Goal: Contribute content: Add original content to the website for others to see

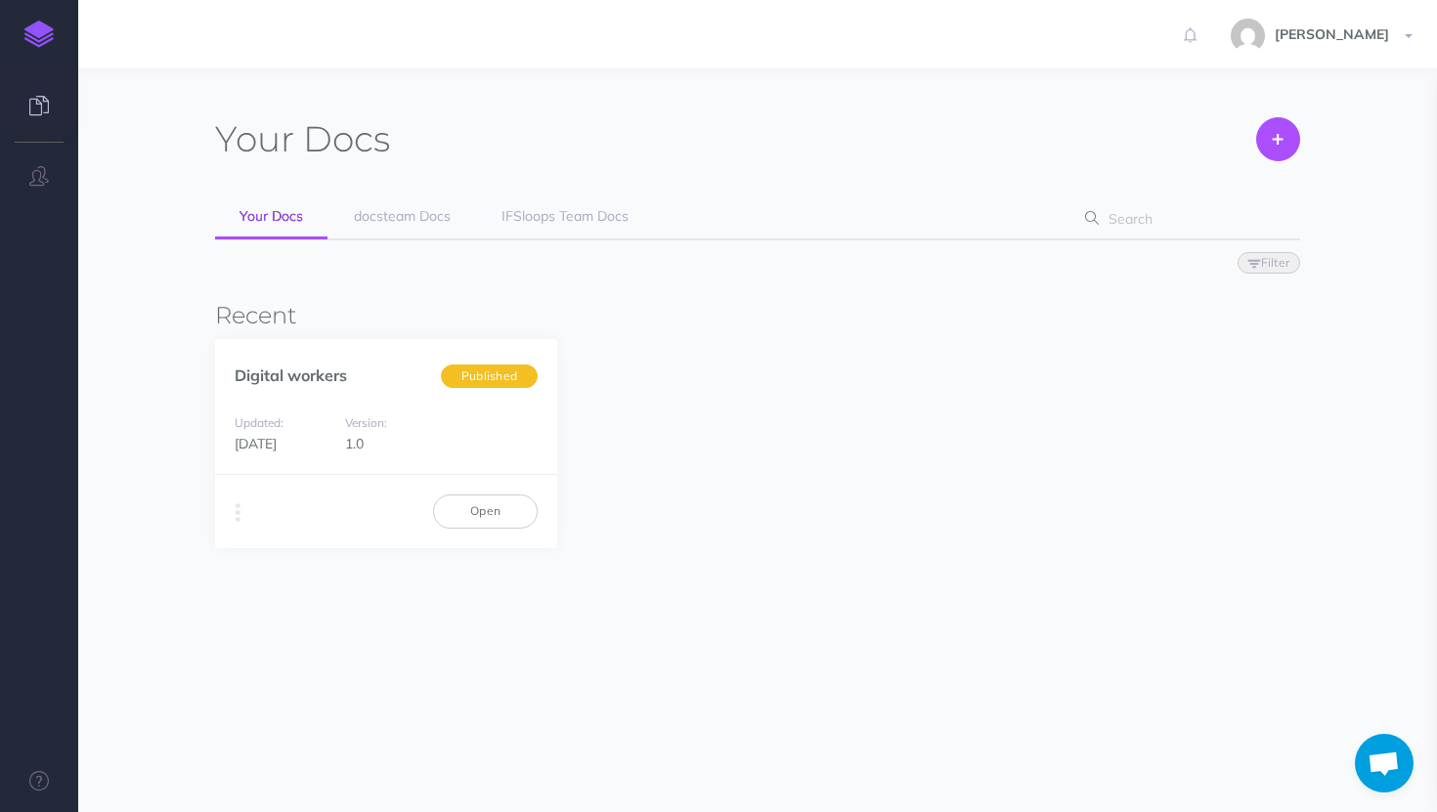
scroll to position [490, 0]
click at [515, 231] on link "IFSloops Team Docs" at bounding box center [565, 218] width 176 height 44
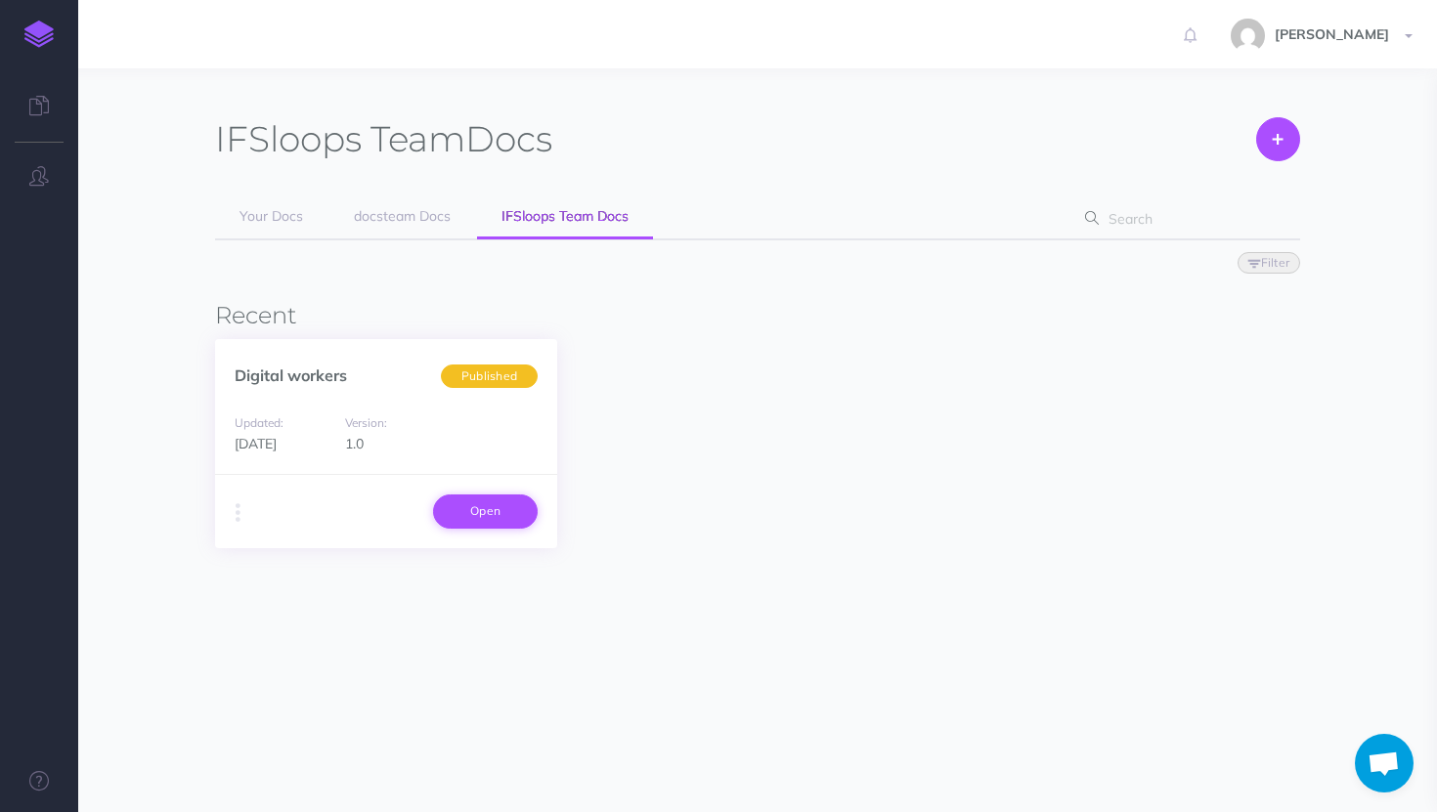
click at [463, 517] on link "Open" at bounding box center [485, 511] width 105 height 33
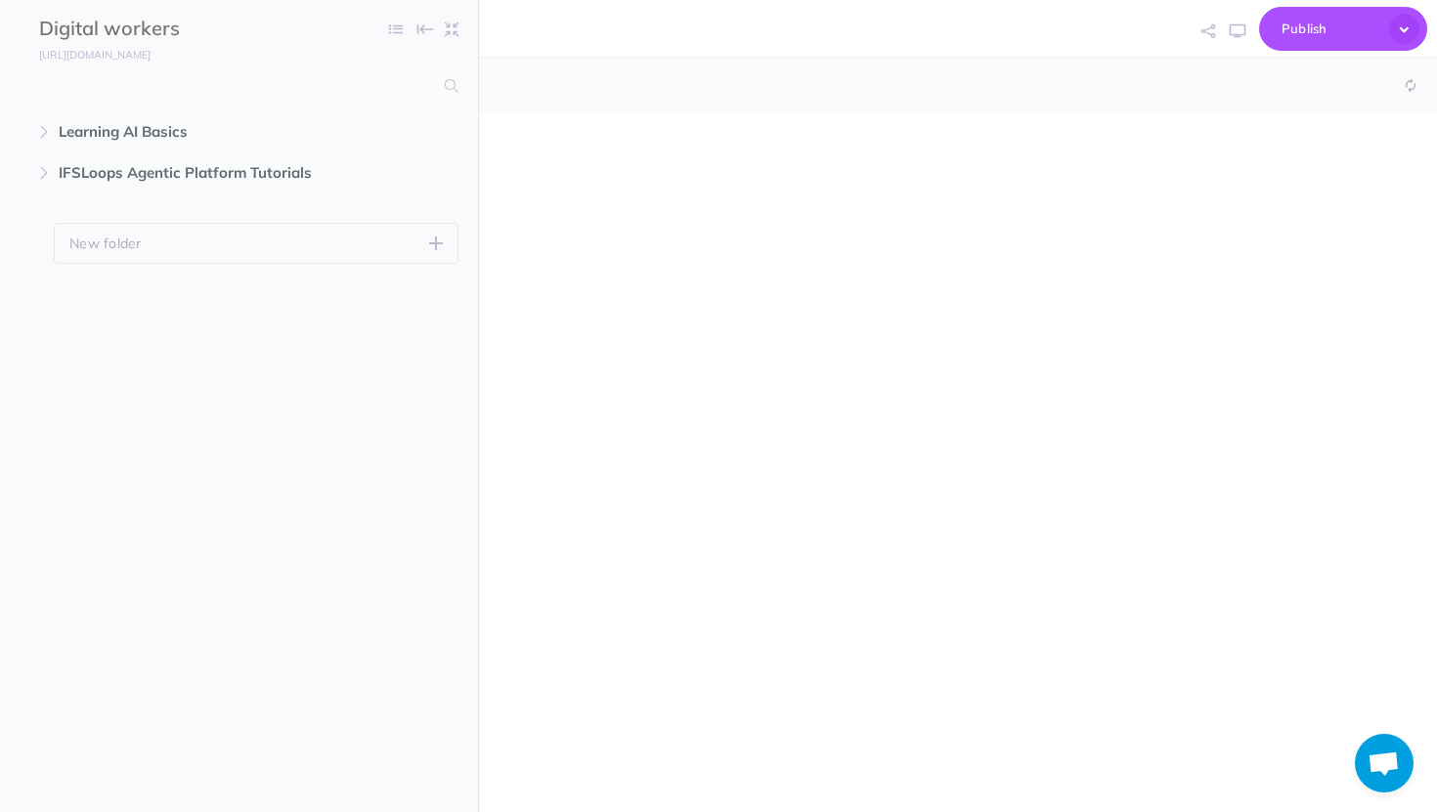
scroll to position [490, 0]
select select "null"
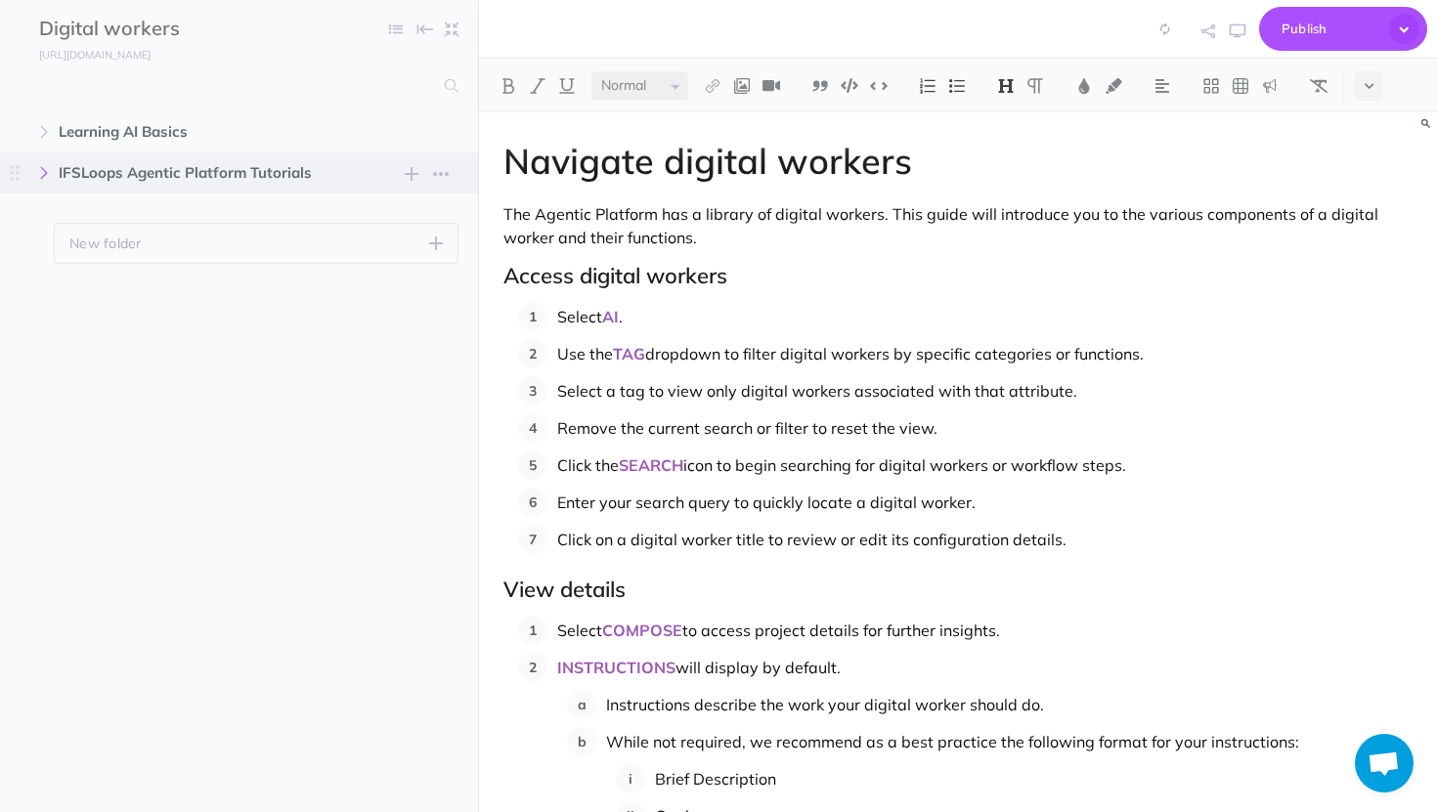
click at [43, 171] on icon "button" at bounding box center [44, 173] width 12 height 12
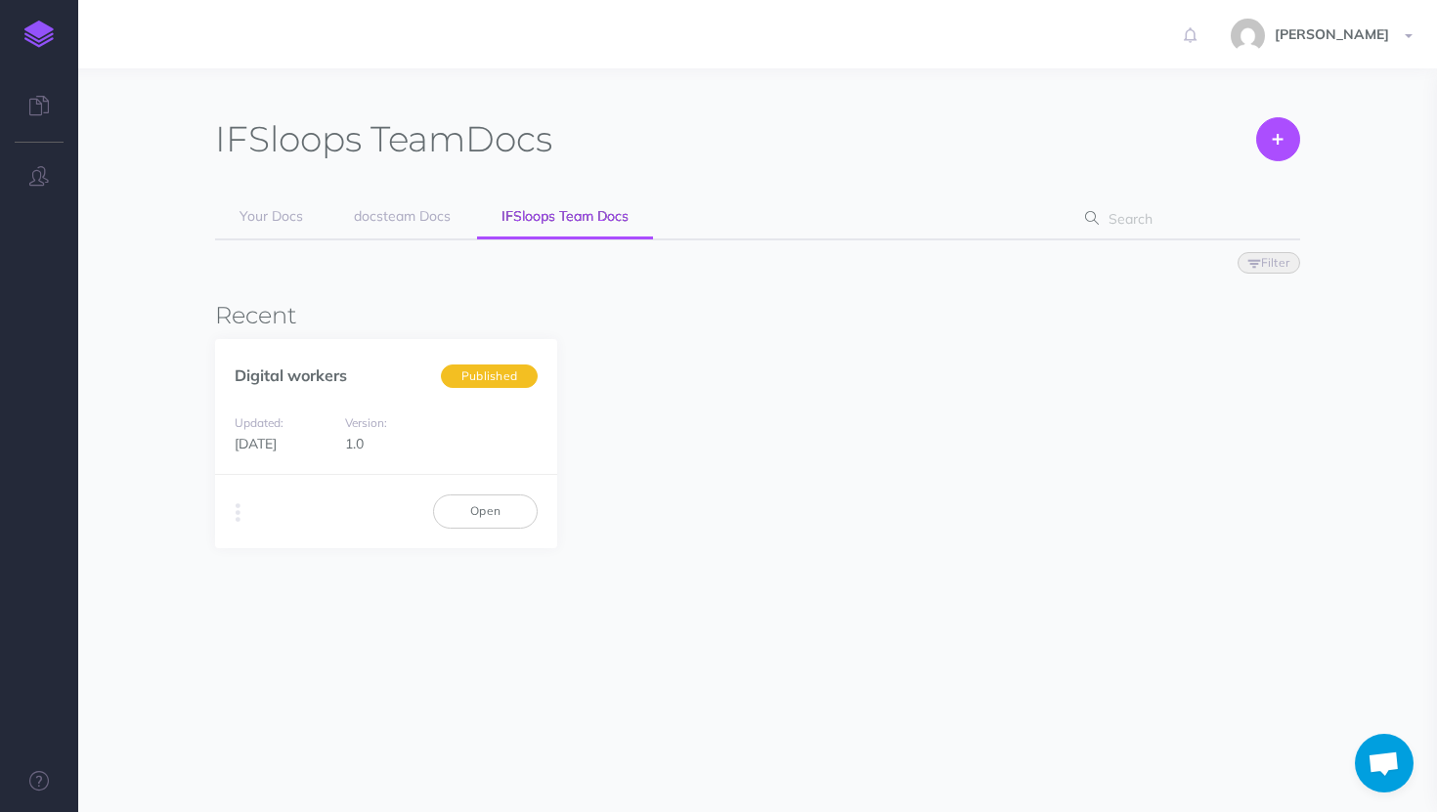
scroll to position [490, 0]
click at [421, 219] on span "docsteam Docs" at bounding box center [402, 216] width 97 height 18
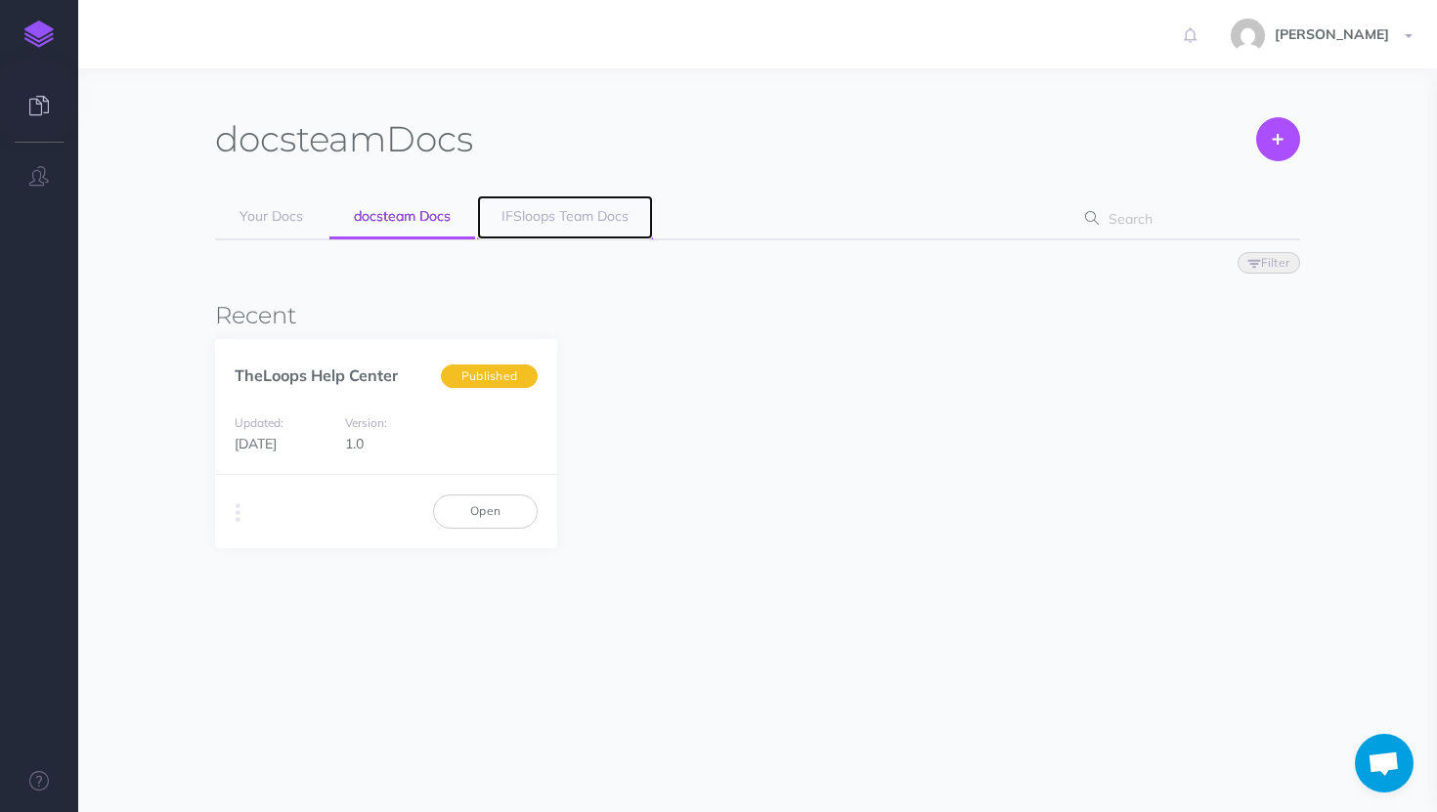
click at [541, 220] on span "IFSloops Team Docs" at bounding box center [564, 216] width 127 height 18
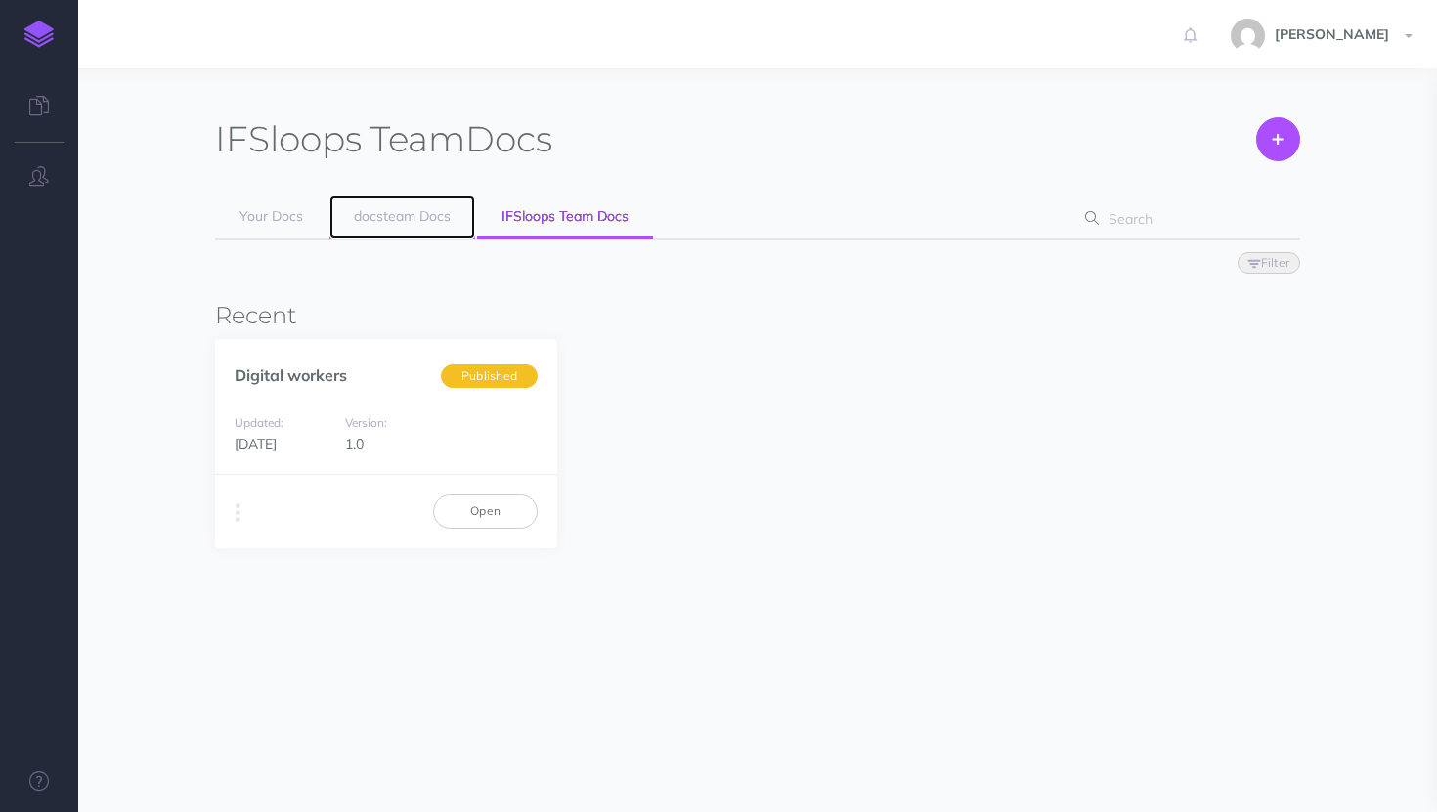
click at [426, 219] on span "docsteam Docs" at bounding box center [402, 216] width 97 height 18
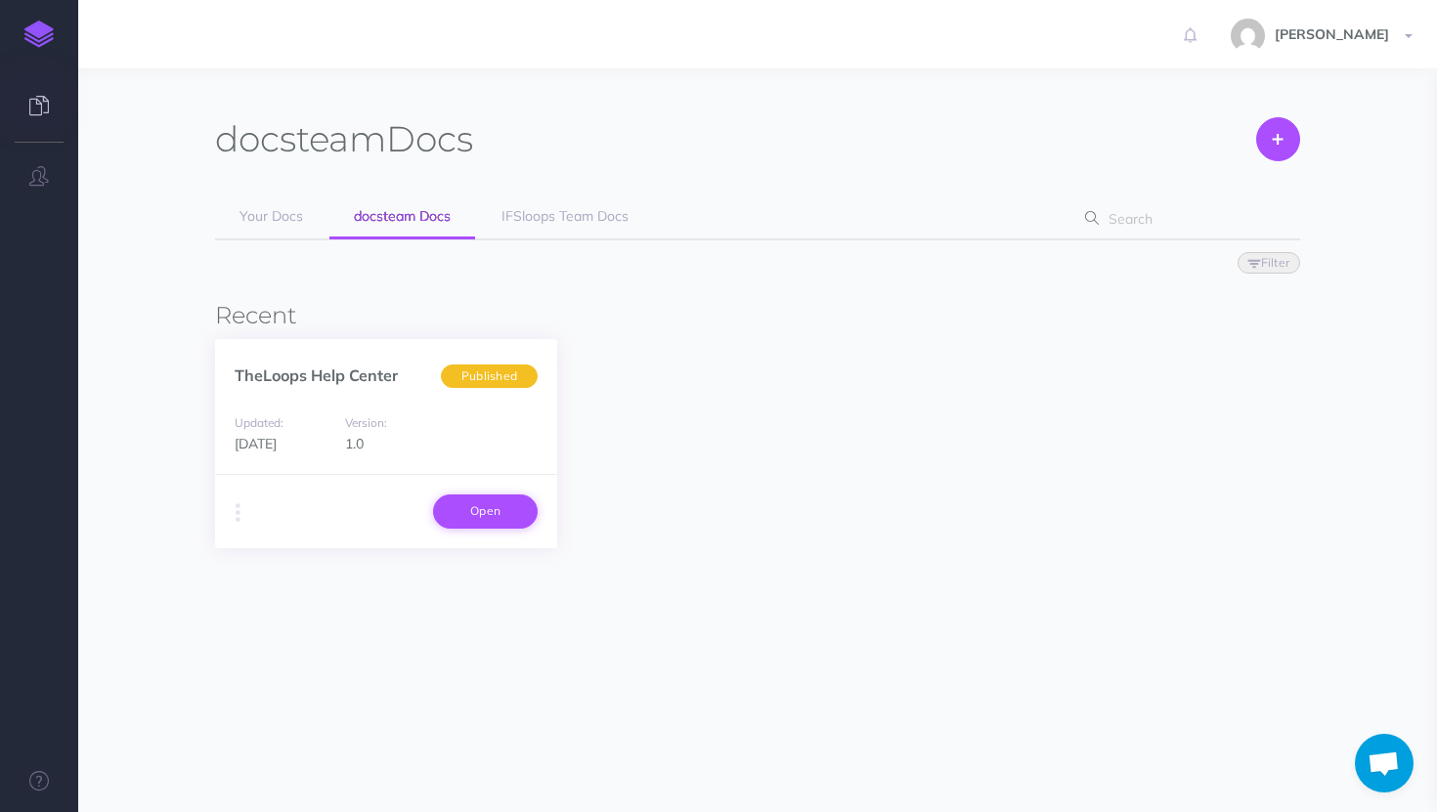
click at [500, 500] on link "Open" at bounding box center [485, 511] width 105 height 33
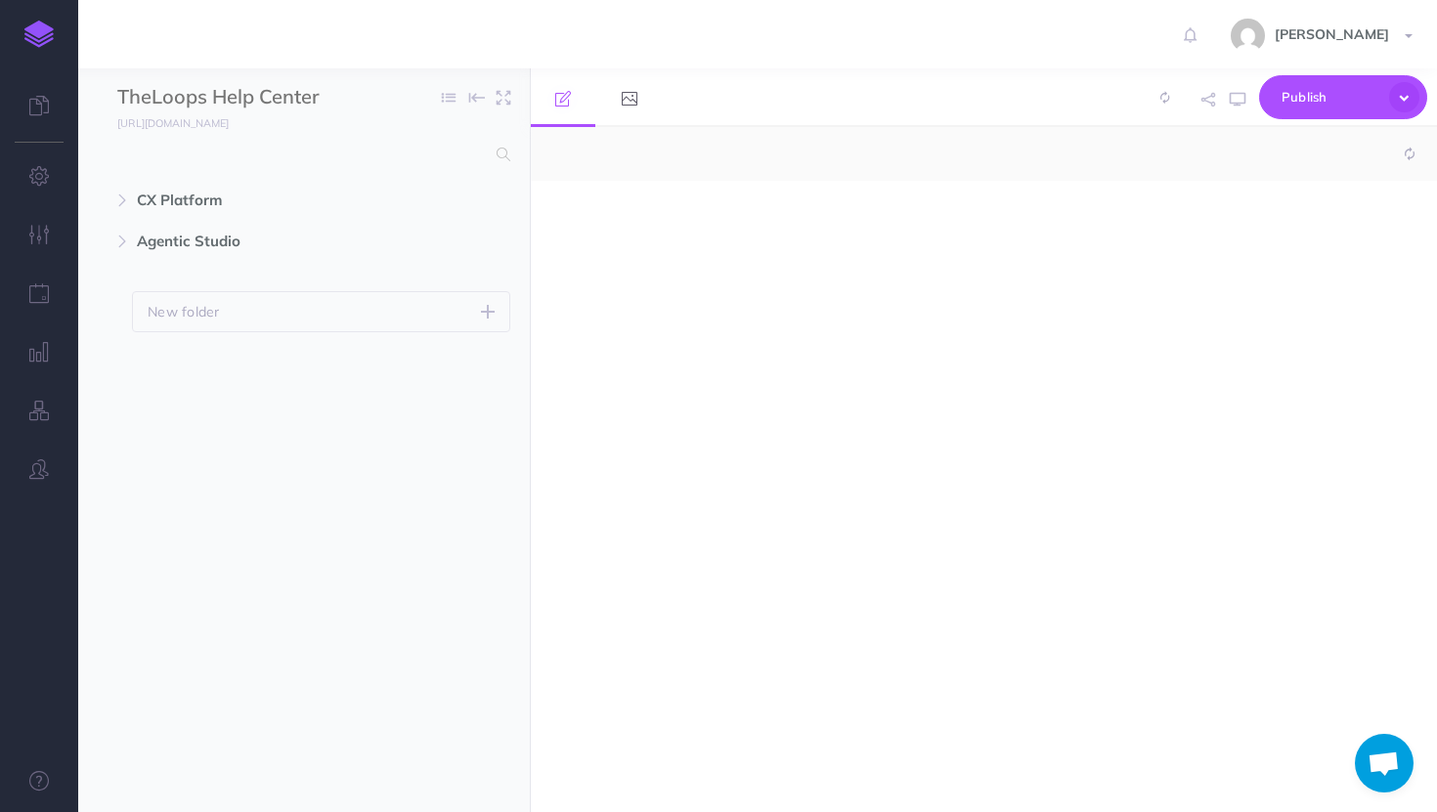
scroll to position [490, 0]
select select "null"
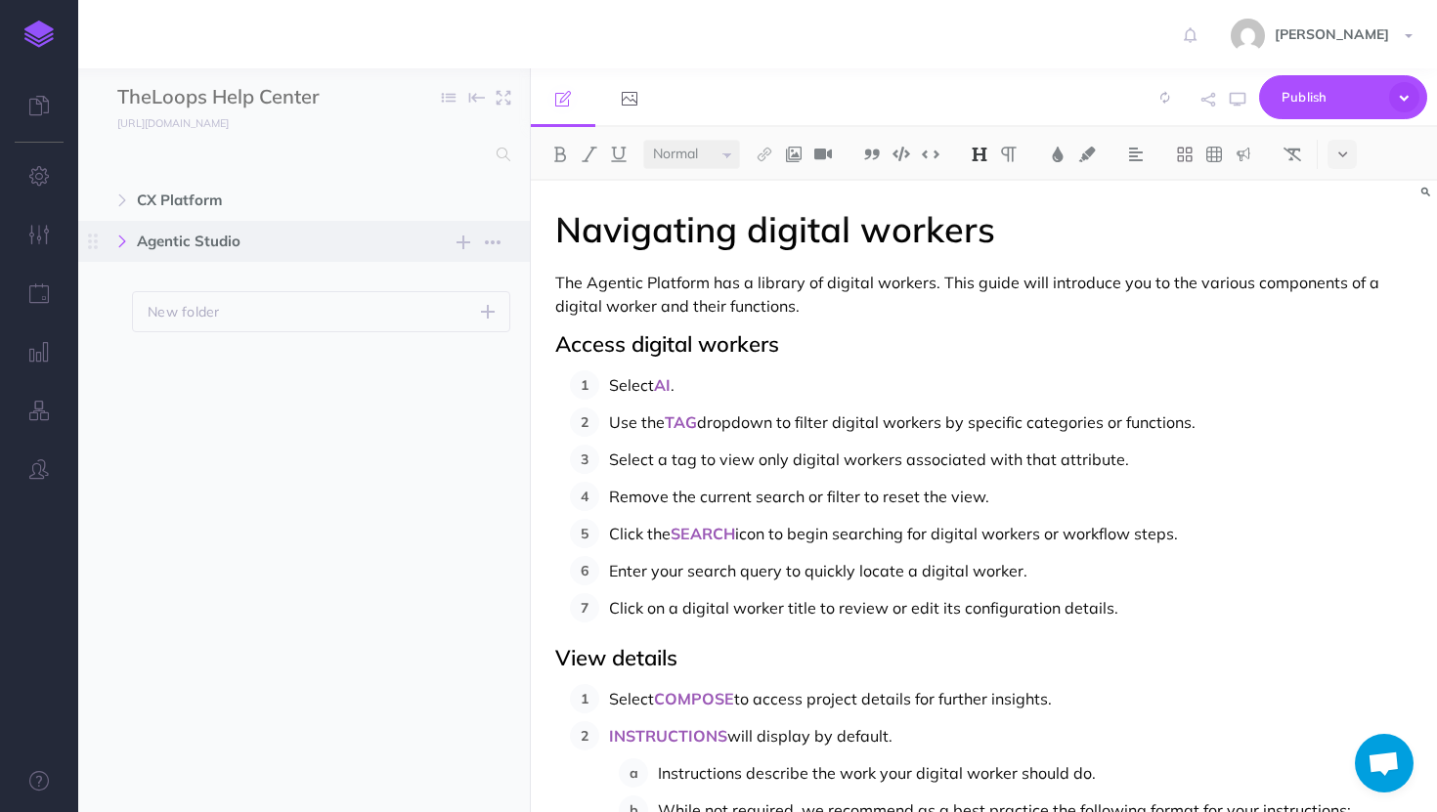
click at [117, 239] on icon "button" at bounding box center [122, 242] width 12 height 12
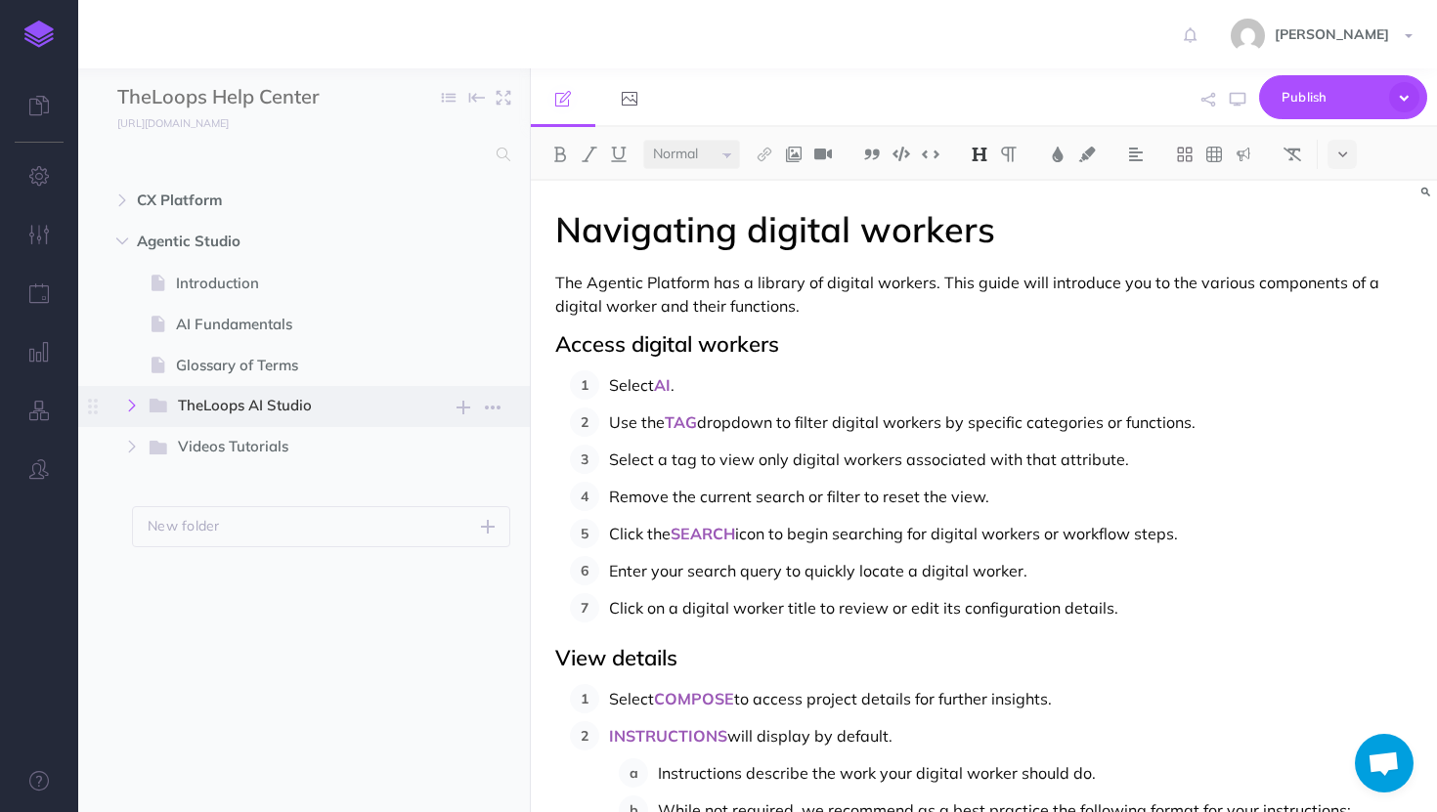
click at [126, 407] on icon "button" at bounding box center [132, 406] width 12 height 12
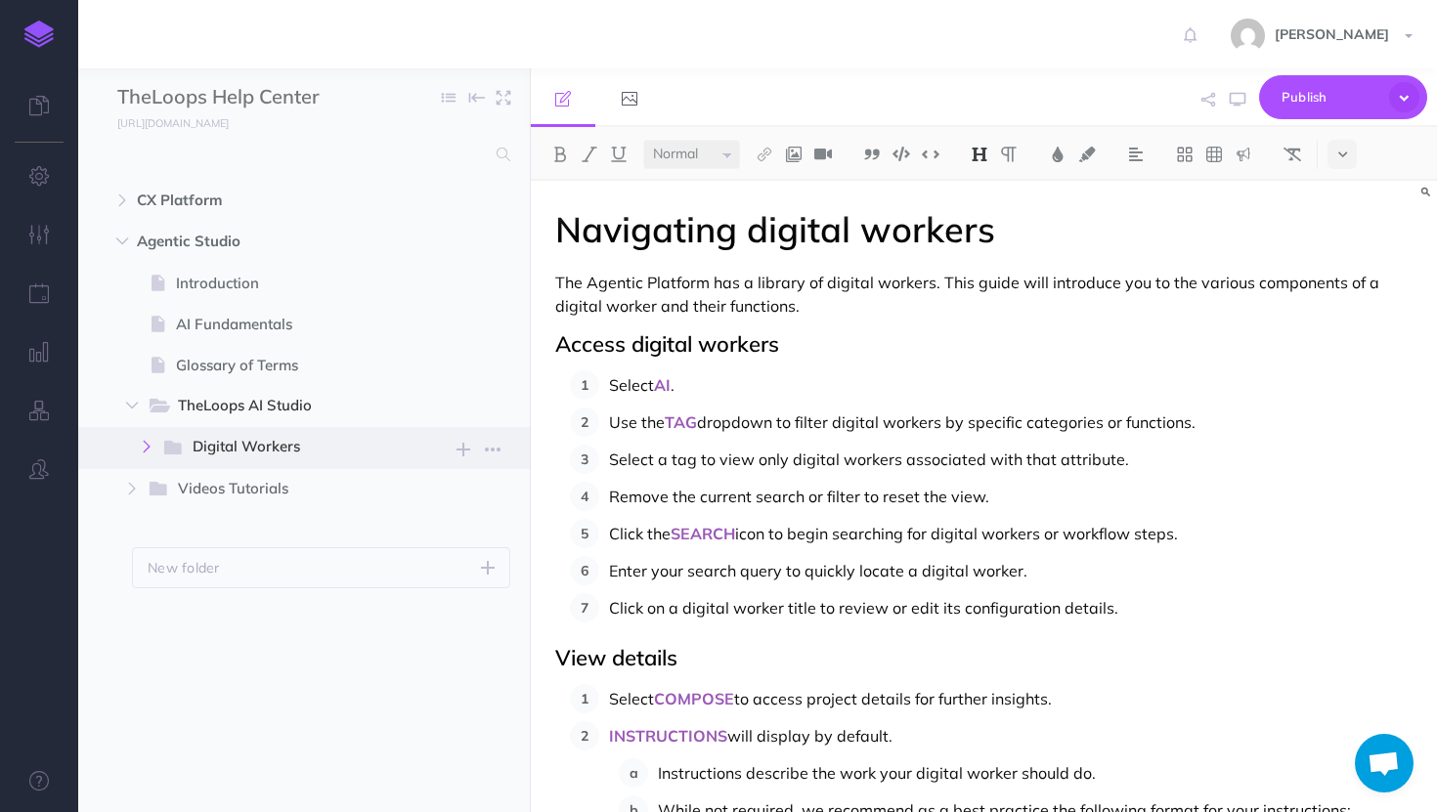
click at [146, 445] on icon "button" at bounding box center [147, 447] width 12 height 12
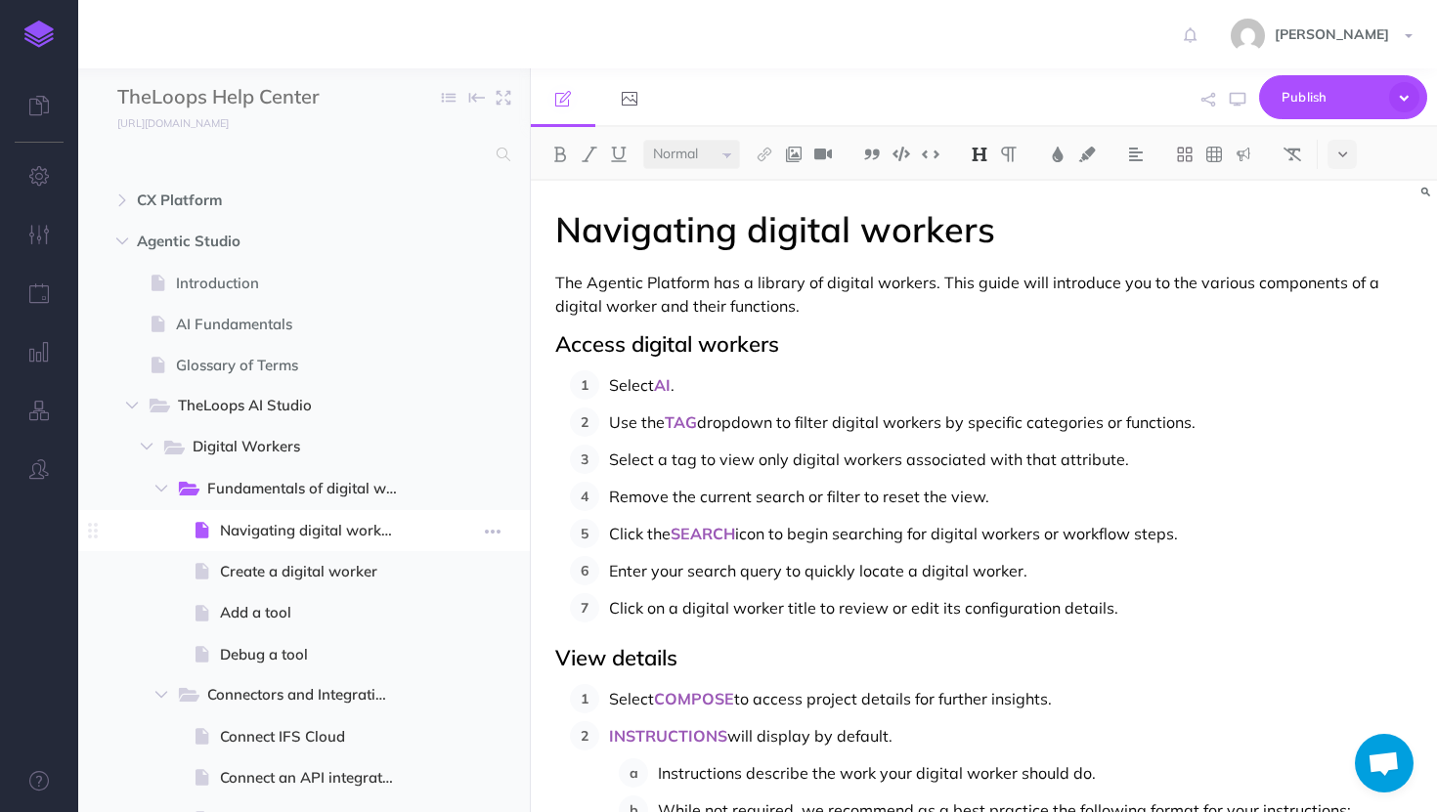
drag, startPoint x: 212, startPoint y: 531, endPoint x: 209, endPoint y: 518, distance: 13.0
click at [209, 519] on span at bounding box center [205, 530] width 29 height 23
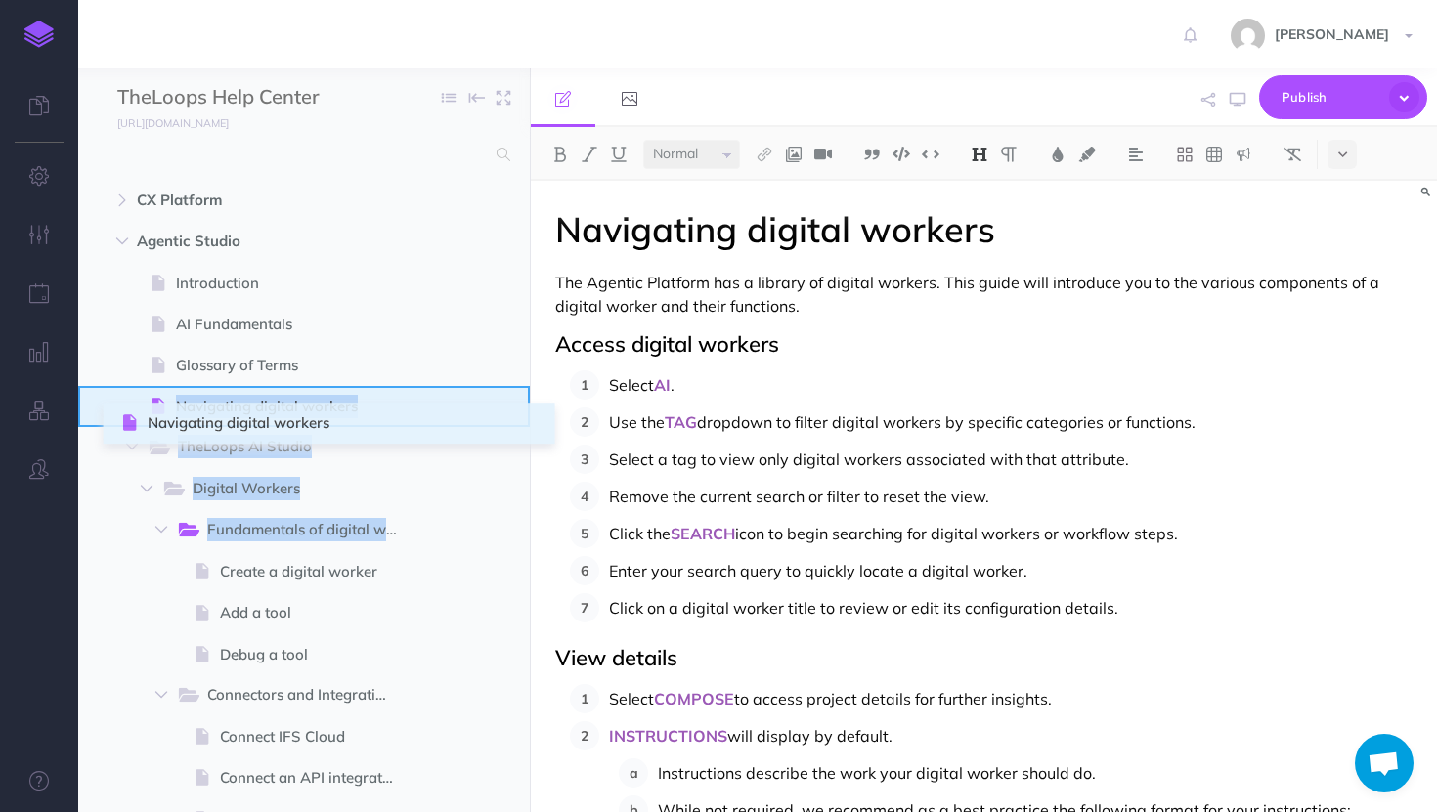
drag, startPoint x: 95, startPoint y: 531, endPoint x: 124, endPoint y: 423, distance: 111.5
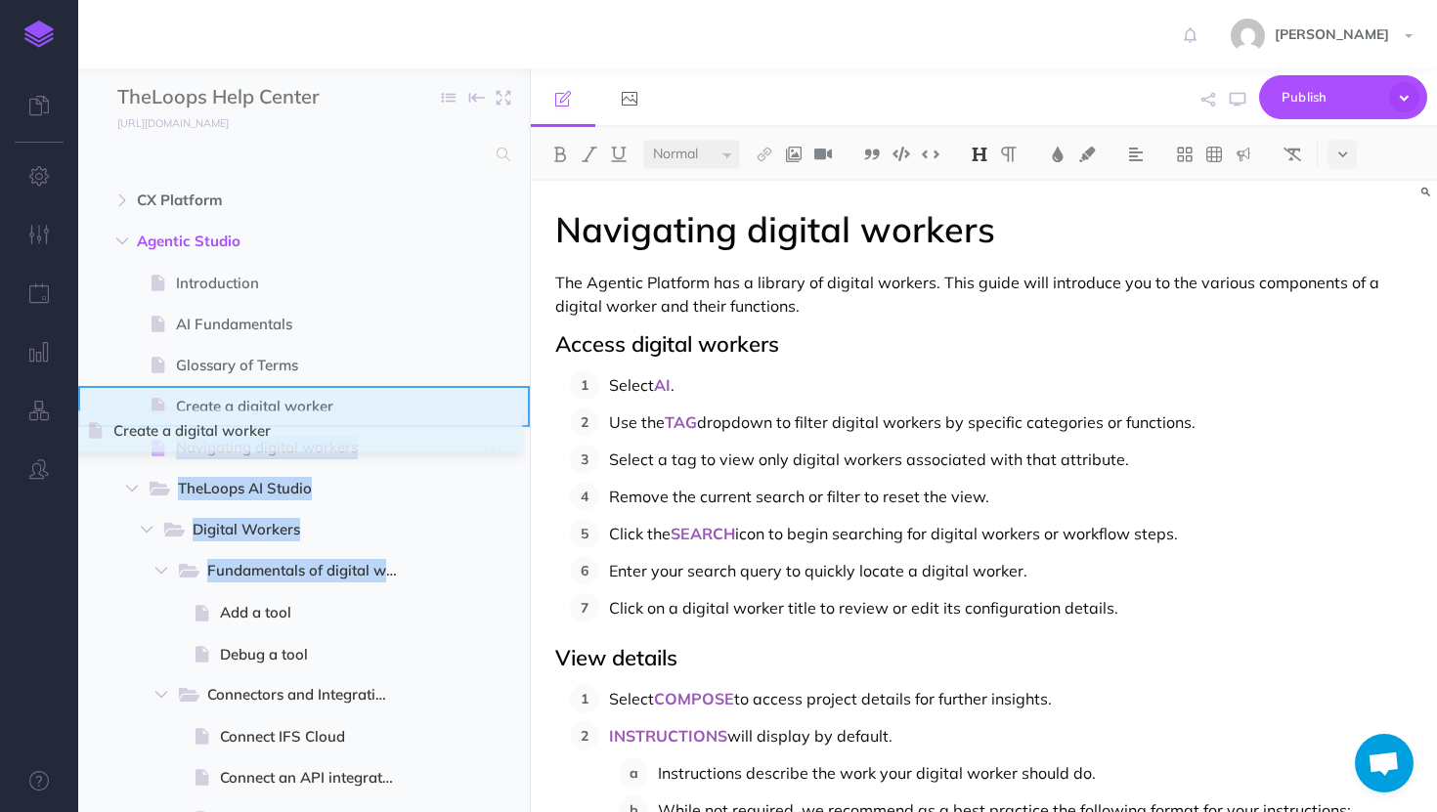
drag, startPoint x: 92, startPoint y: 571, endPoint x: 91, endPoint y: 430, distance: 140.8
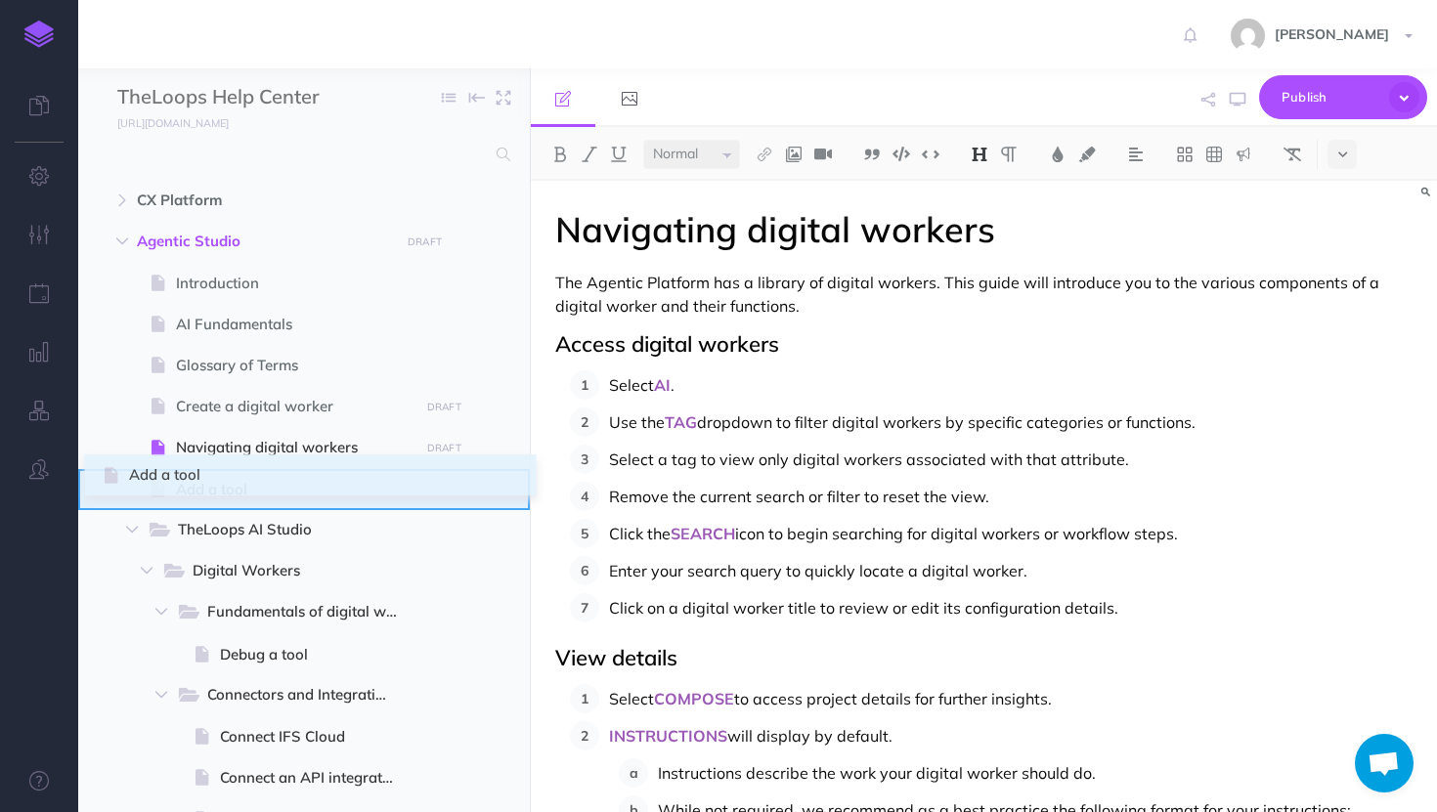
drag, startPoint x: 96, startPoint y: 608, endPoint x: 106, endPoint y: 471, distance: 137.2
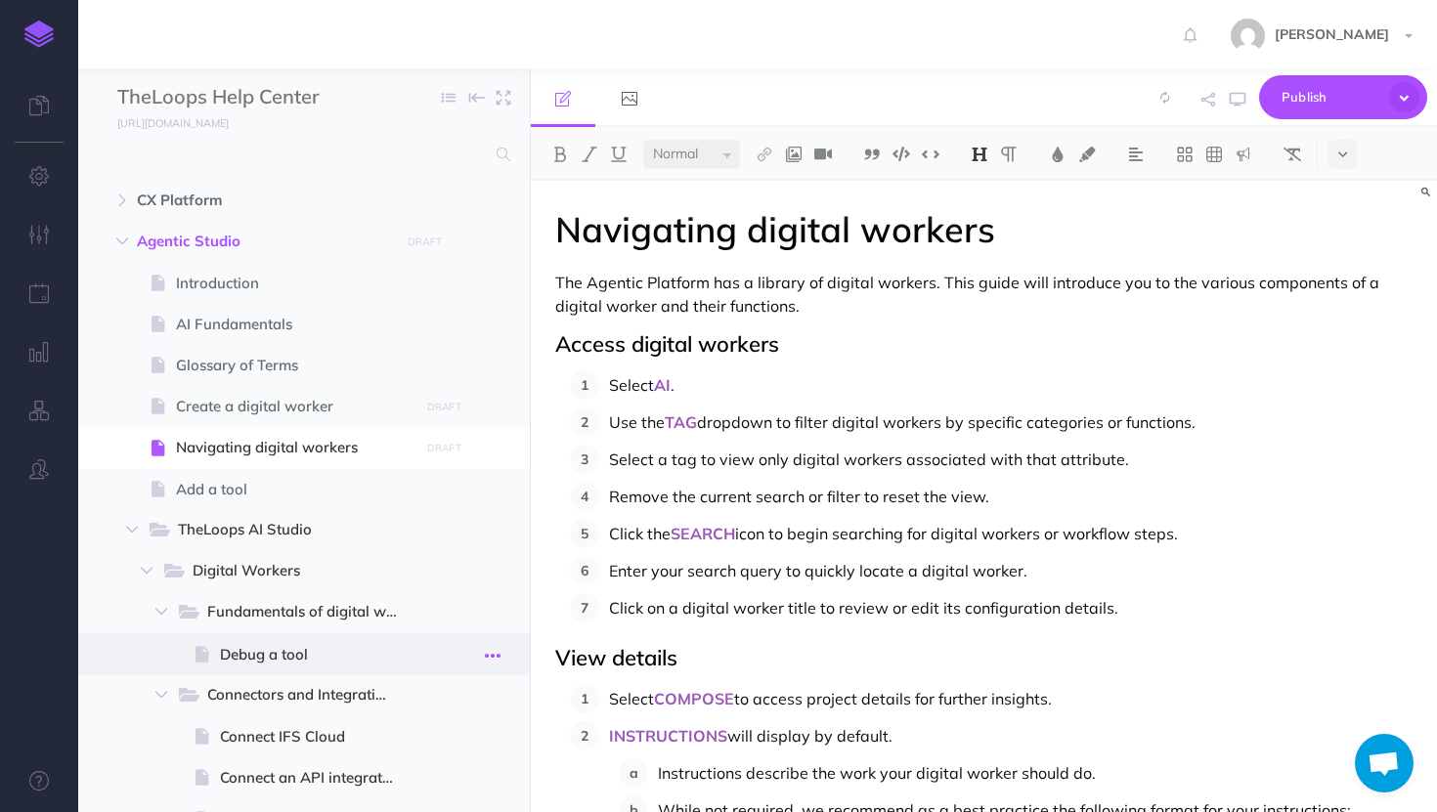
click at [497, 651] on icon "button" at bounding box center [493, 655] width 16 height 23
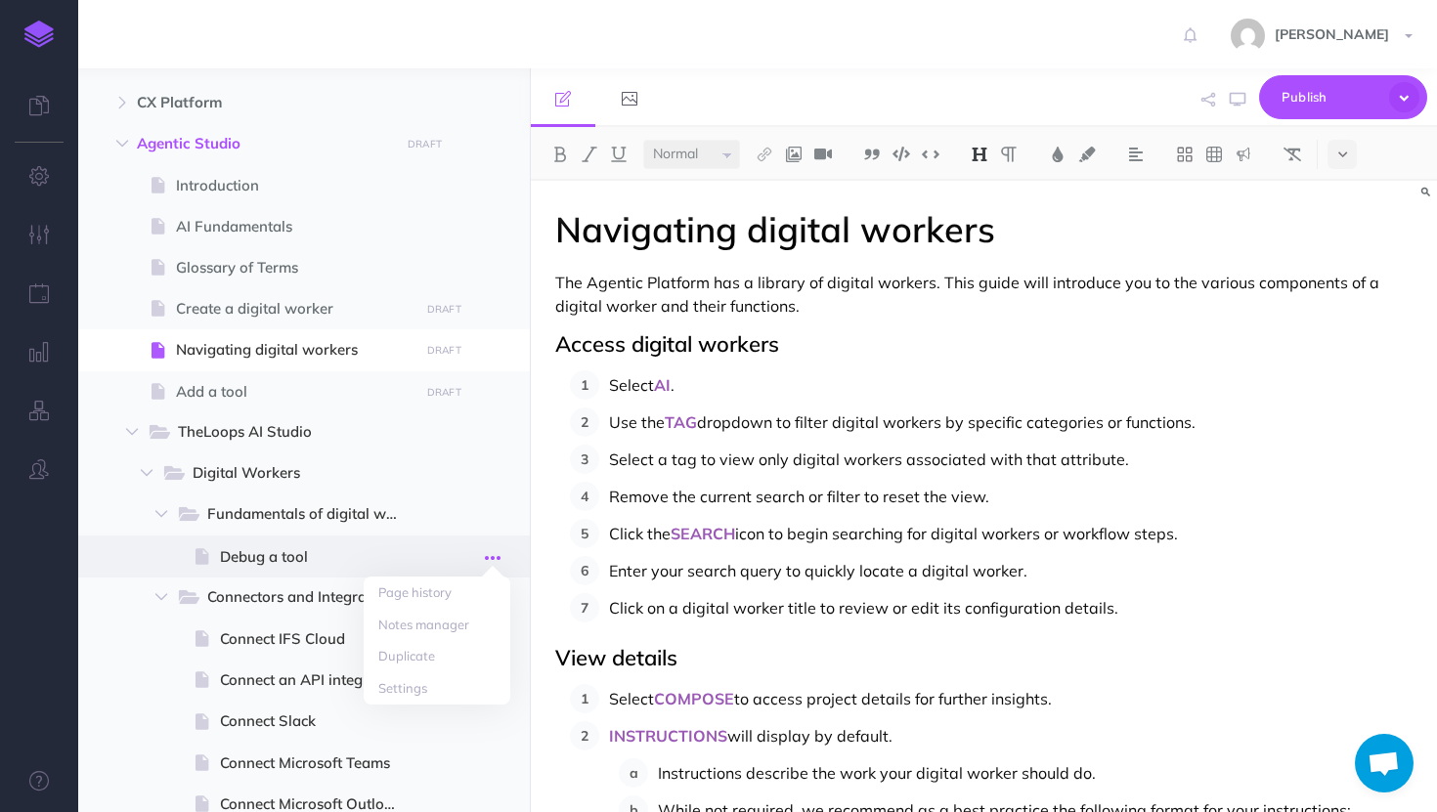
scroll to position [114, 0]
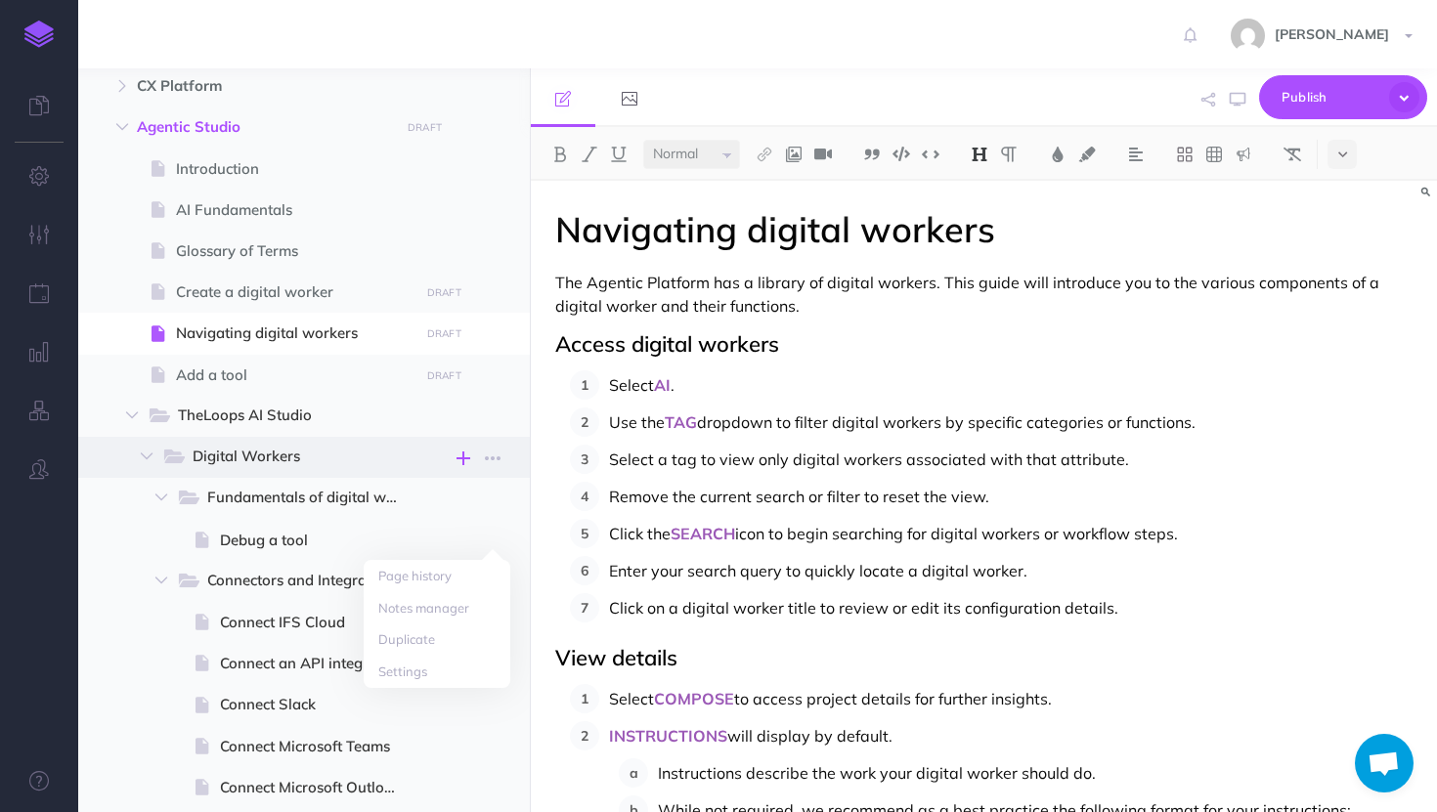
click at [452, 468] on button "button" at bounding box center [463, 457] width 23 height 25
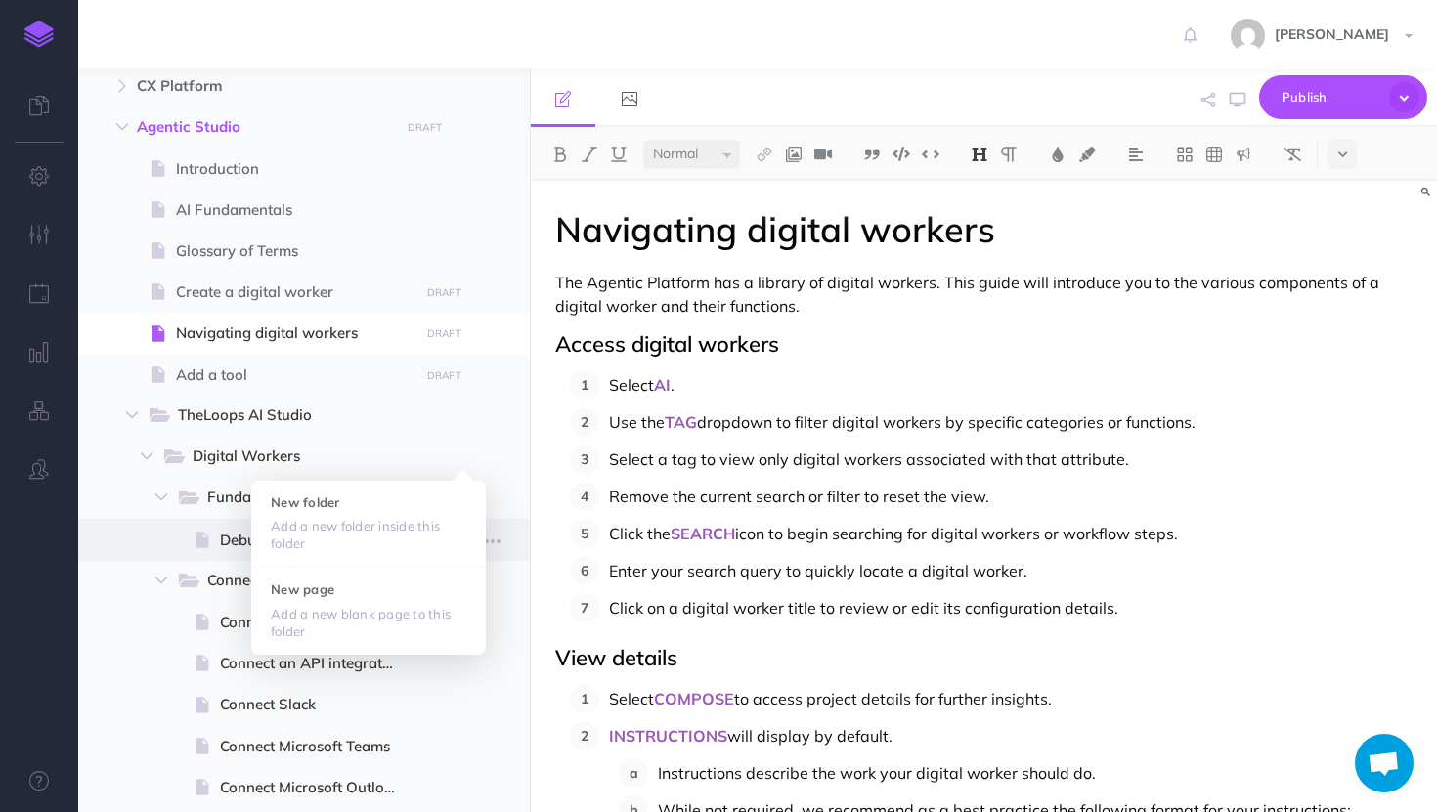
click at [169, 540] on span at bounding box center [304, 539] width 452 height 41
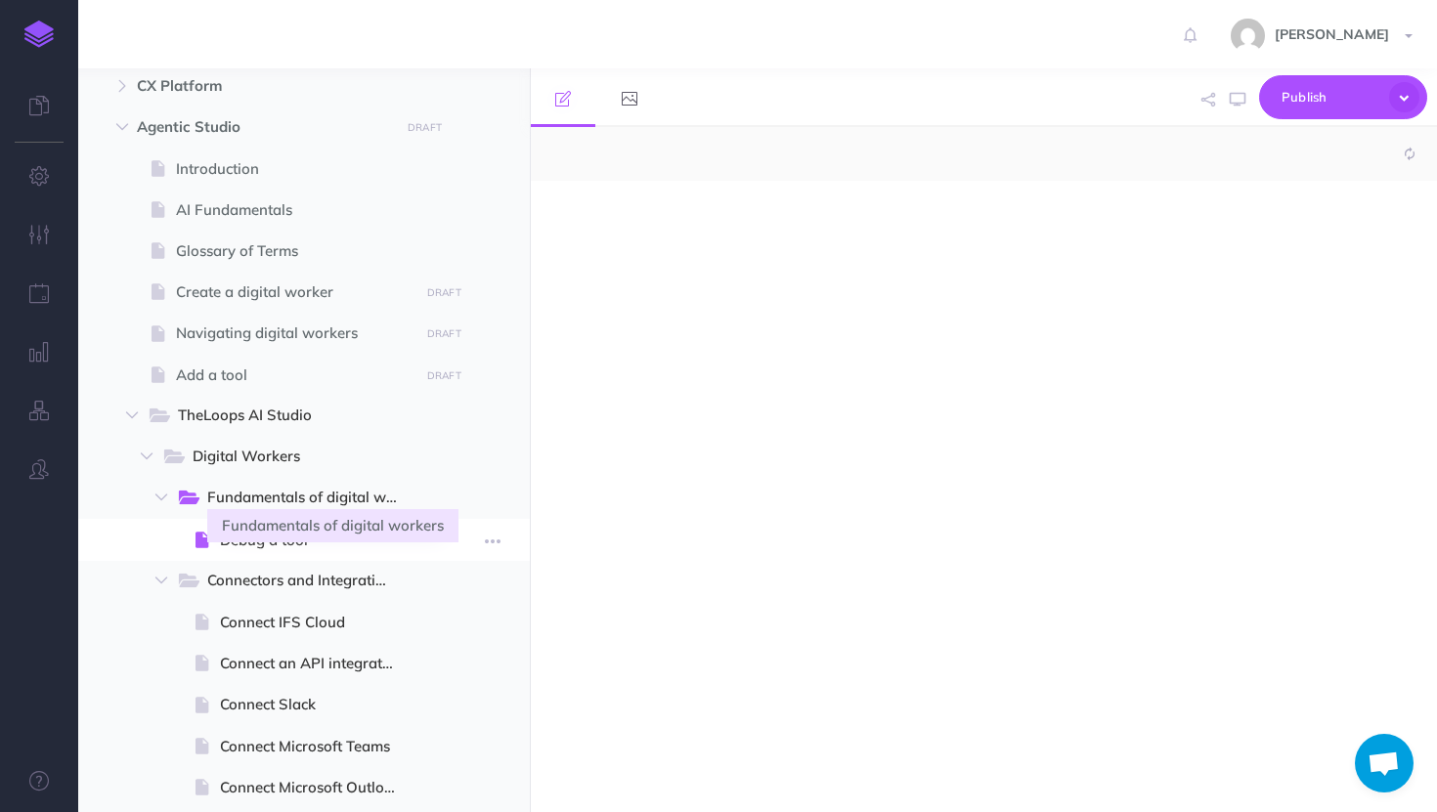
select select "null"
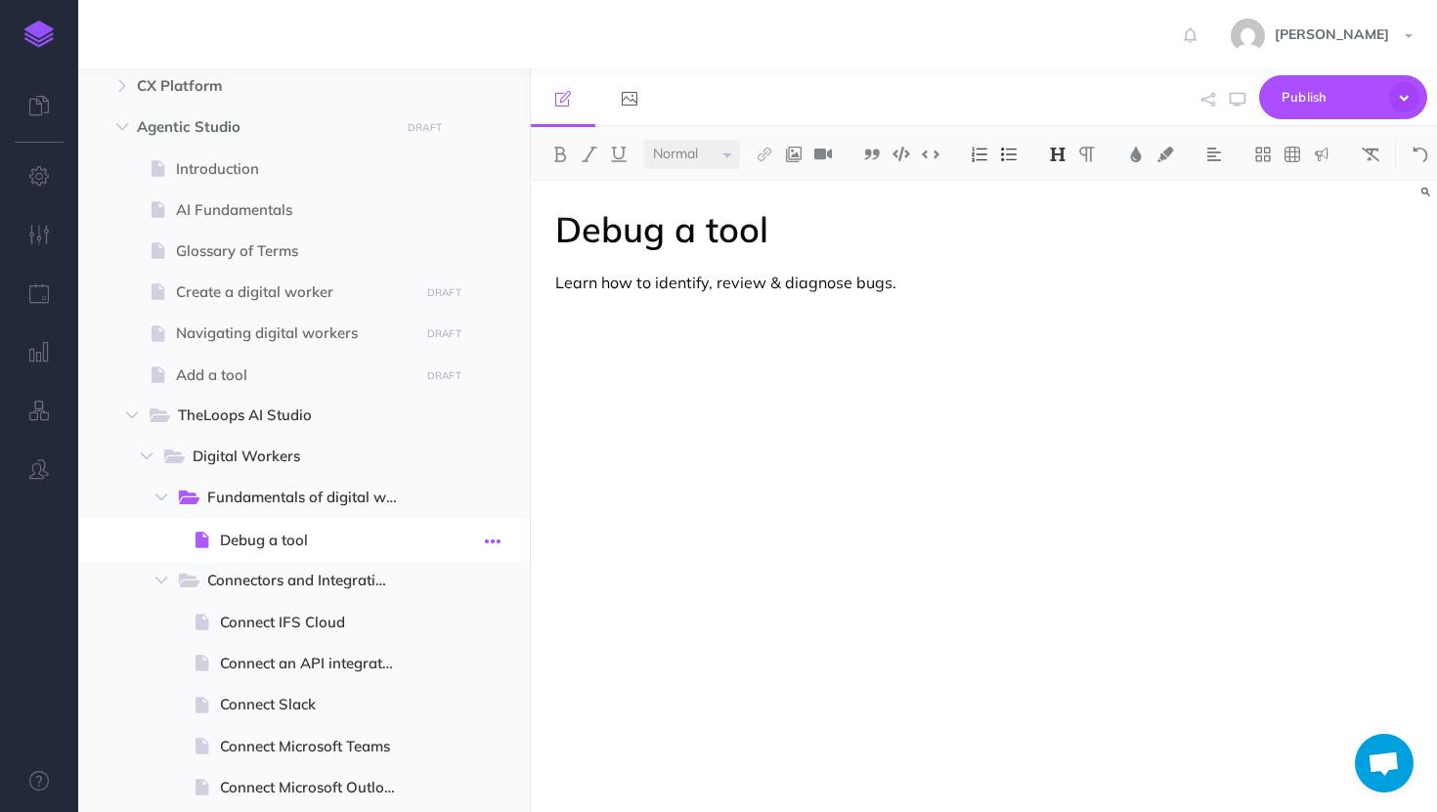
click at [498, 541] on icon "button" at bounding box center [493, 541] width 16 height 23
click at [448, 641] on link "Duplicate" at bounding box center [437, 640] width 147 height 32
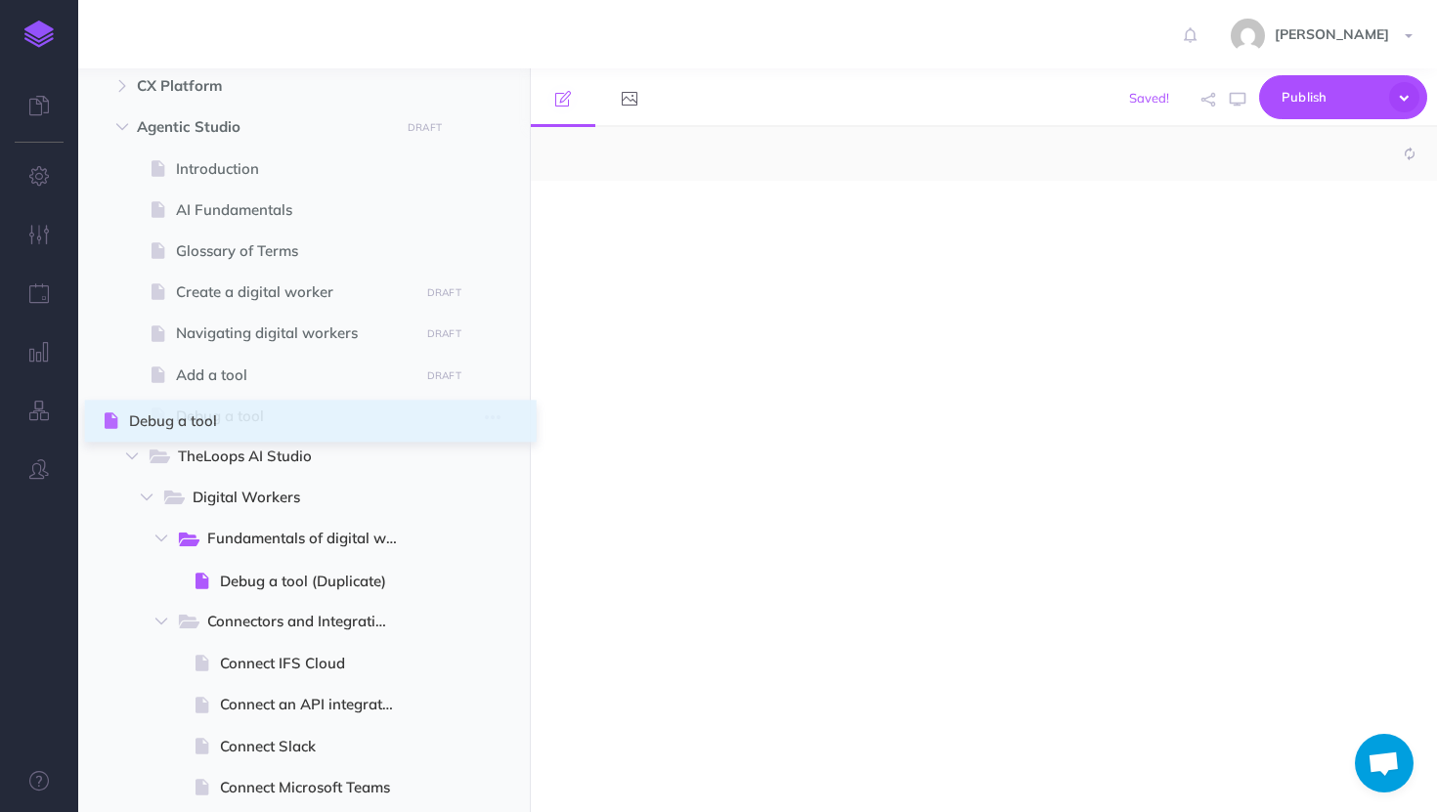
select select "null"
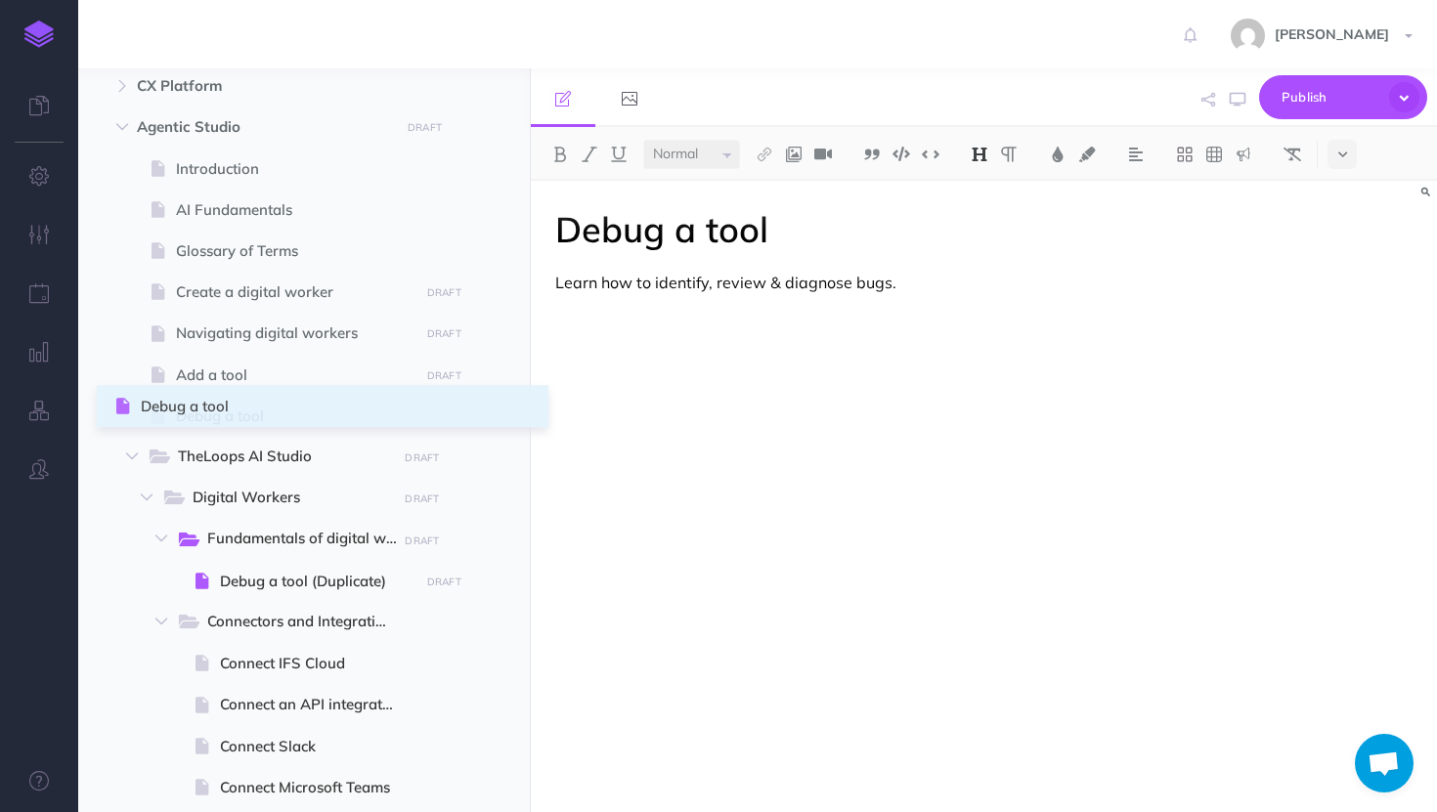
drag, startPoint x: 98, startPoint y: 540, endPoint x: 117, endPoint y: 406, distance: 135.3
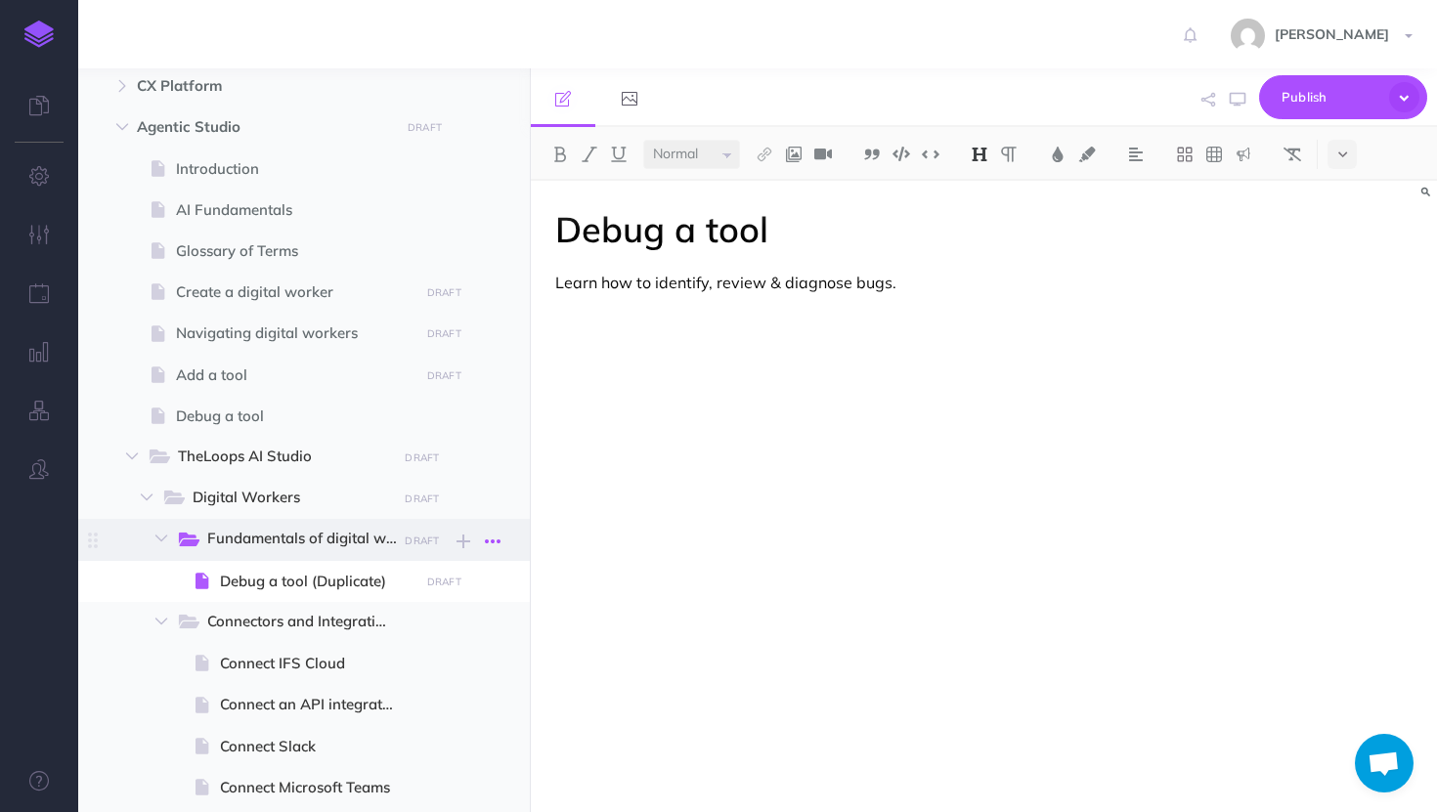
click at [491, 542] on icon "button" at bounding box center [493, 541] width 16 height 23
click at [418, 667] on link "Delete" at bounding box center [437, 672] width 147 height 32
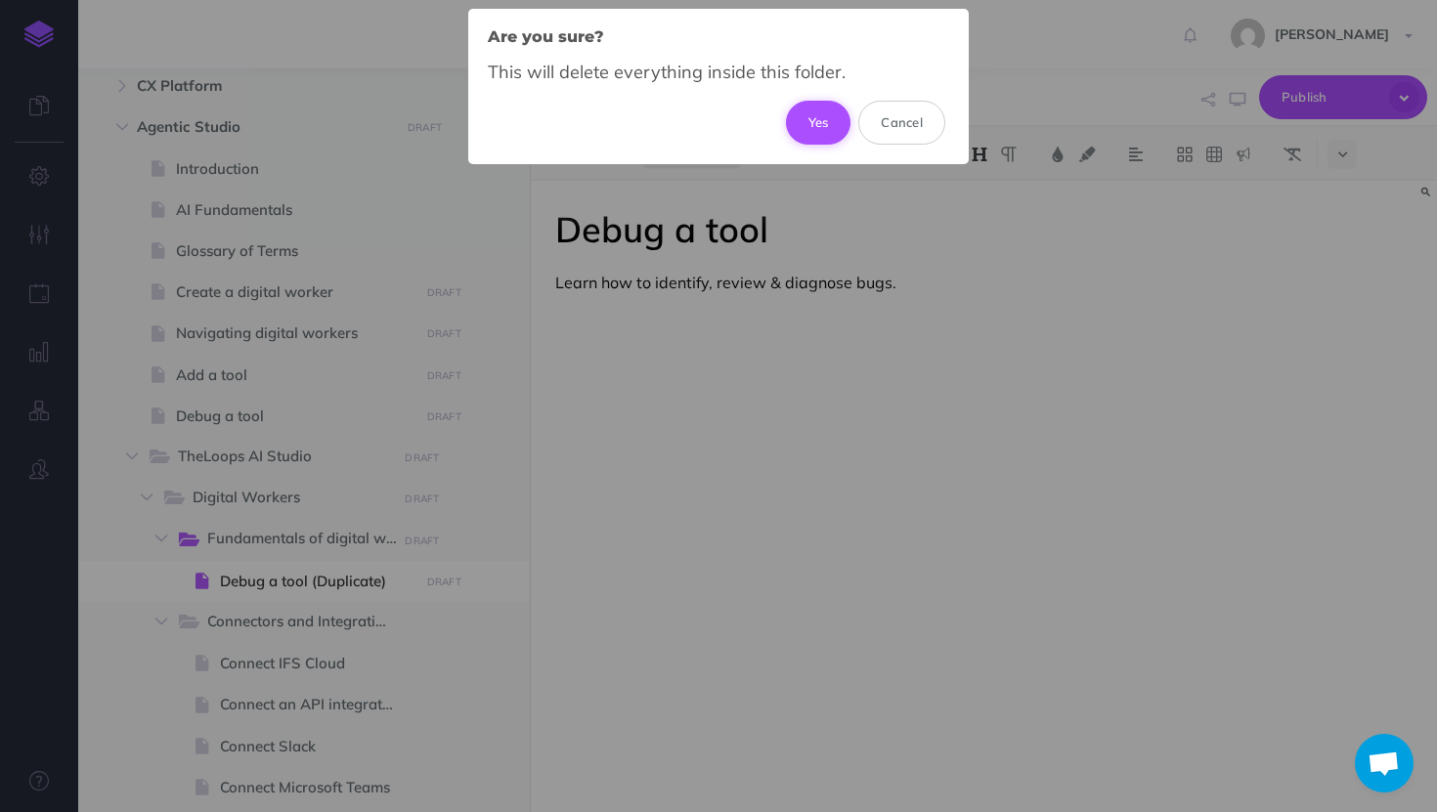
click at [832, 112] on button "Yes" at bounding box center [818, 122] width 65 height 43
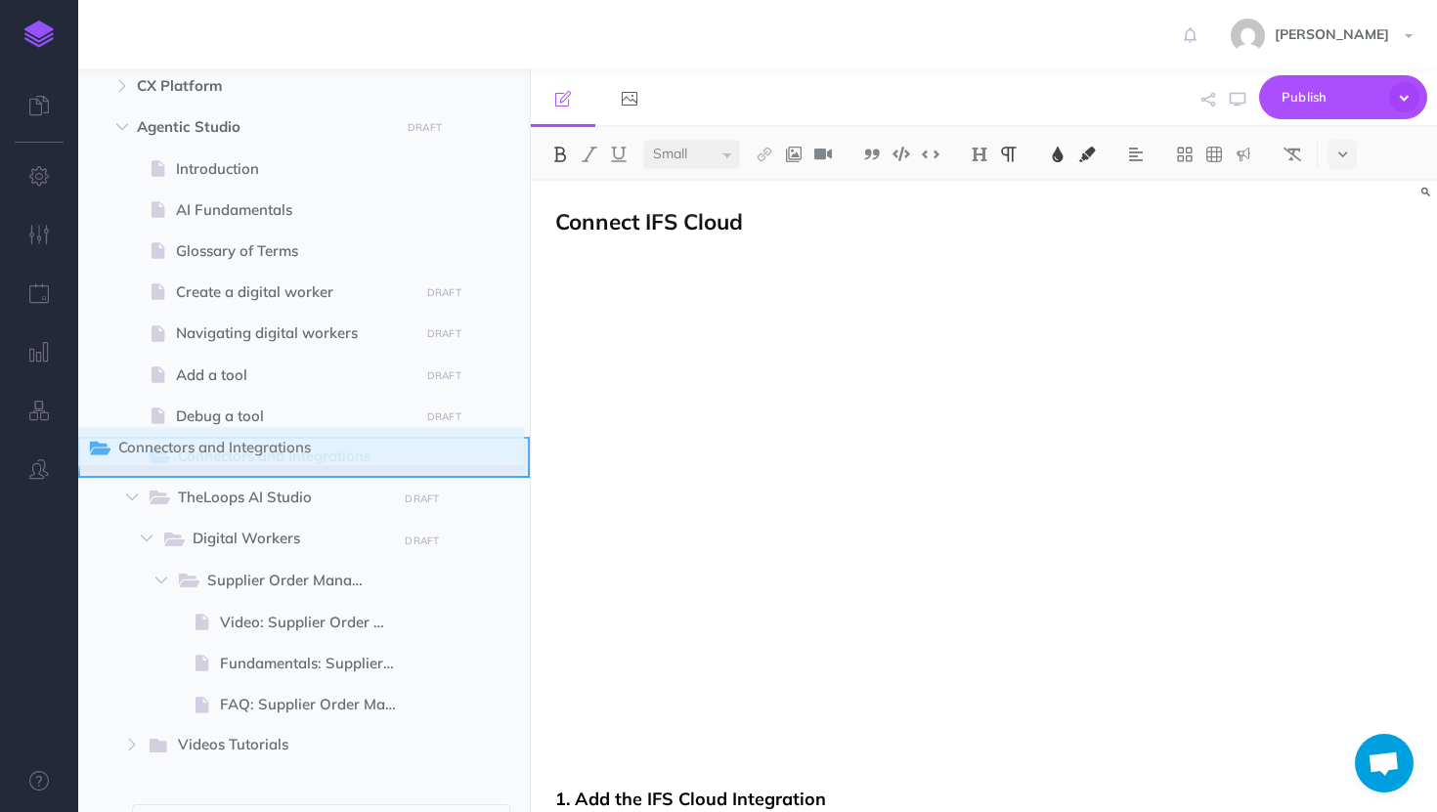
drag, startPoint x: 90, startPoint y: 542, endPoint x: 93, endPoint y: 451, distance: 91.0
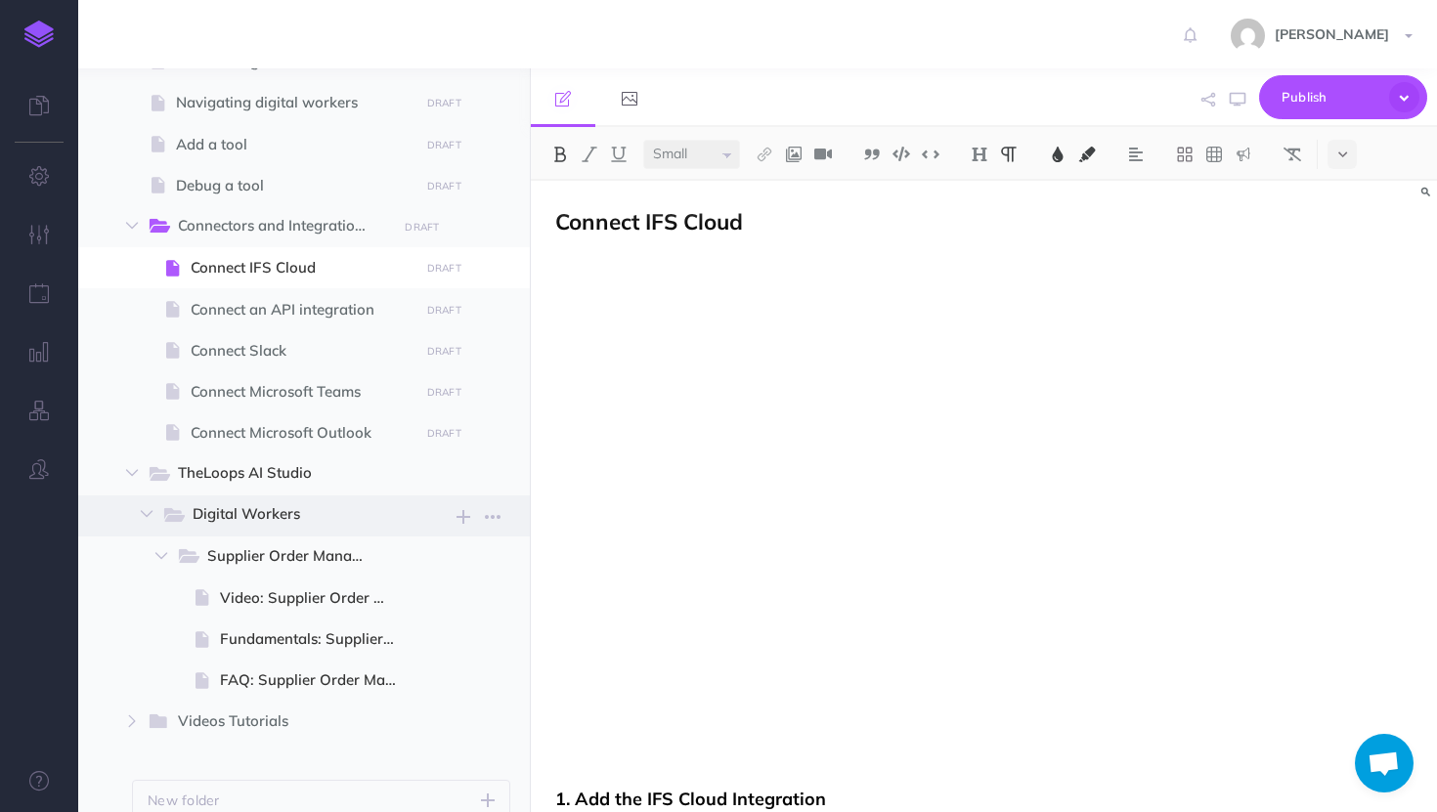
scroll to position [347, 0]
click at [462, 469] on icon "button" at bounding box center [463, 473] width 14 height 23
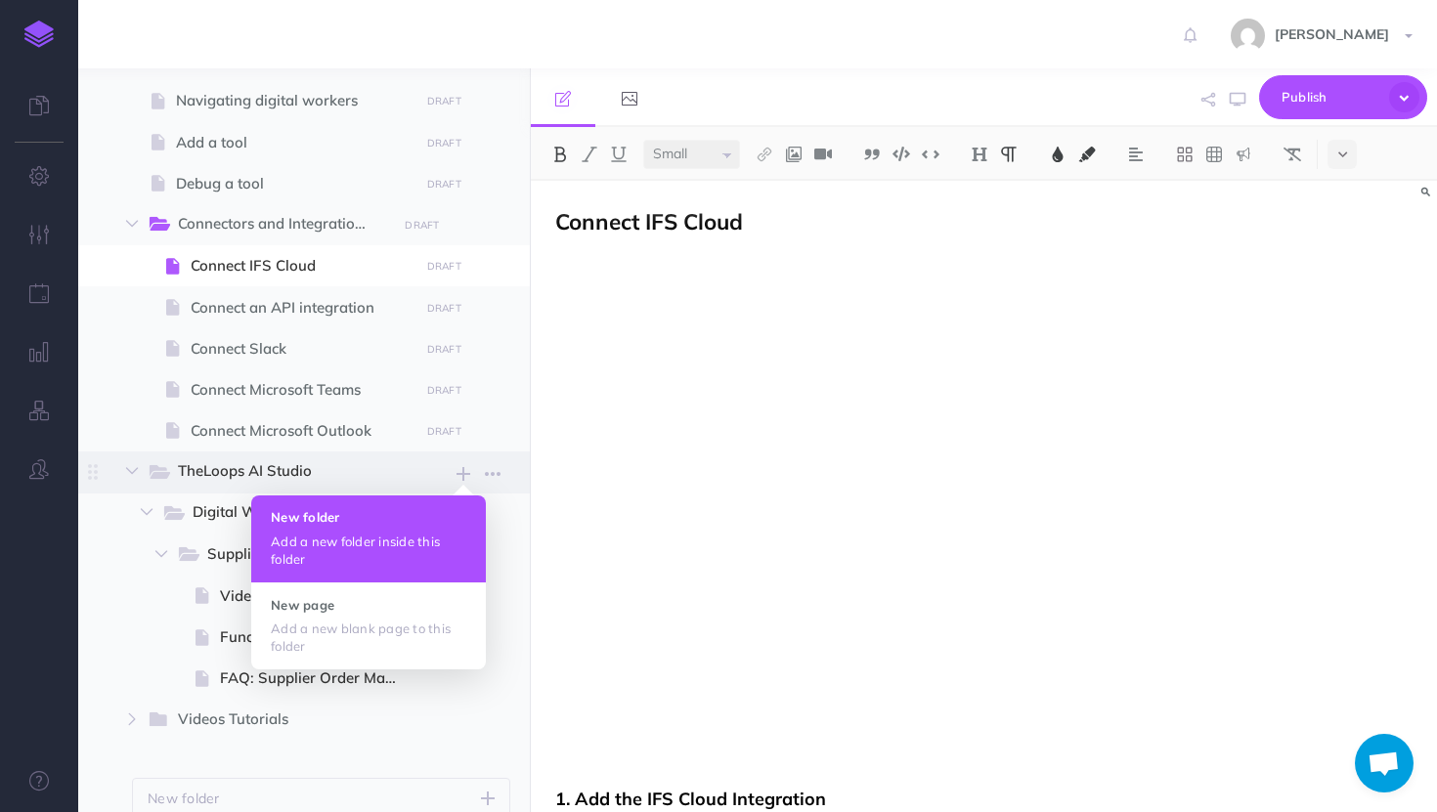
click at [407, 527] on button "New folder Add a new folder inside this folder" at bounding box center [368, 539] width 235 height 86
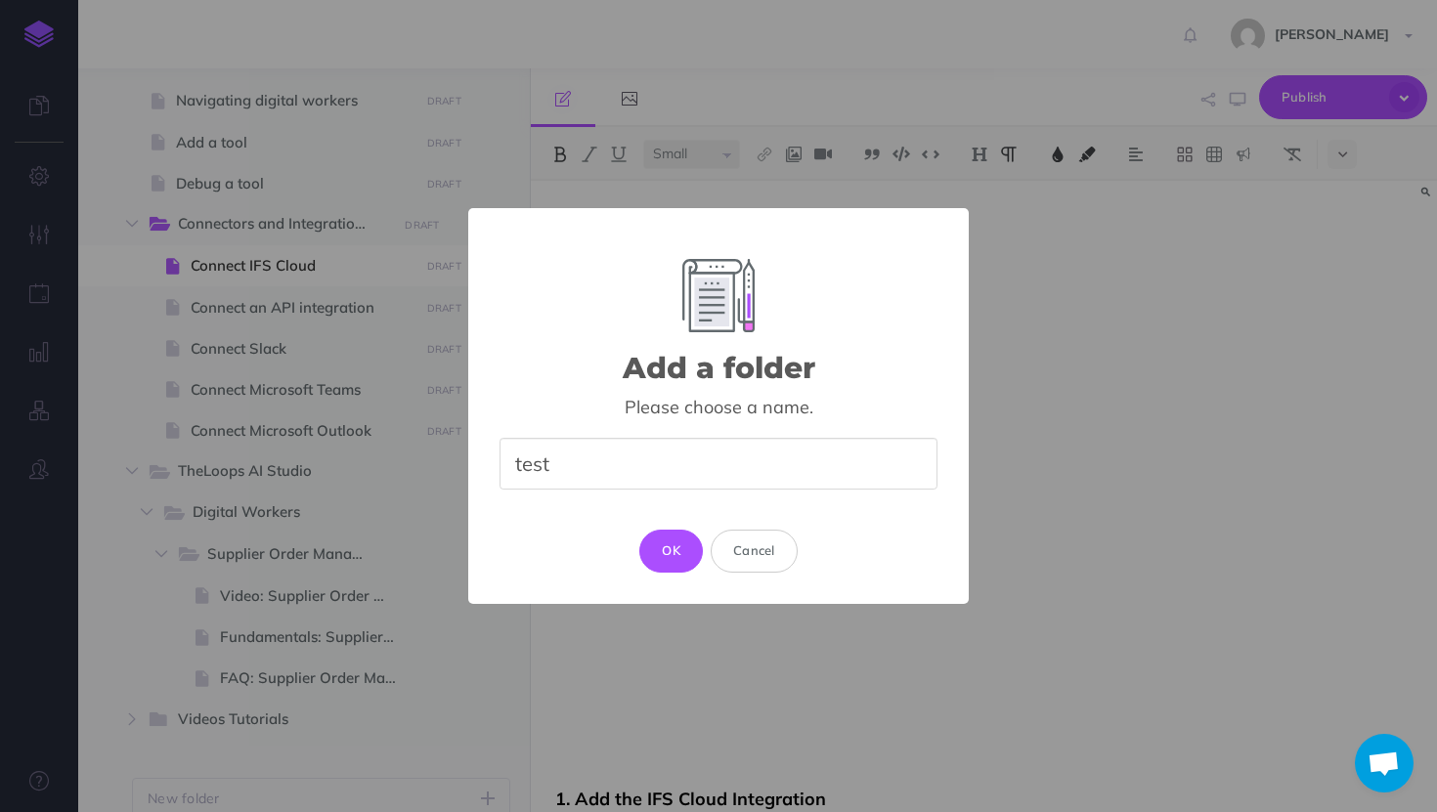
type input "test"
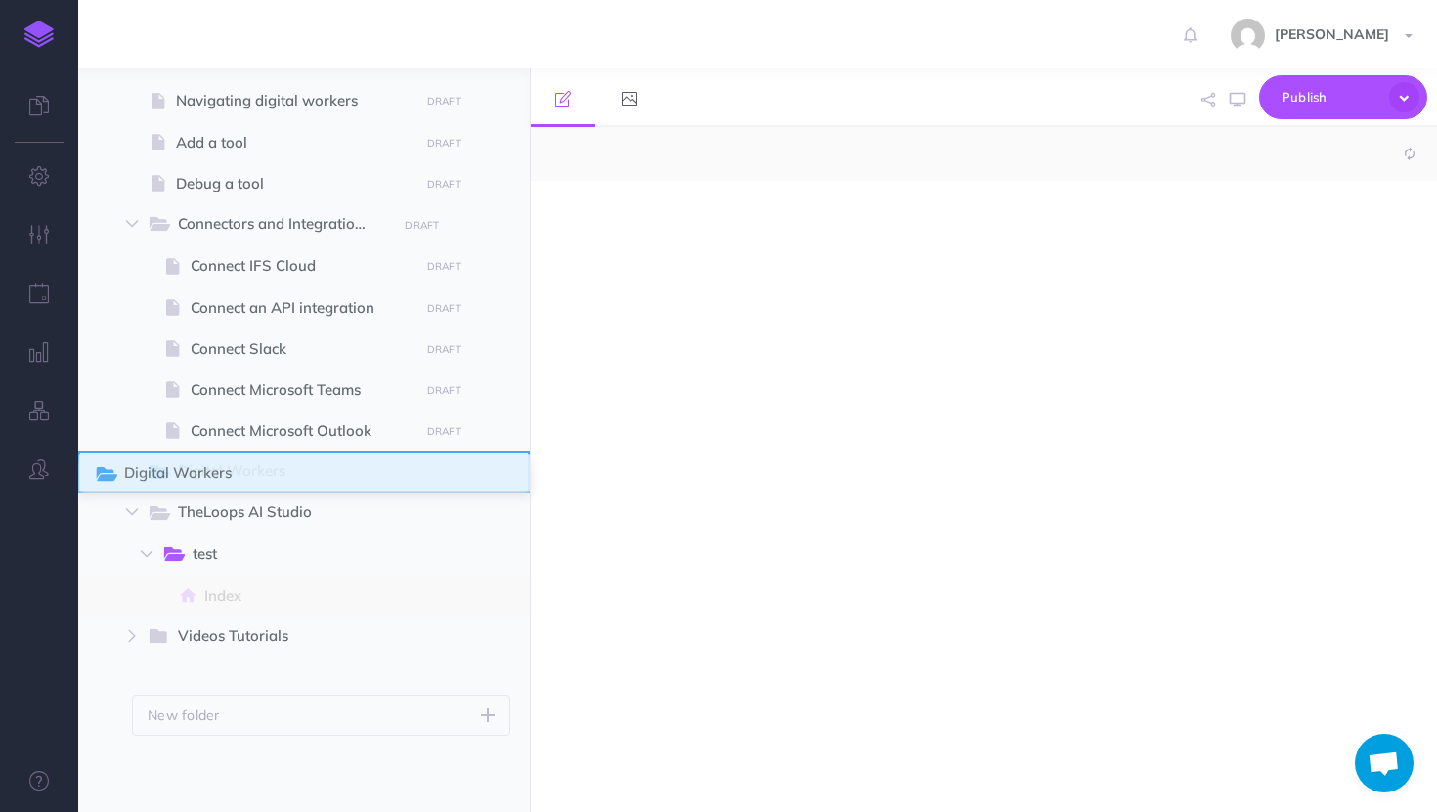
select select "null"
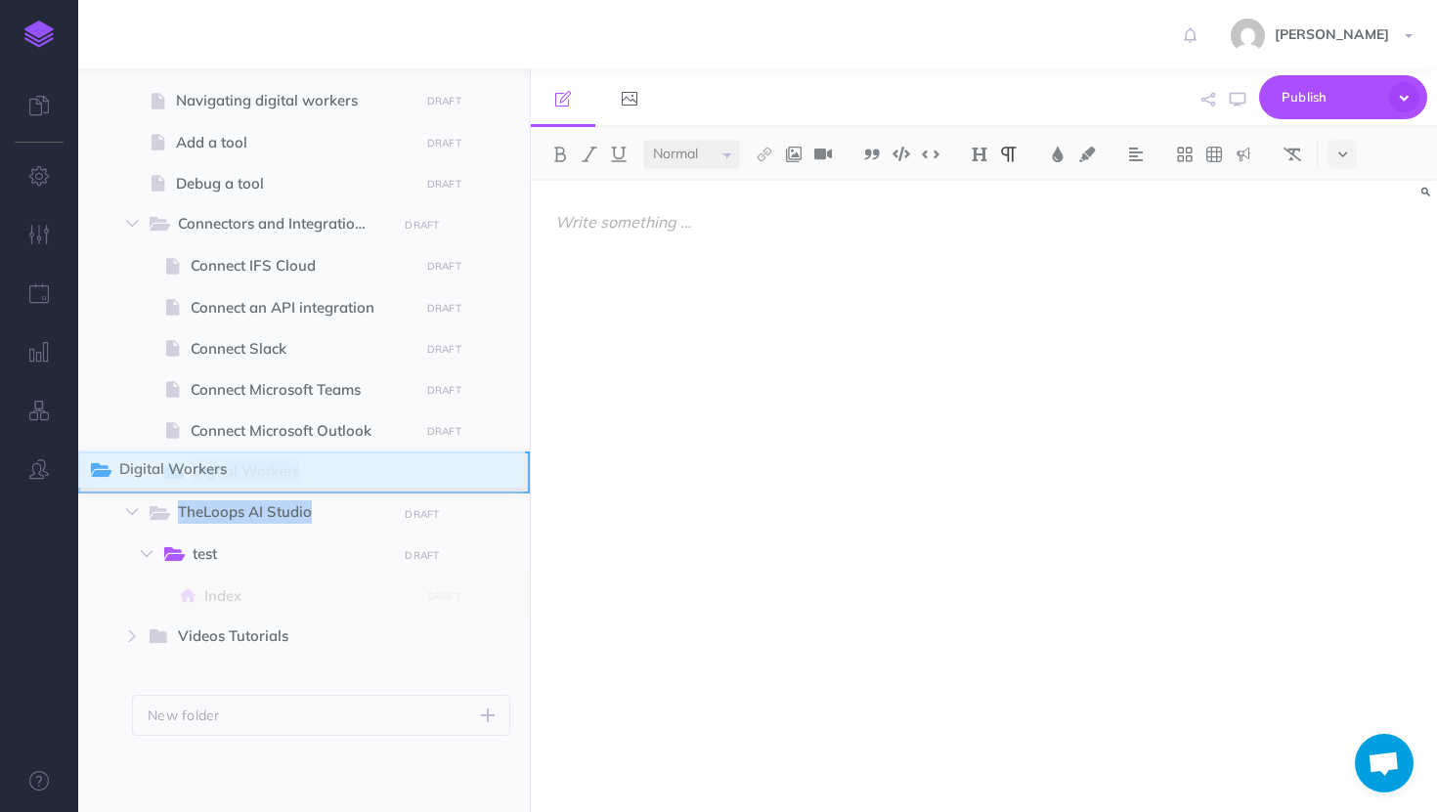
drag, startPoint x: 98, startPoint y: 514, endPoint x: 94, endPoint y: 471, distance: 43.2
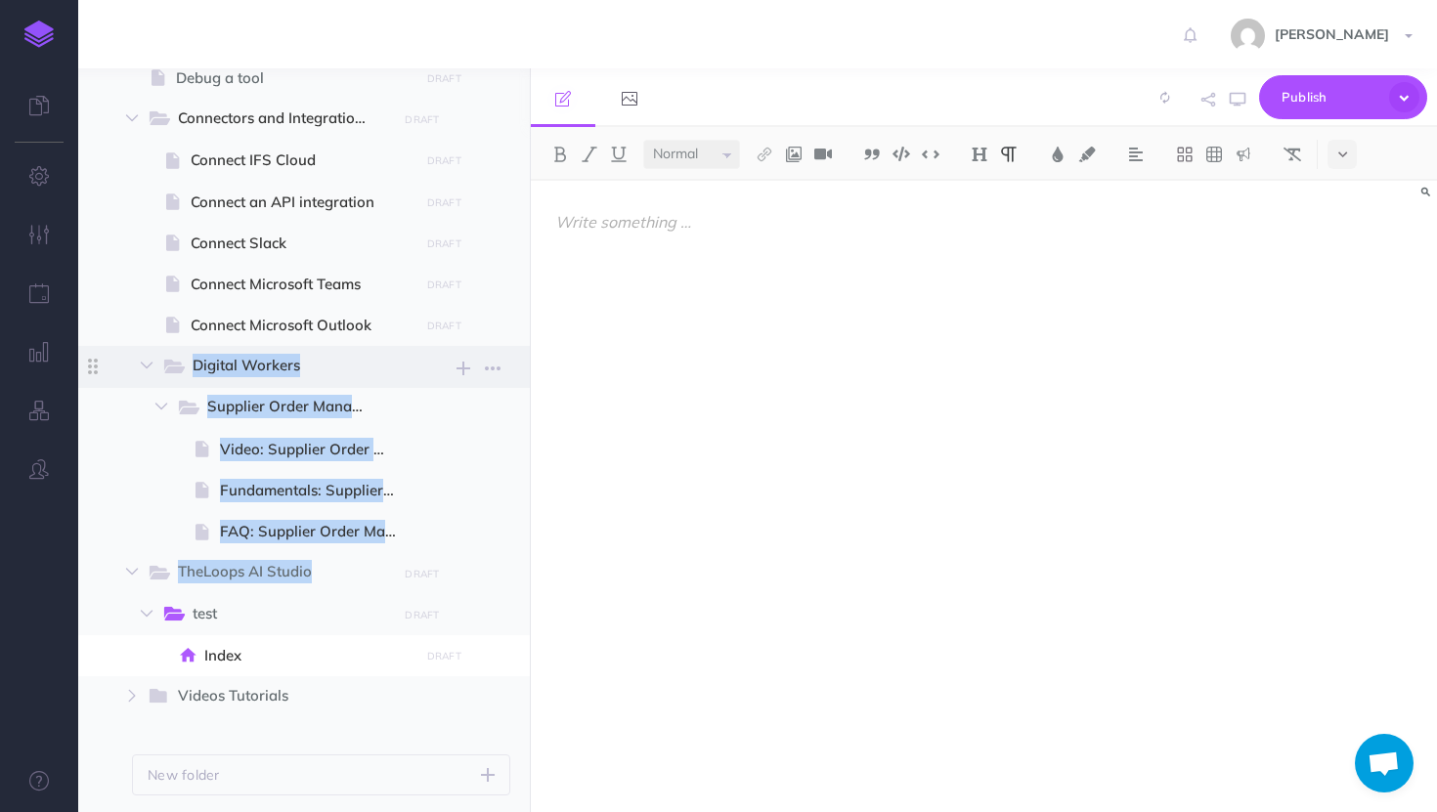
scroll to position [477, 0]
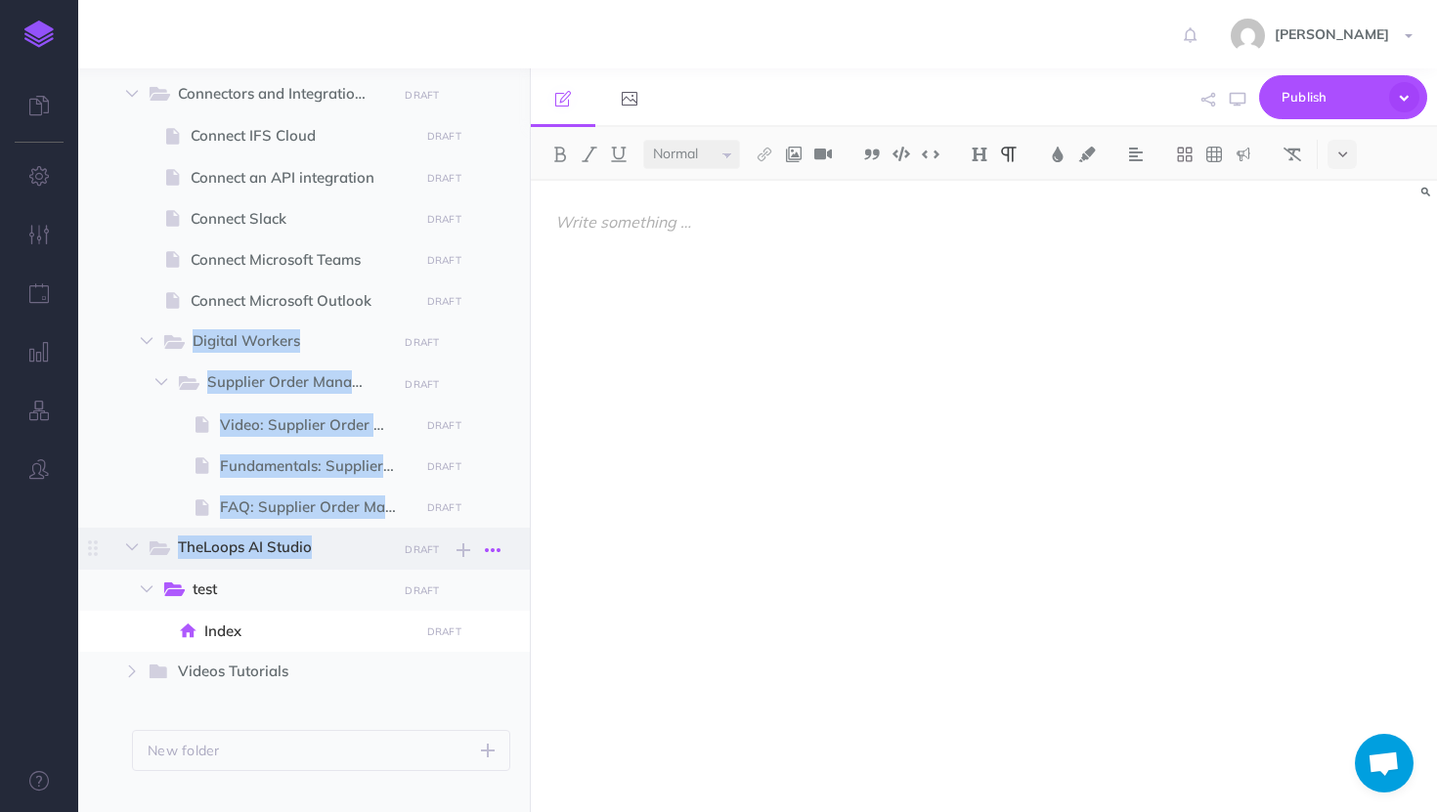
click at [487, 553] on icon "button" at bounding box center [493, 550] width 16 height 23
click at [422, 676] on link "Delete" at bounding box center [437, 681] width 147 height 32
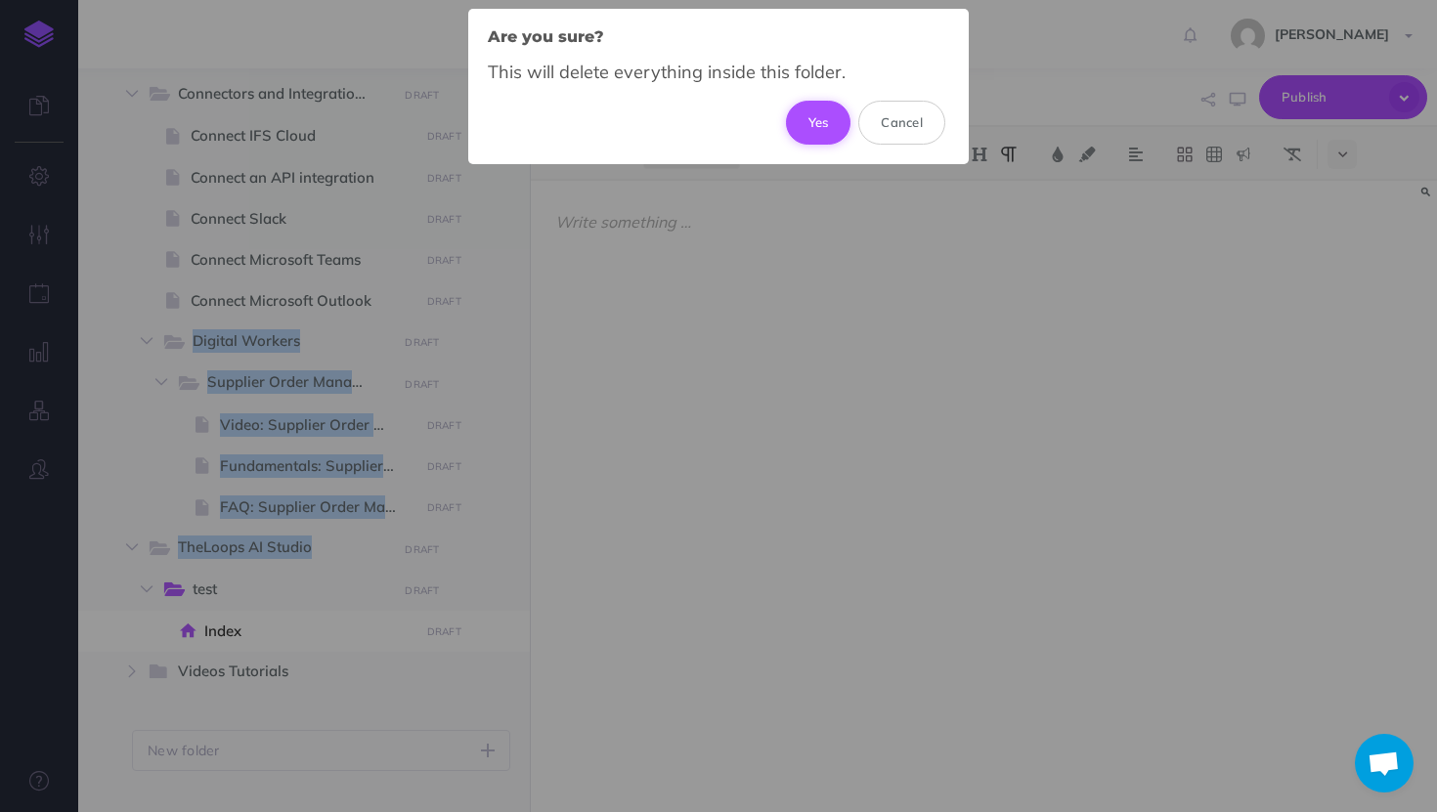
click at [817, 124] on button "Yes" at bounding box center [818, 122] width 65 height 43
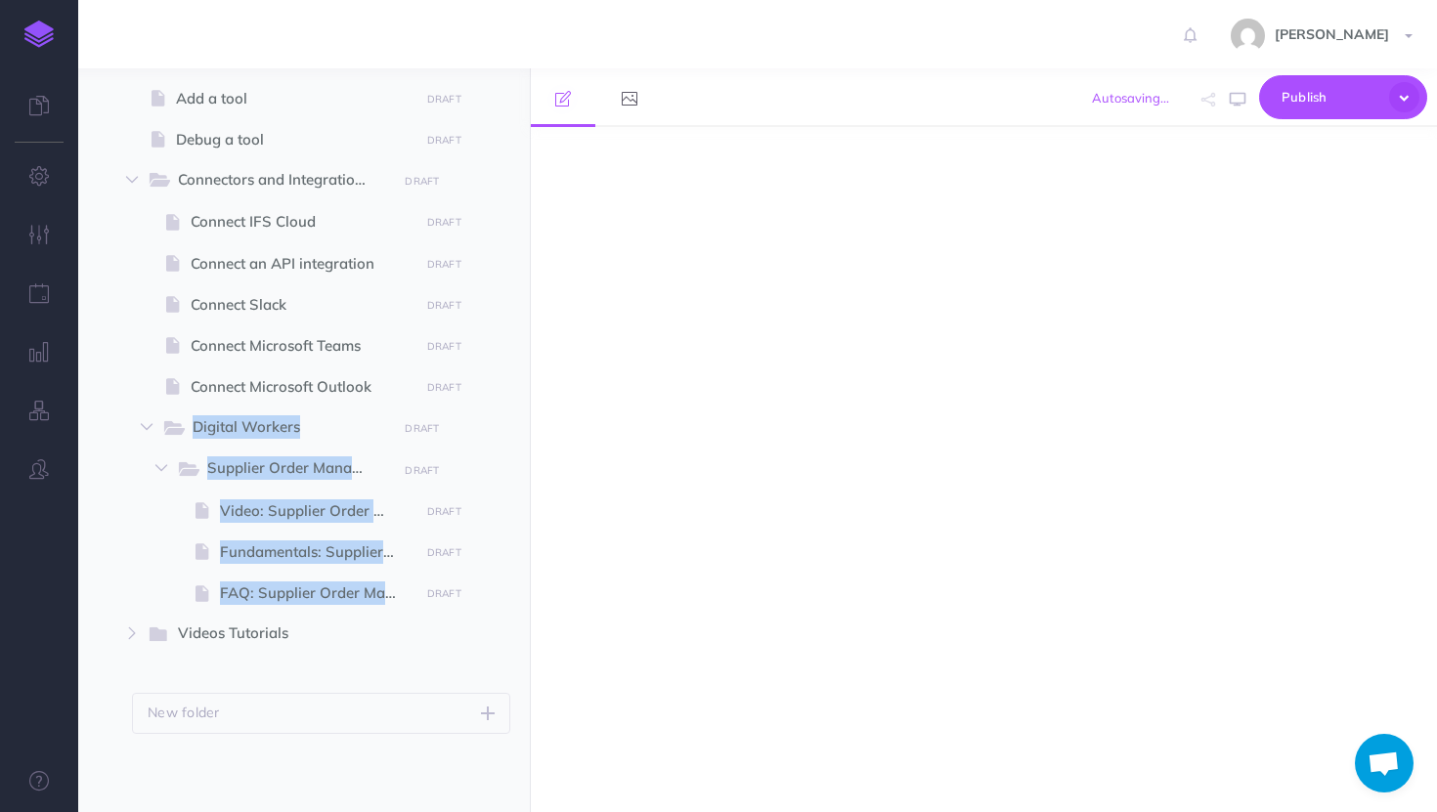
scroll to position [390, 0]
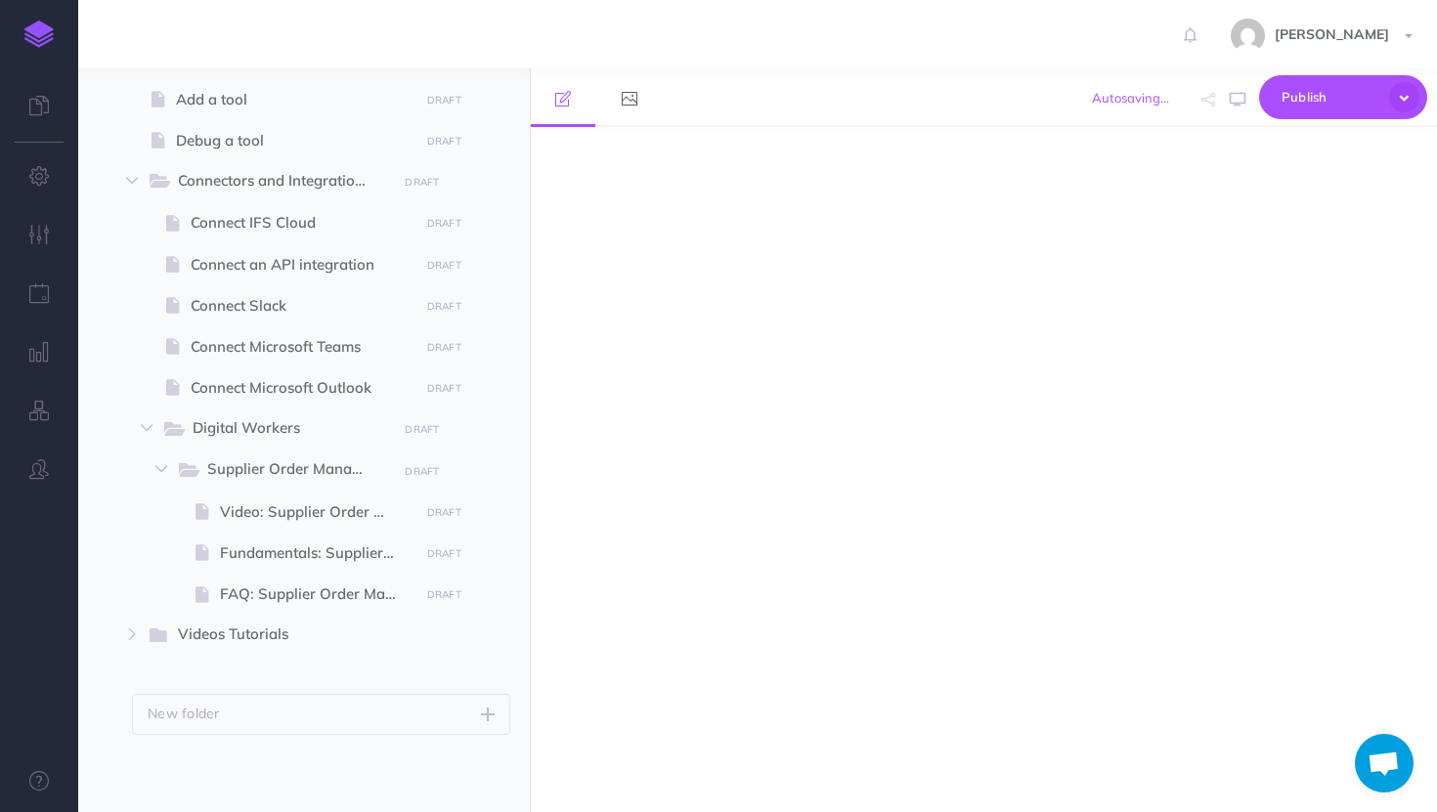
click at [367, 670] on ul "CX Platform New folder Add a new folder inside this folder New page Add a new b…" at bounding box center [304, 262] width 452 height 945
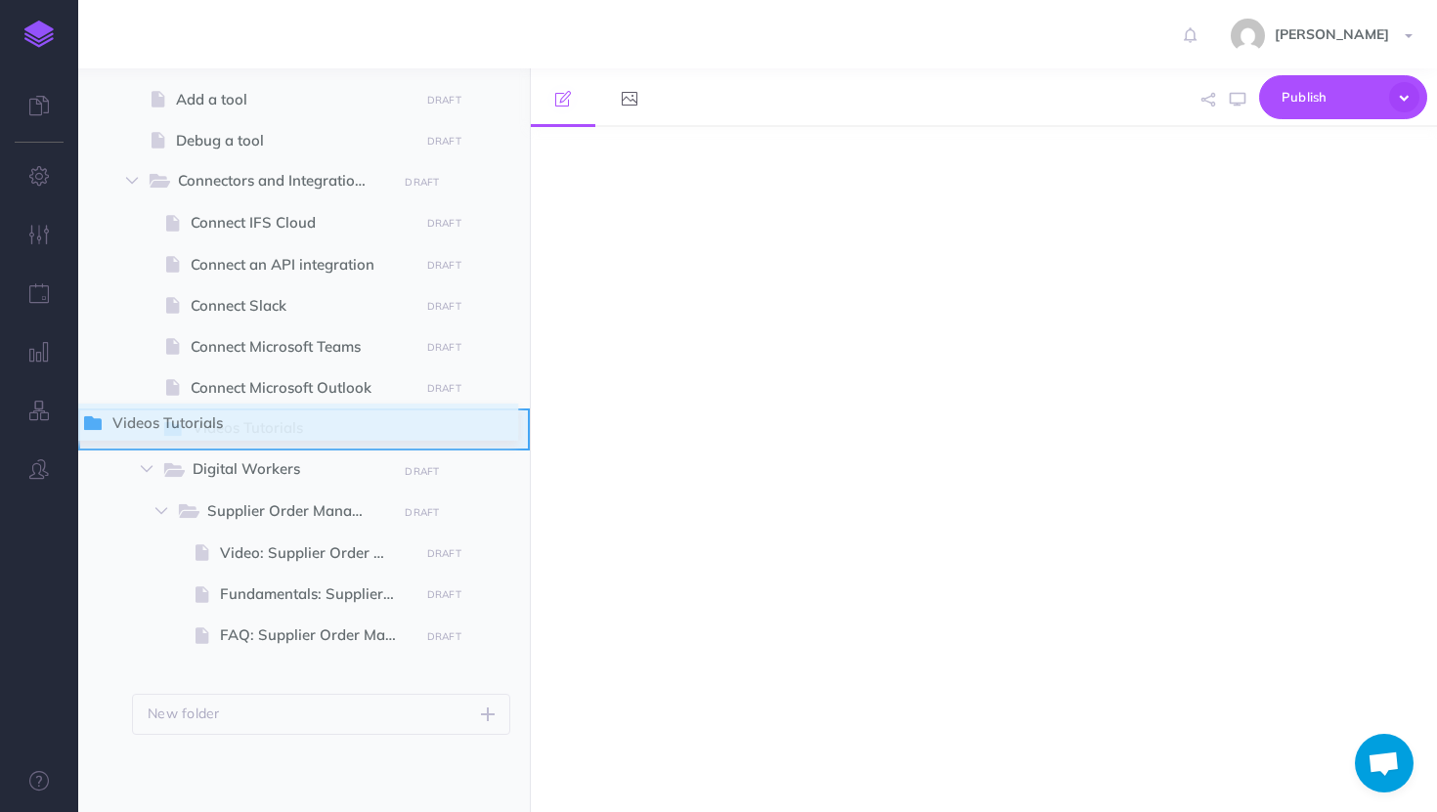
drag, startPoint x: 91, startPoint y: 638, endPoint x: 88, endPoint y: 427, distance: 211.2
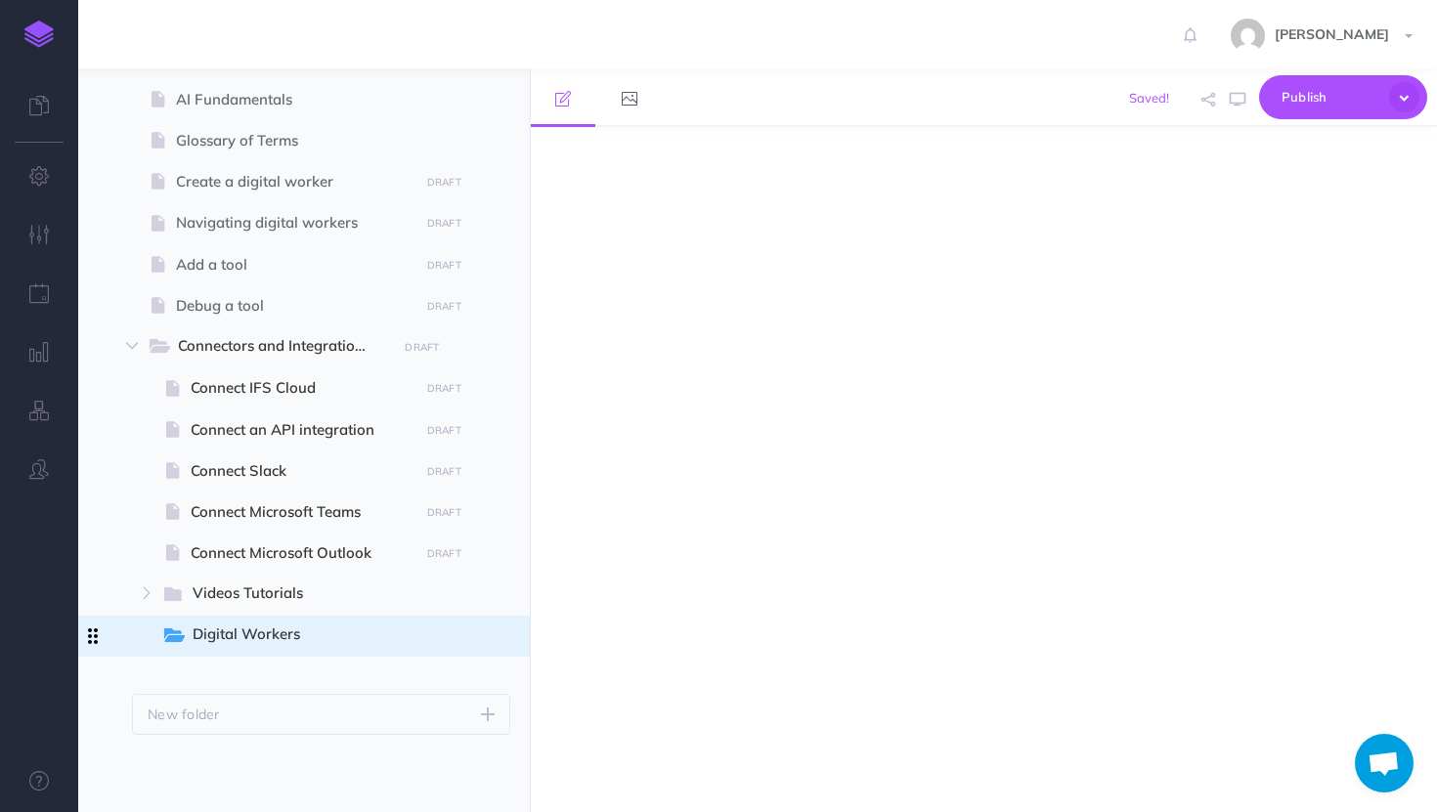
click at [147, 469] on ul "Connect IFS Cloud DRAFT Publish these changes Nevermind Publish Page history No…" at bounding box center [329, 512] width 364 height 289
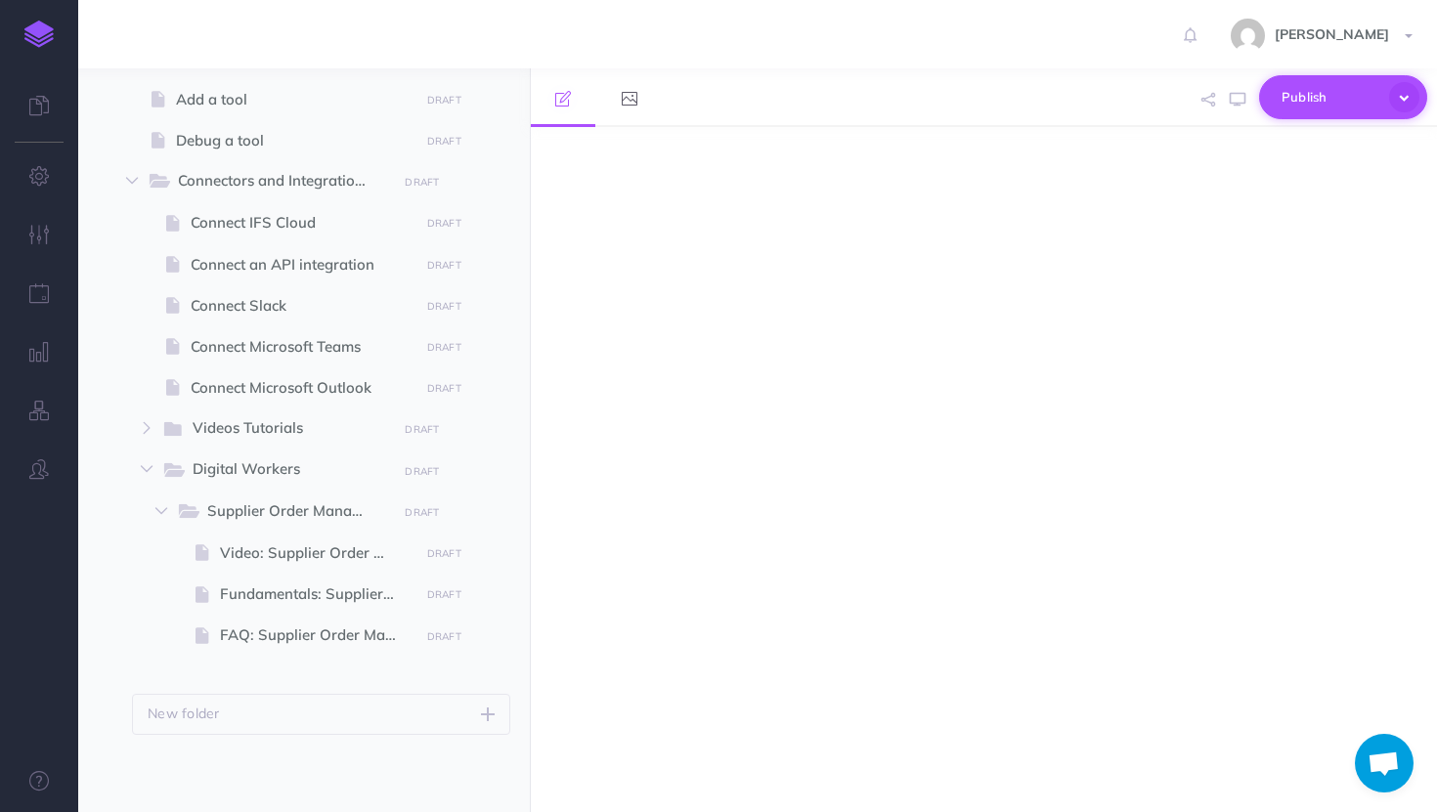
click at [1289, 92] on span "Publish" at bounding box center [1331, 97] width 98 height 30
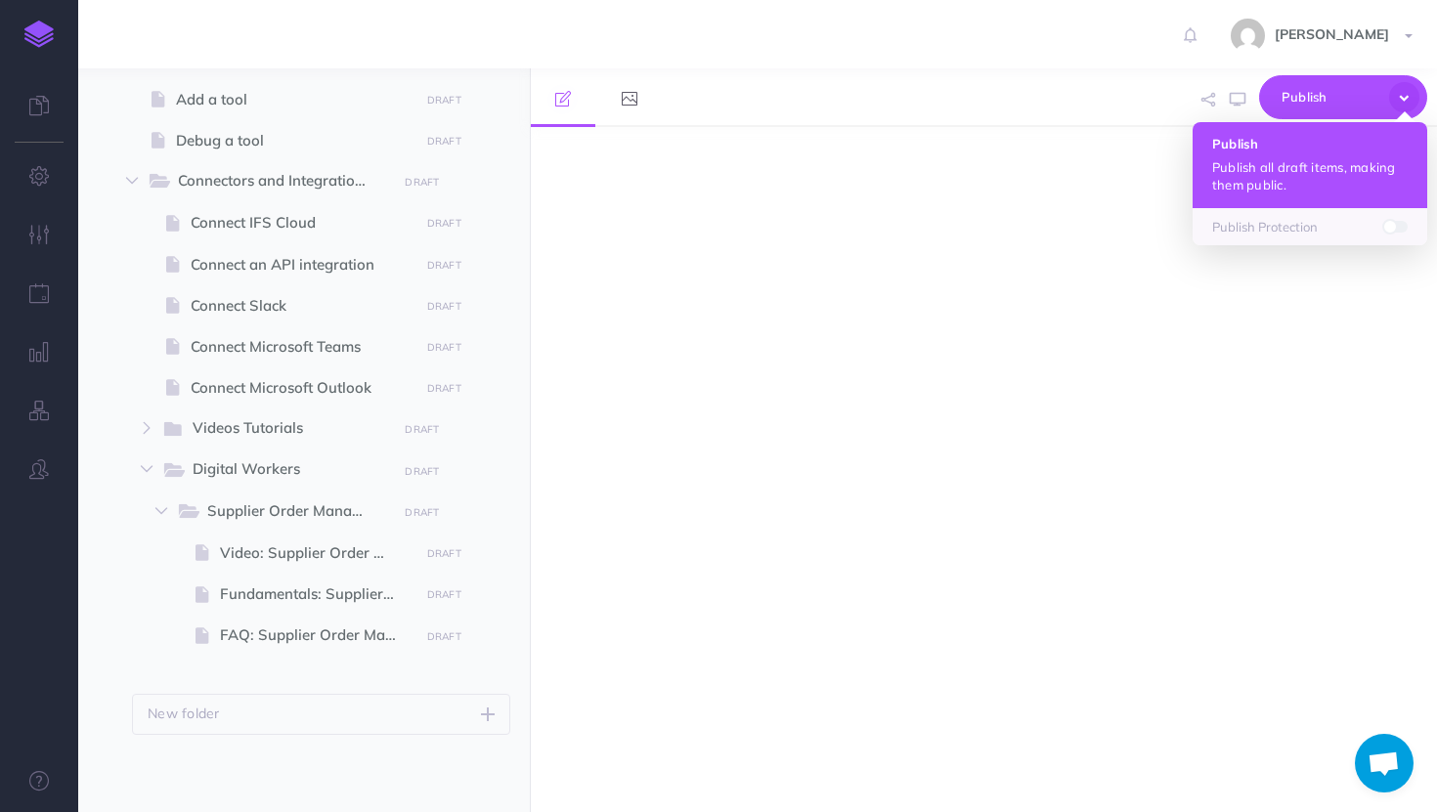
click at [1297, 155] on button "Publish Publish all draft items, making them public." at bounding box center [1310, 165] width 235 height 86
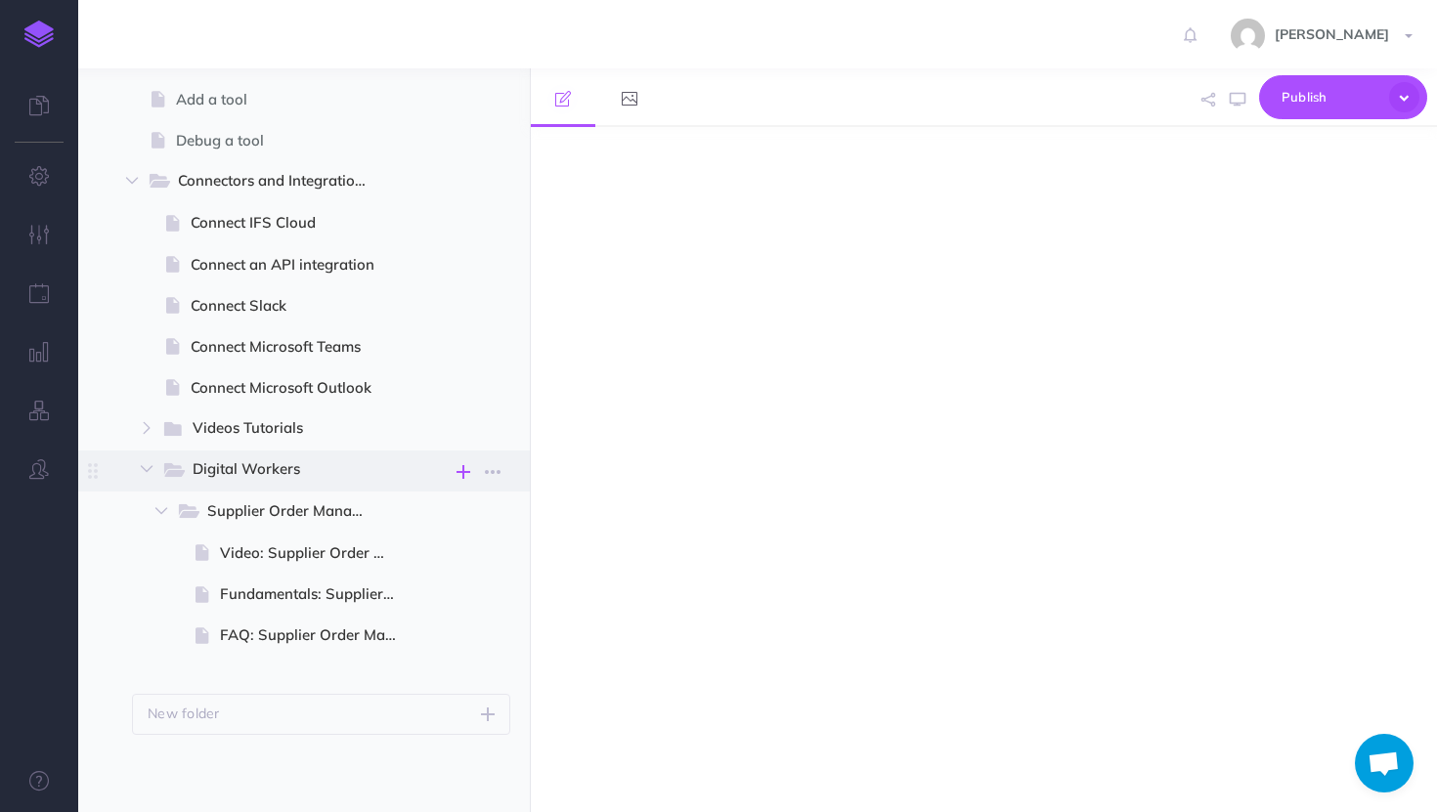
click at [460, 471] on icon "button" at bounding box center [463, 471] width 14 height 23
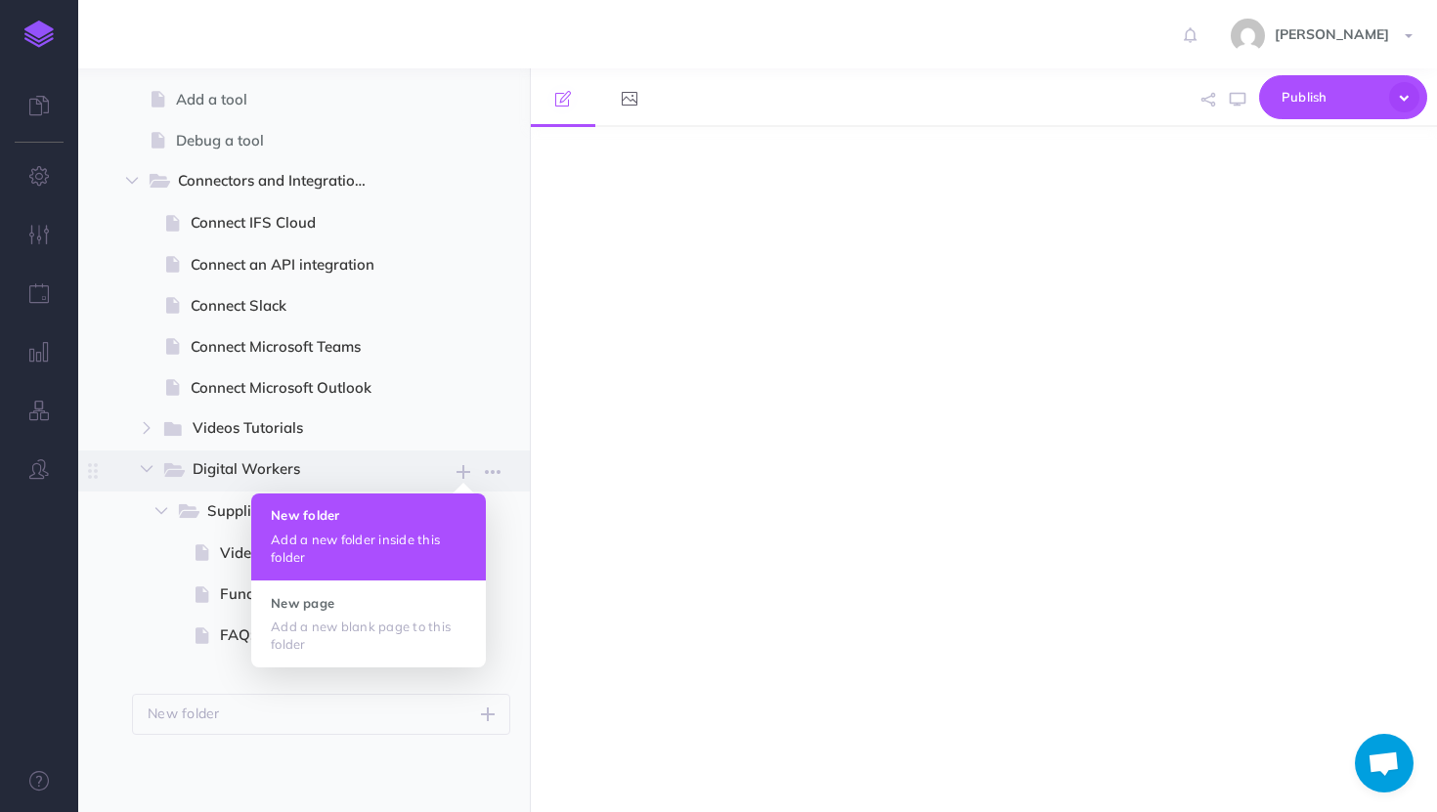
click at [361, 534] on p "Add a new folder inside this folder" at bounding box center [369, 548] width 196 height 35
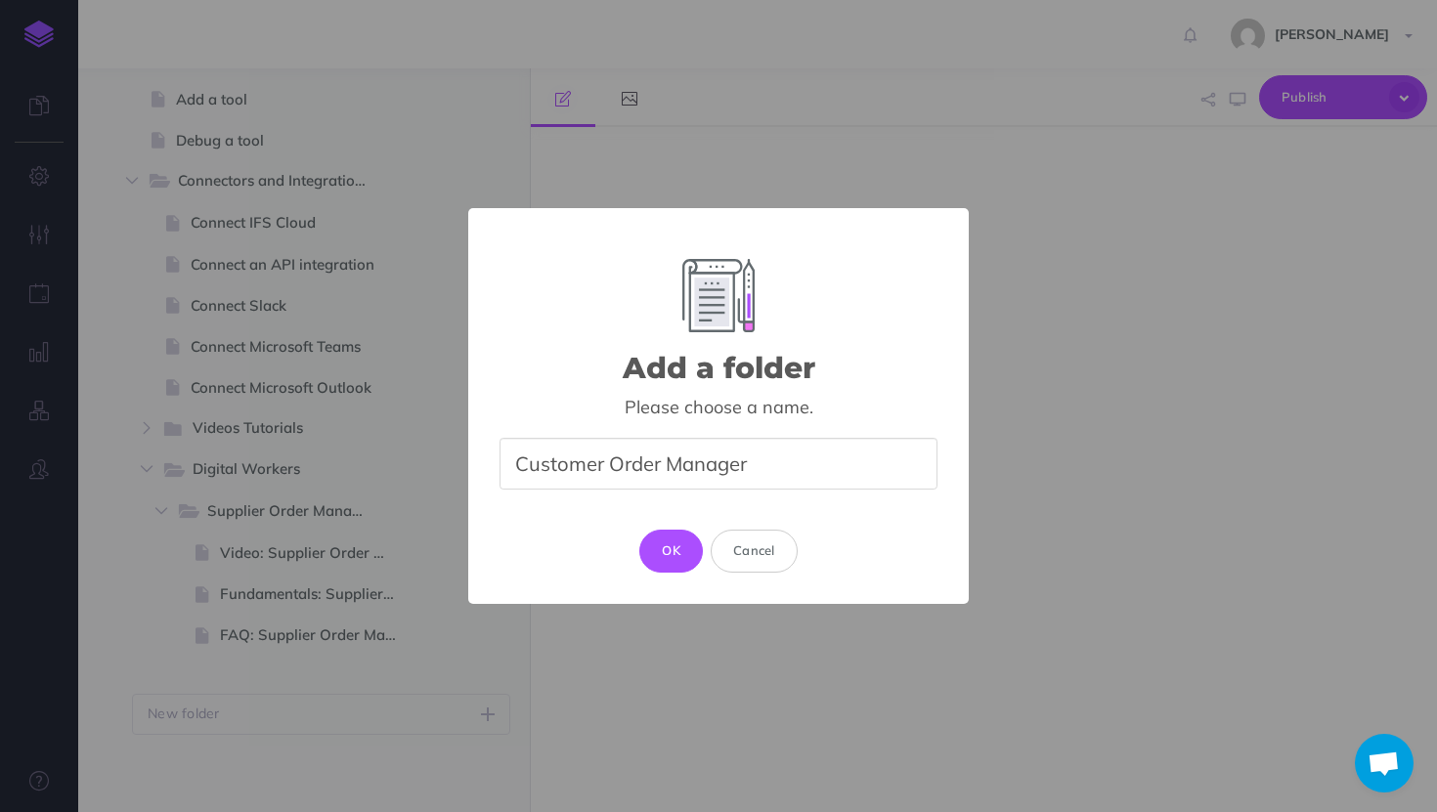
type input "Customer Order Manager"
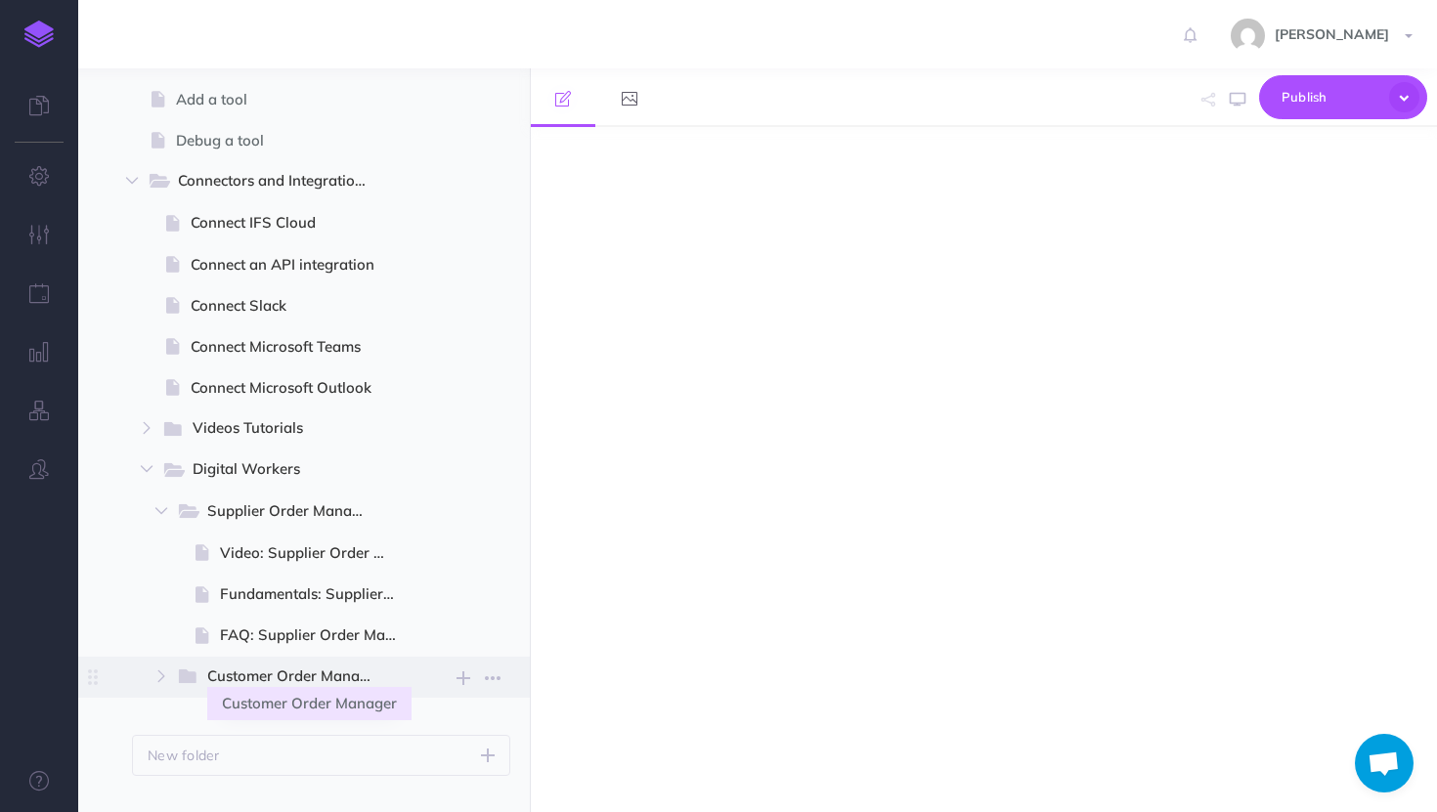
click at [286, 680] on span "Customer Order Manager" at bounding box center [298, 677] width 182 height 25
select select "null"
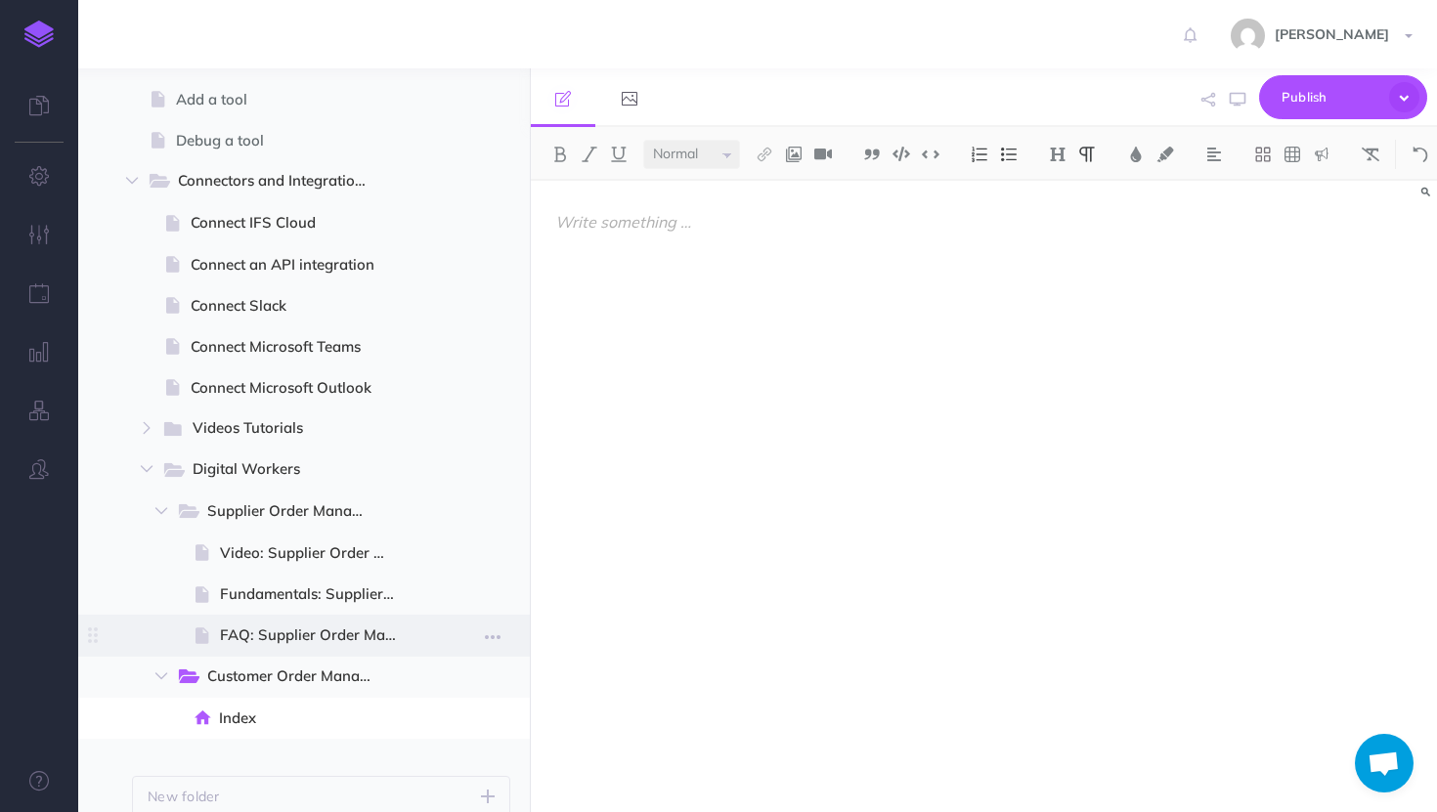
scroll to position [473, 0]
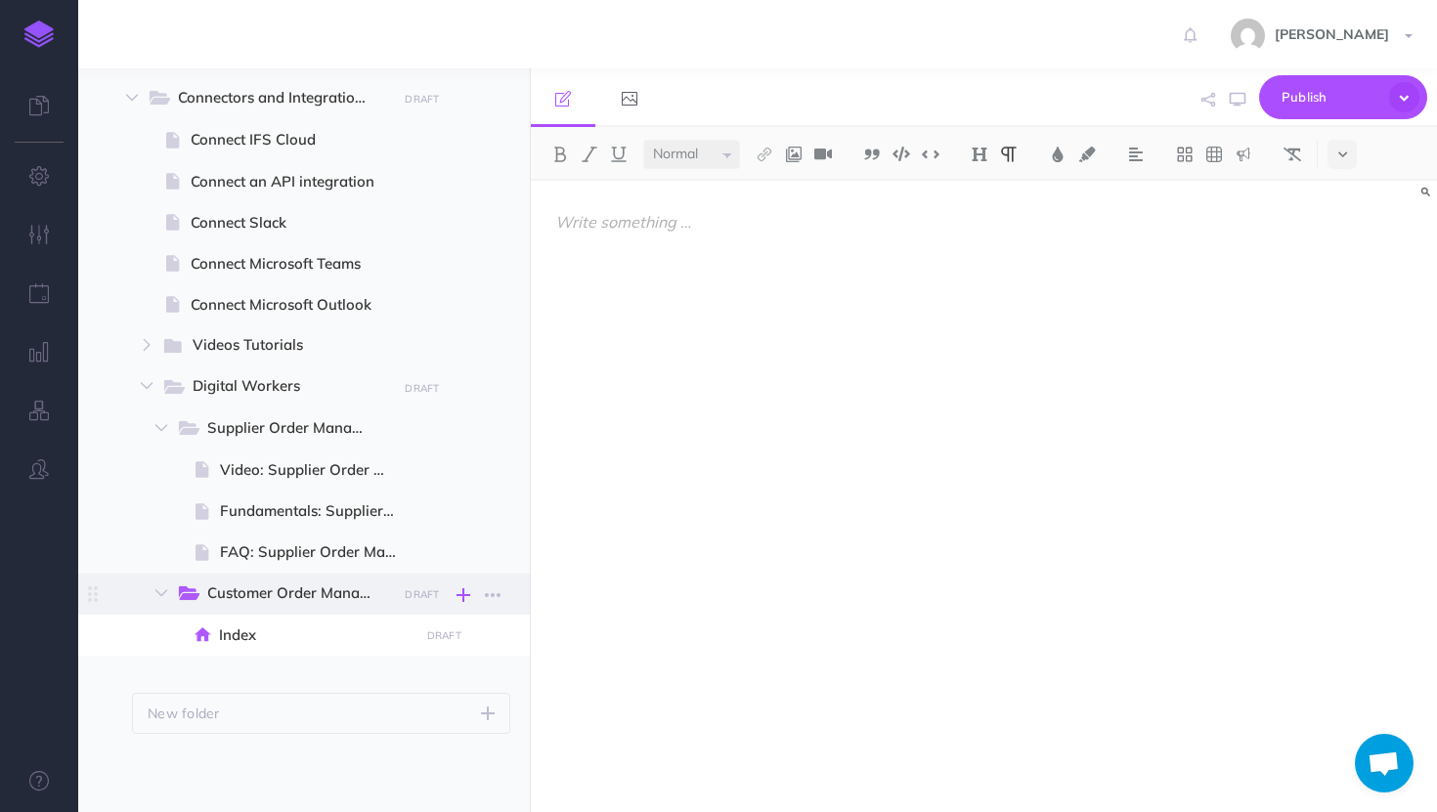
click at [467, 593] on icon "button" at bounding box center [463, 595] width 14 height 23
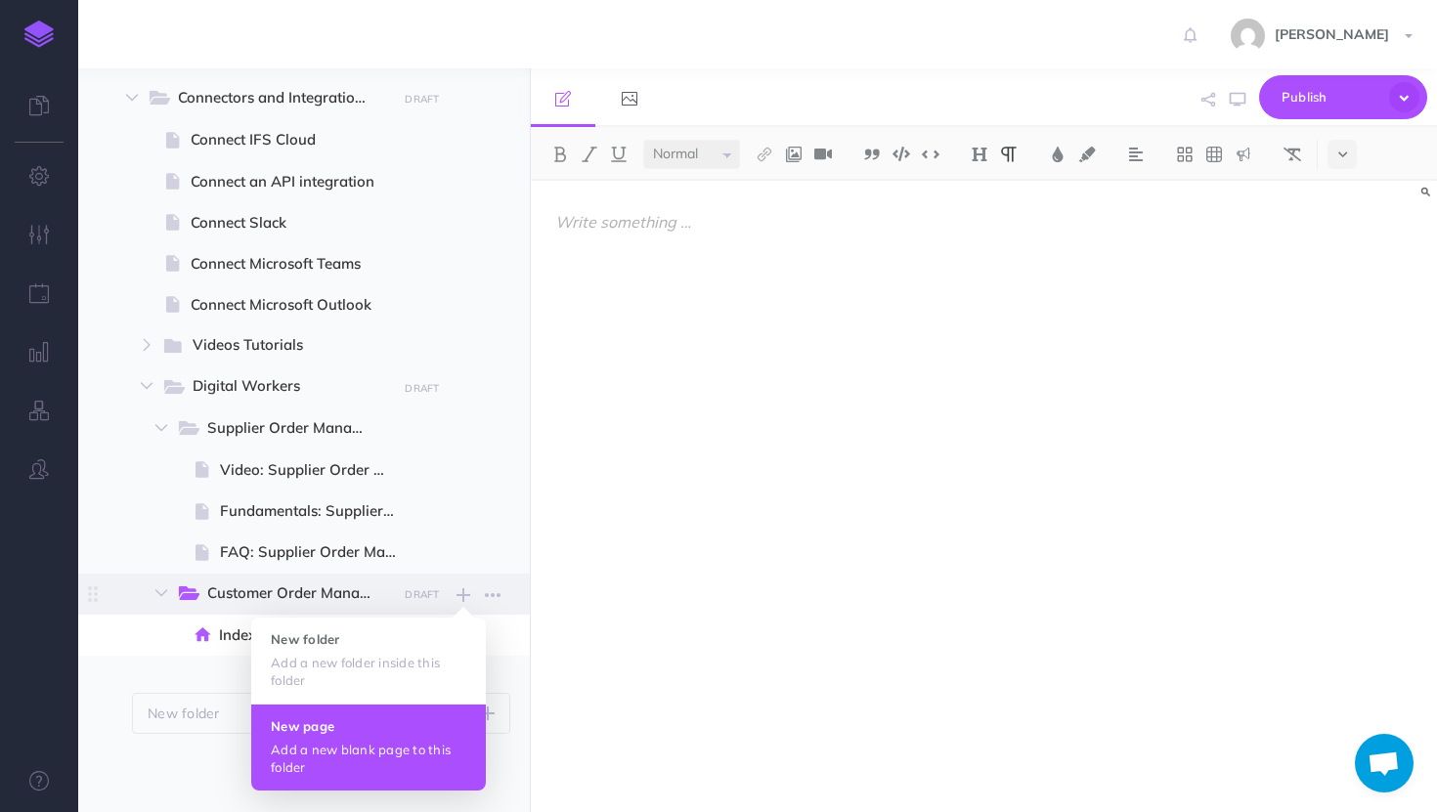
click at [385, 729] on h4 "New page" at bounding box center [369, 726] width 196 height 14
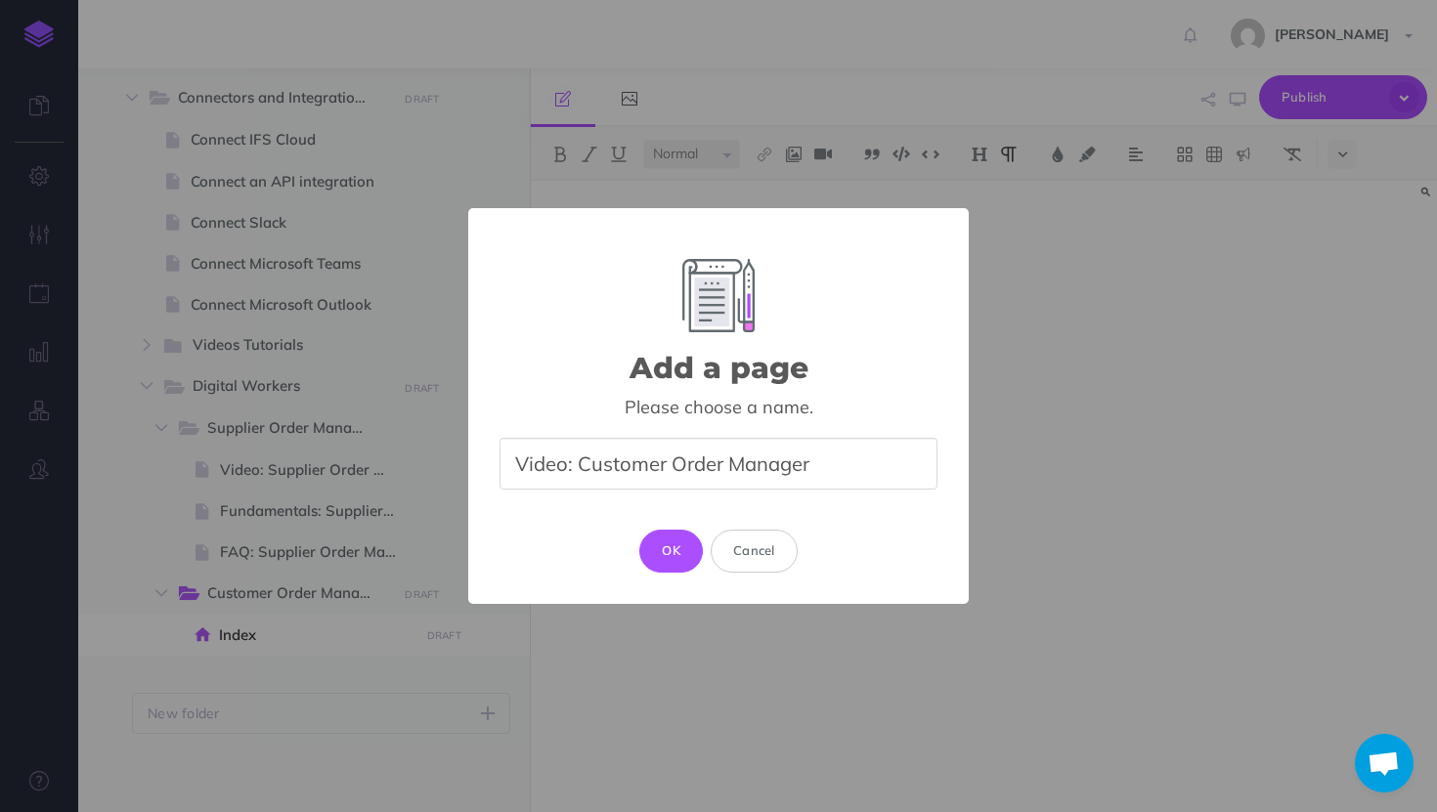
type input "Video: Customer Order Manager"
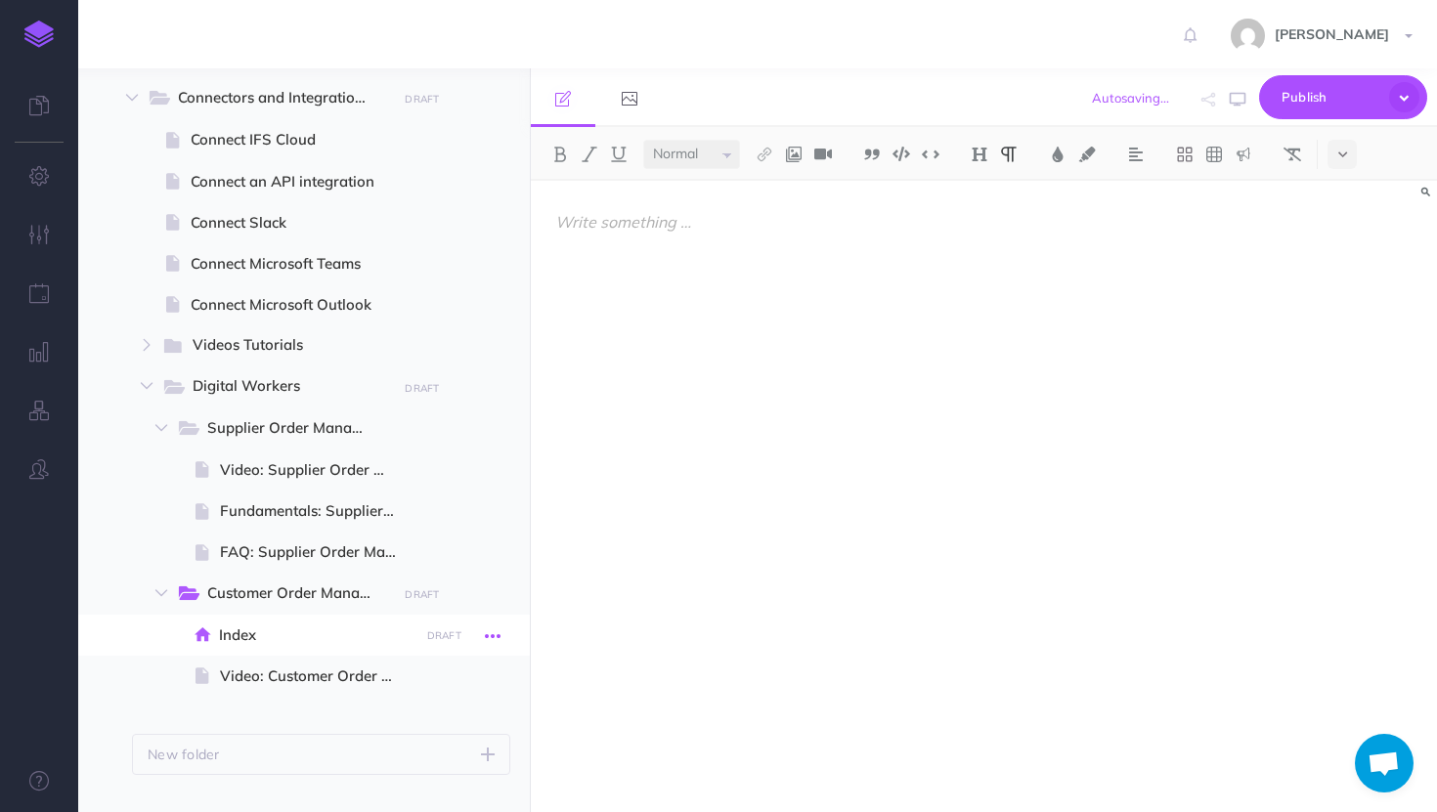
click at [477, 635] on button "button" at bounding box center [492, 635] width 35 height 25
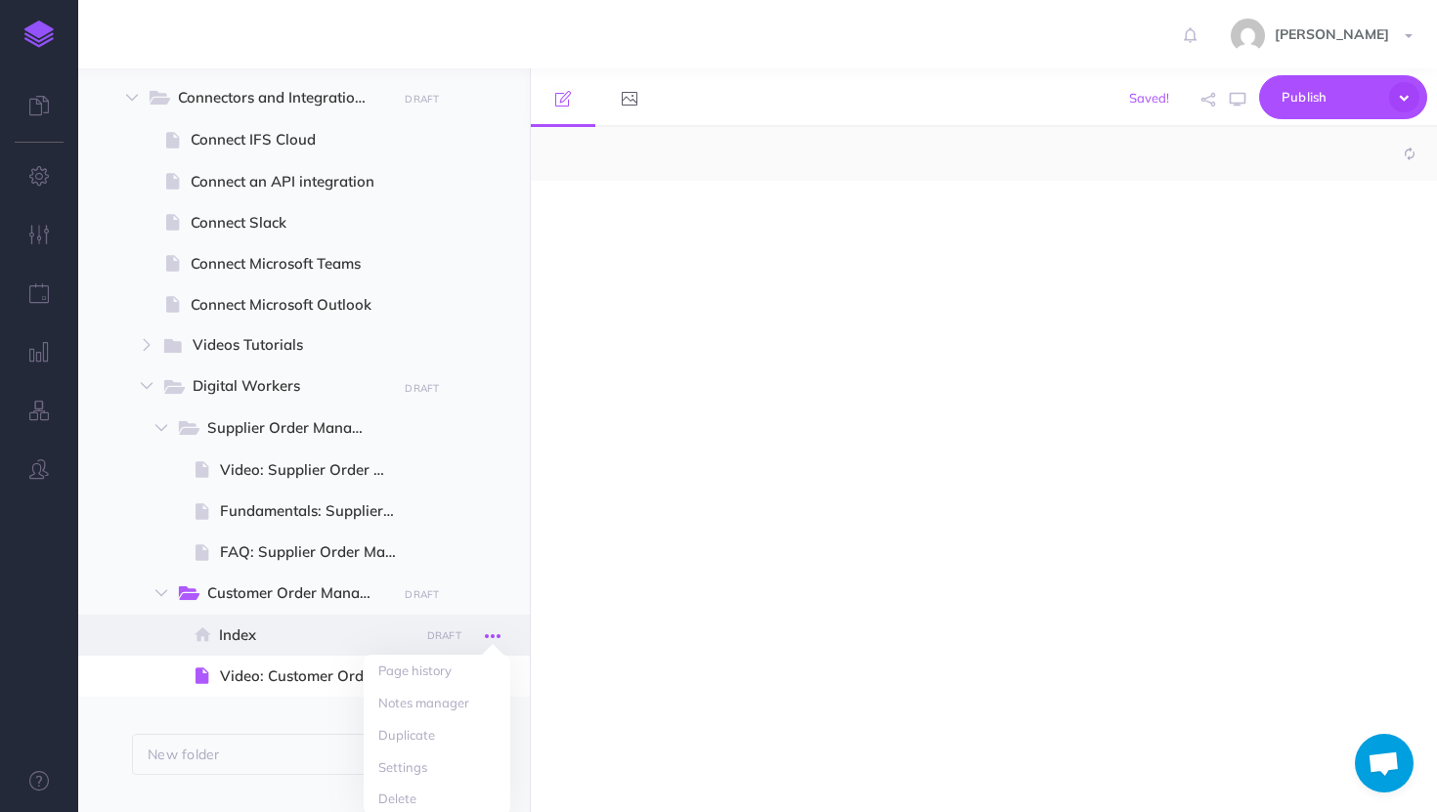
select select "null"
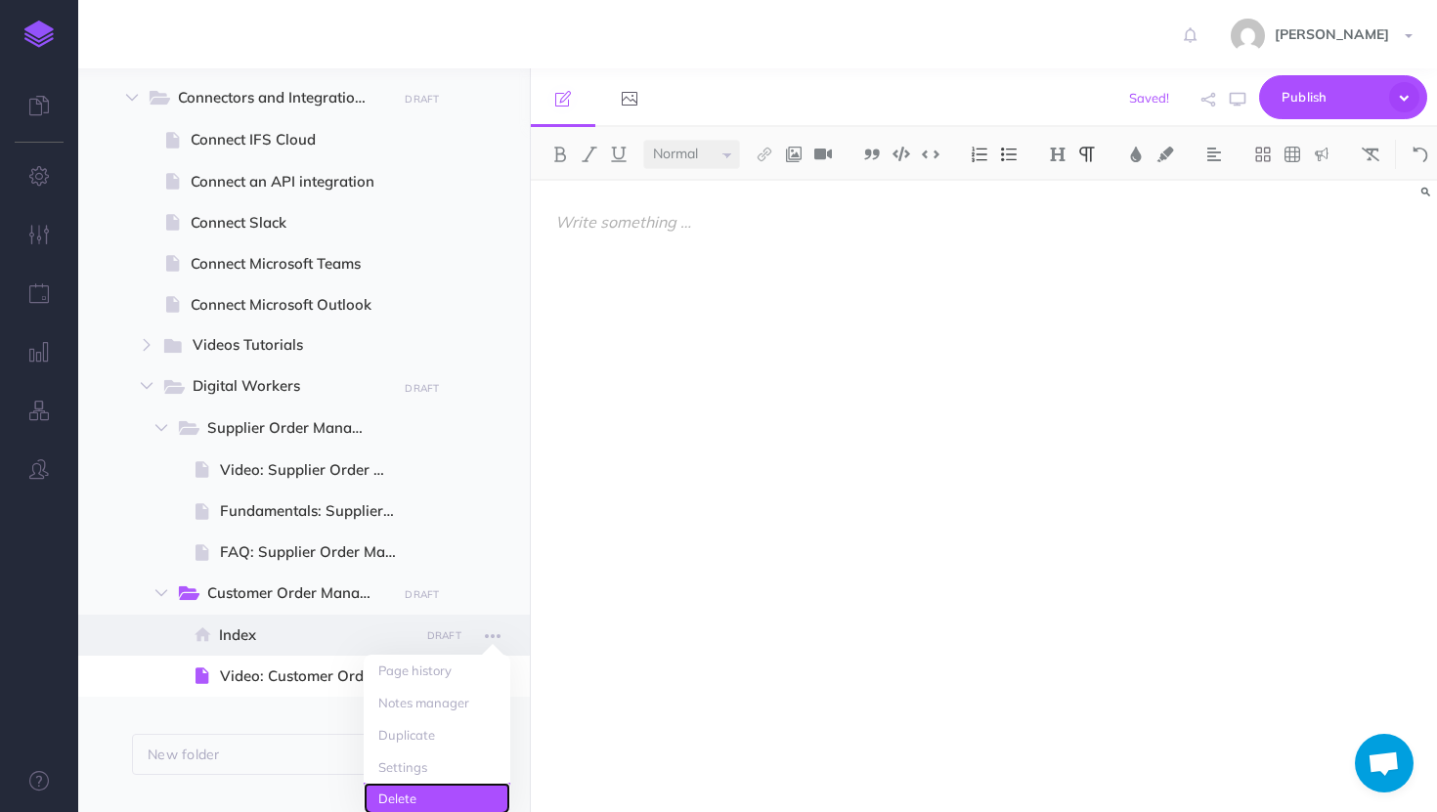
click at [395, 795] on link "Delete" at bounding box center [437, 799] width 147 height 32
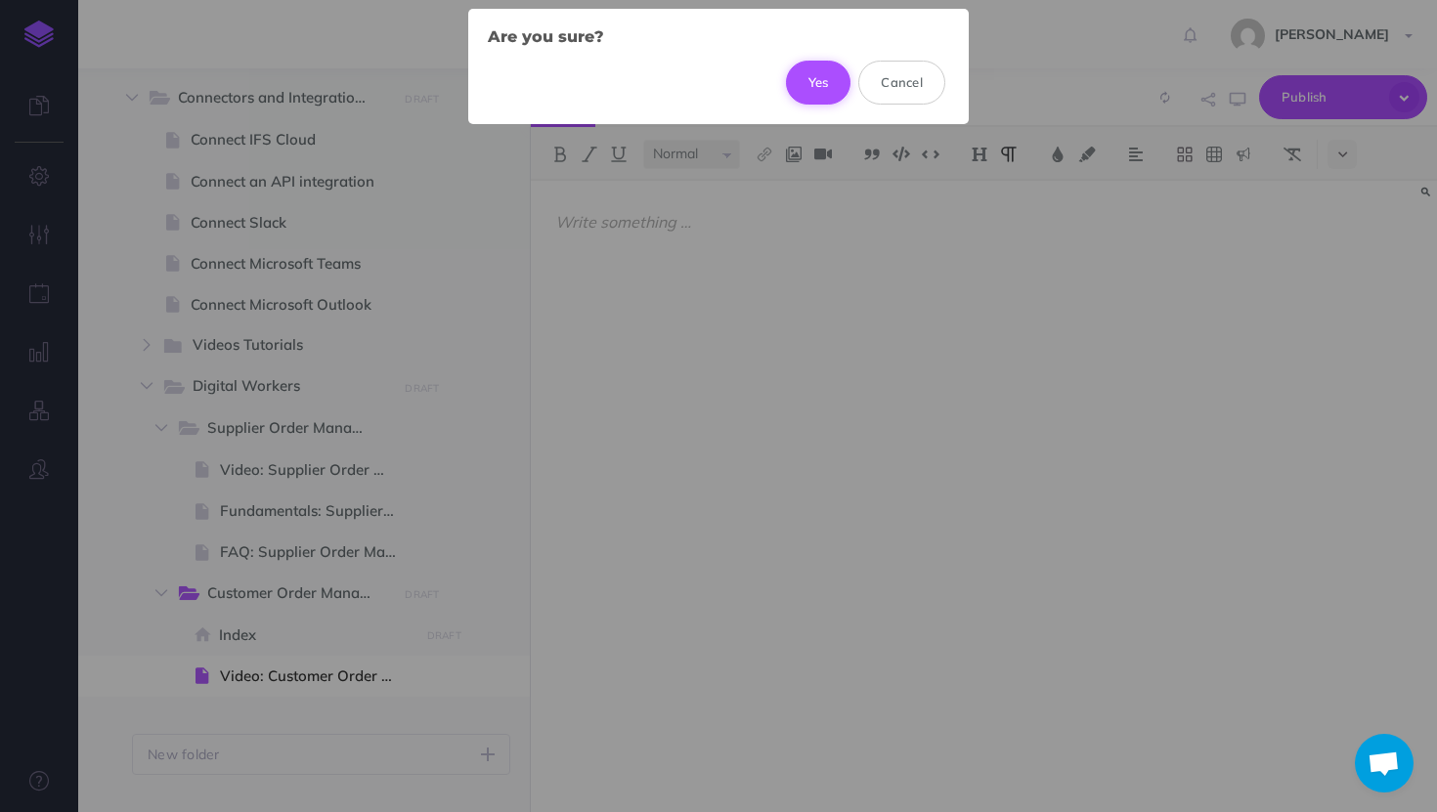
click at [832, 71] on button "Yes" at bounding box center [818, 82] width 65 height 43
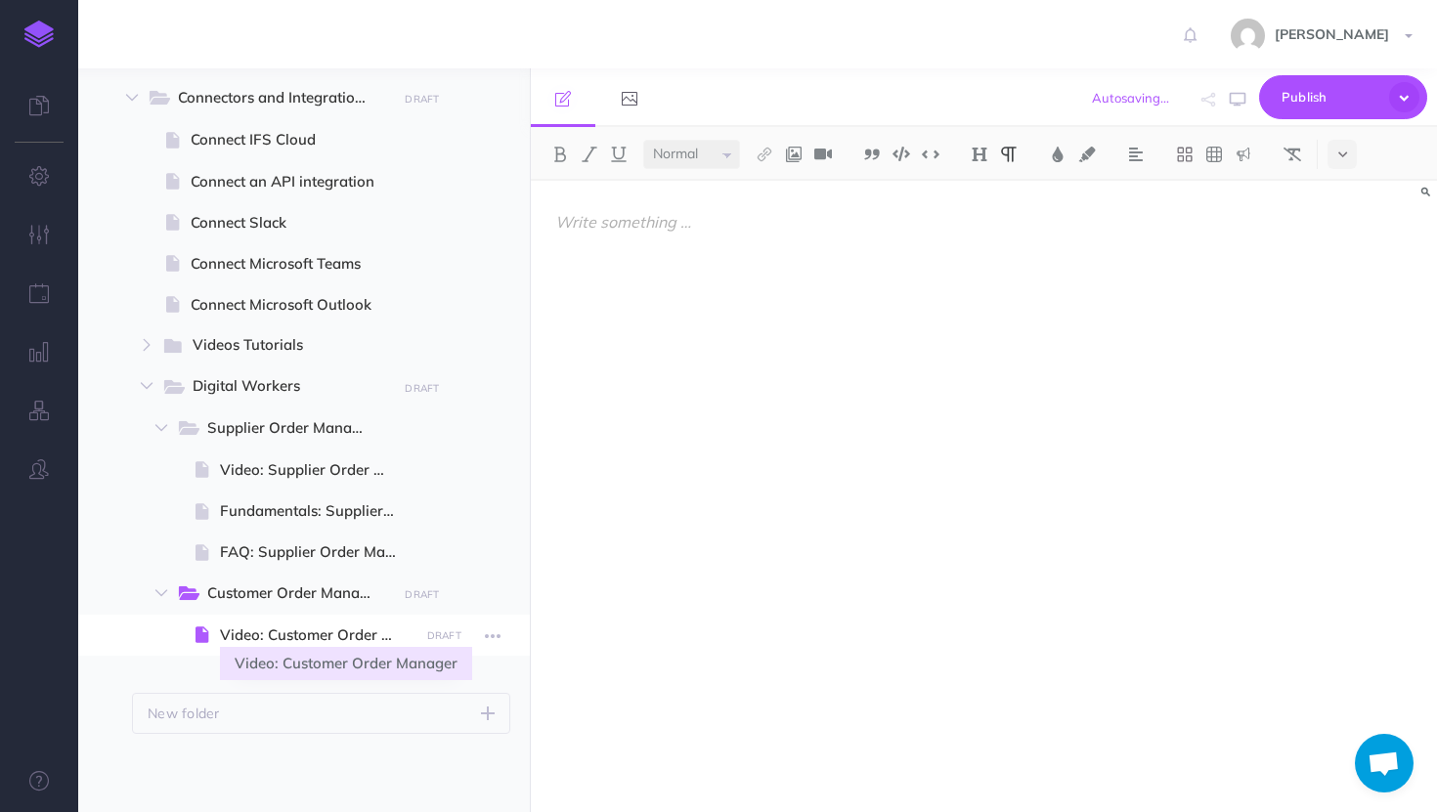
click at [345, 635] on span "Video: Customer Order Manager" at bounding box center [316, 635] width 193 height 23
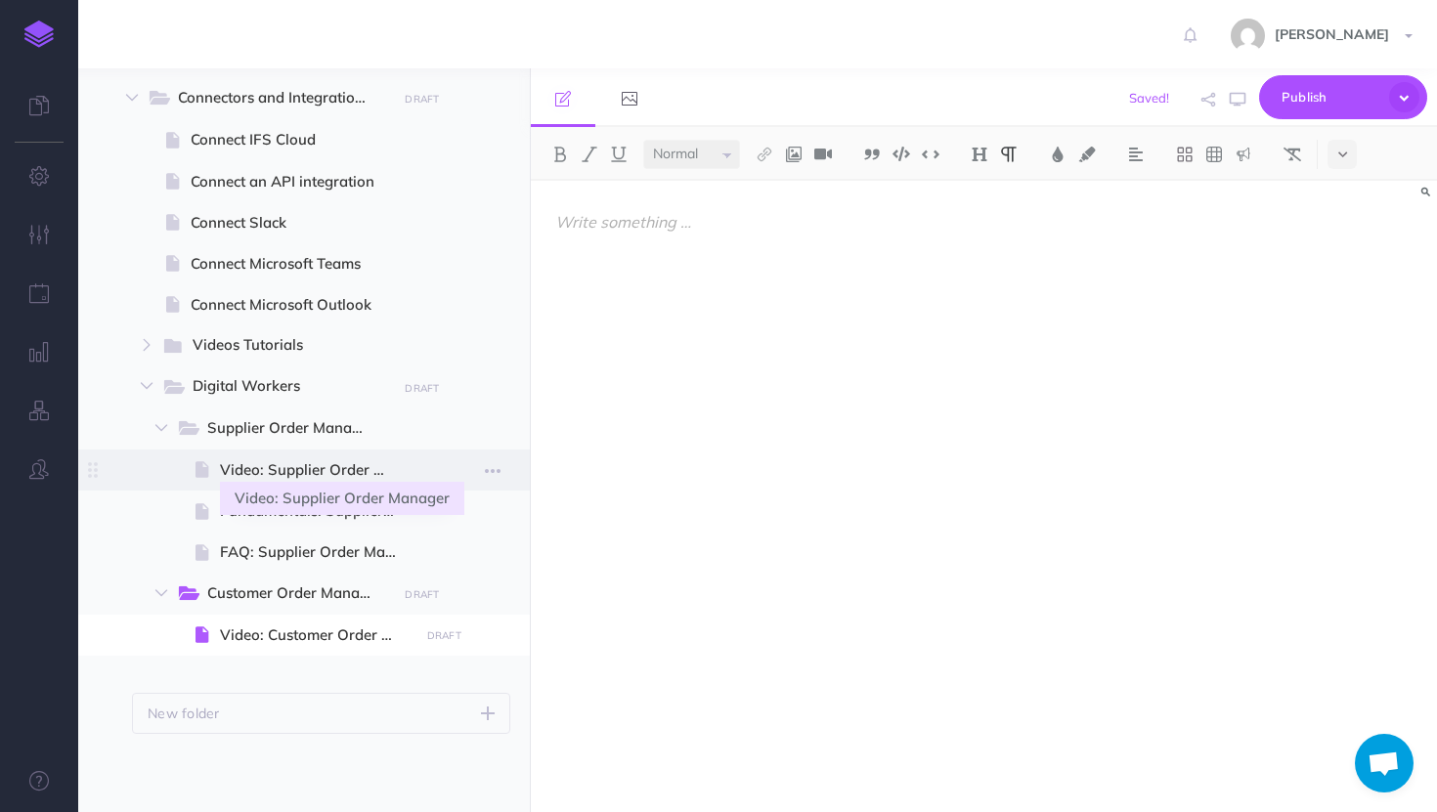
click at [356, 470] on span "Video: Supplier Order Manager" at bounding box center [316, 469] width 193 height 23
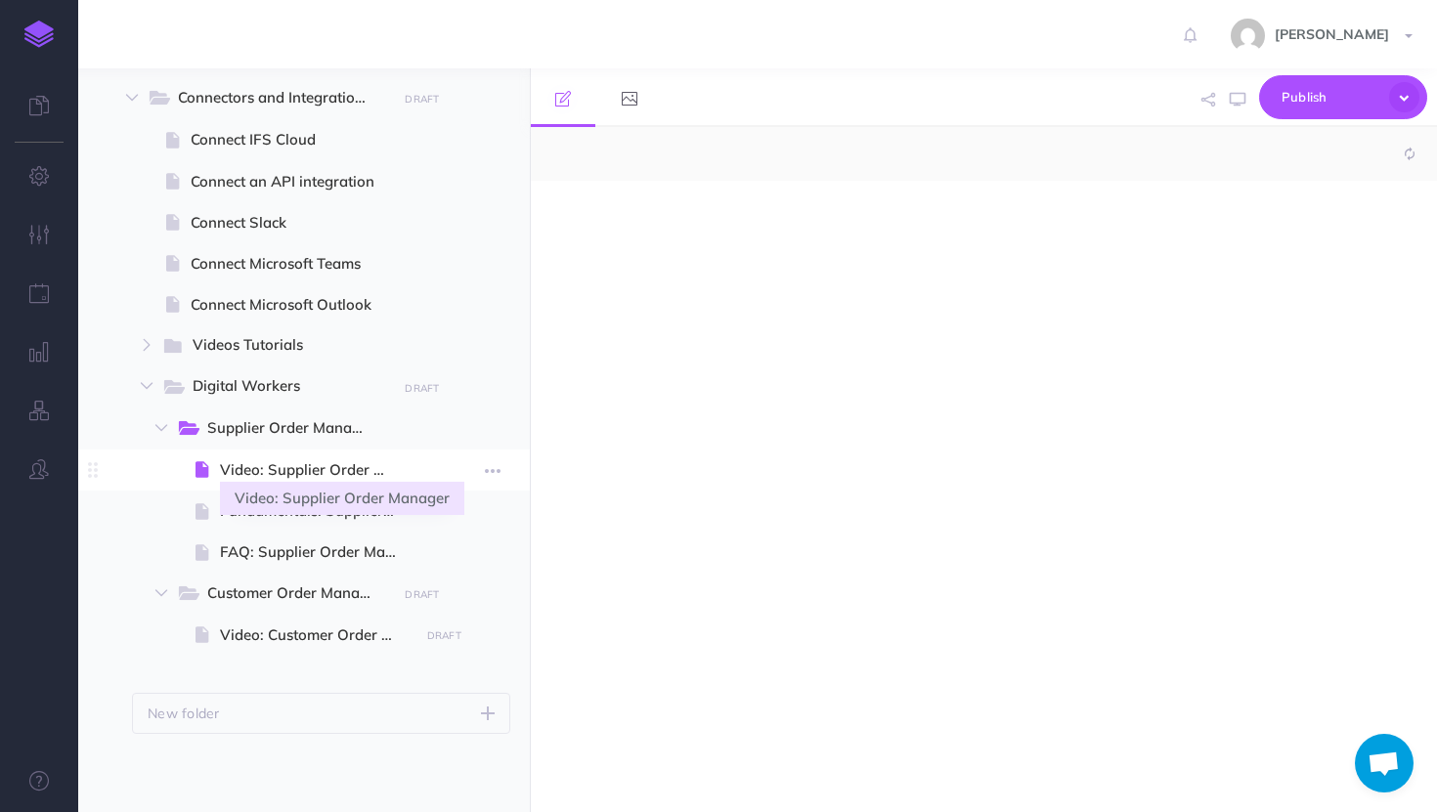
select select "null"
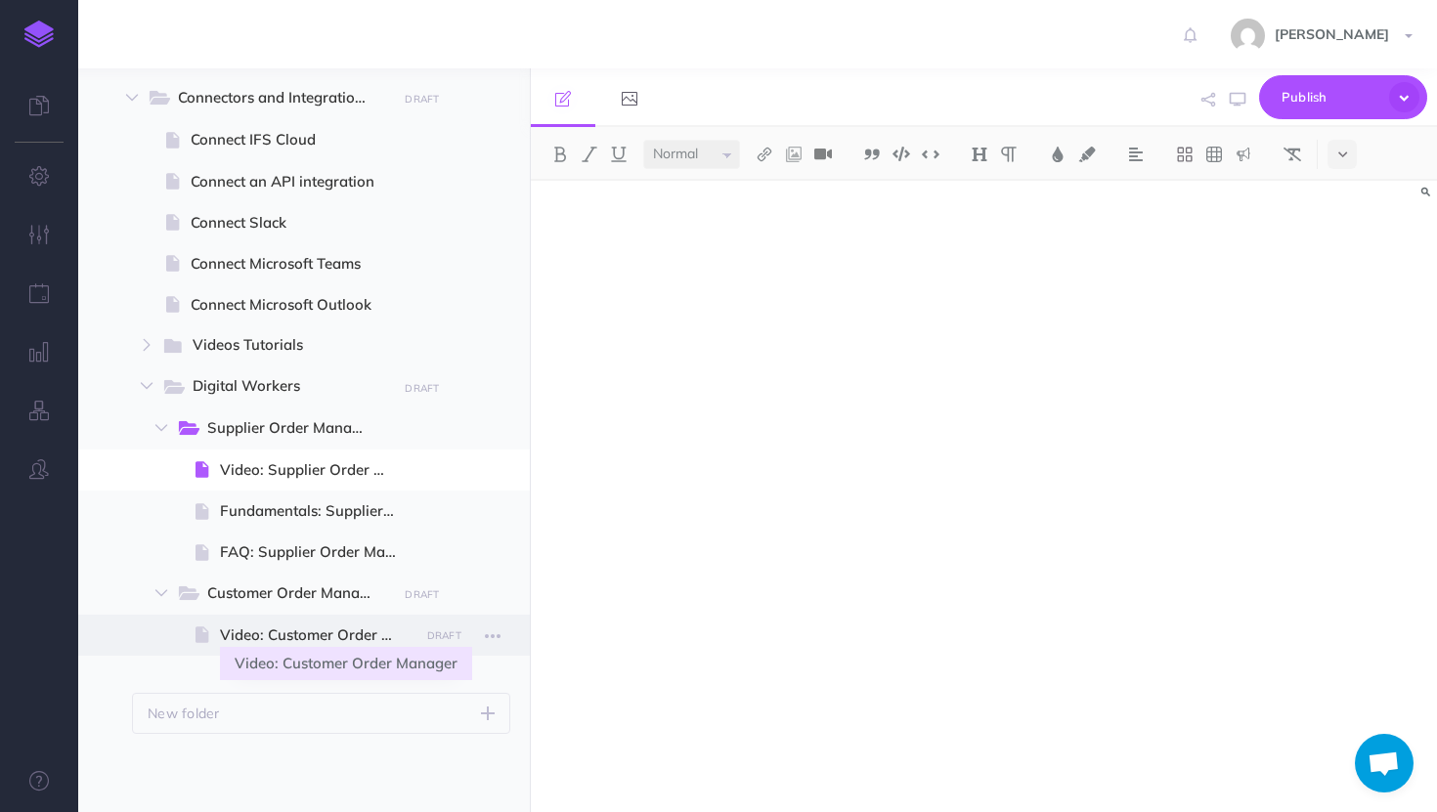
click at [306, 633] on span "Video: Customer Order Manager" at bounding box center [316, 635] width 193 height 23
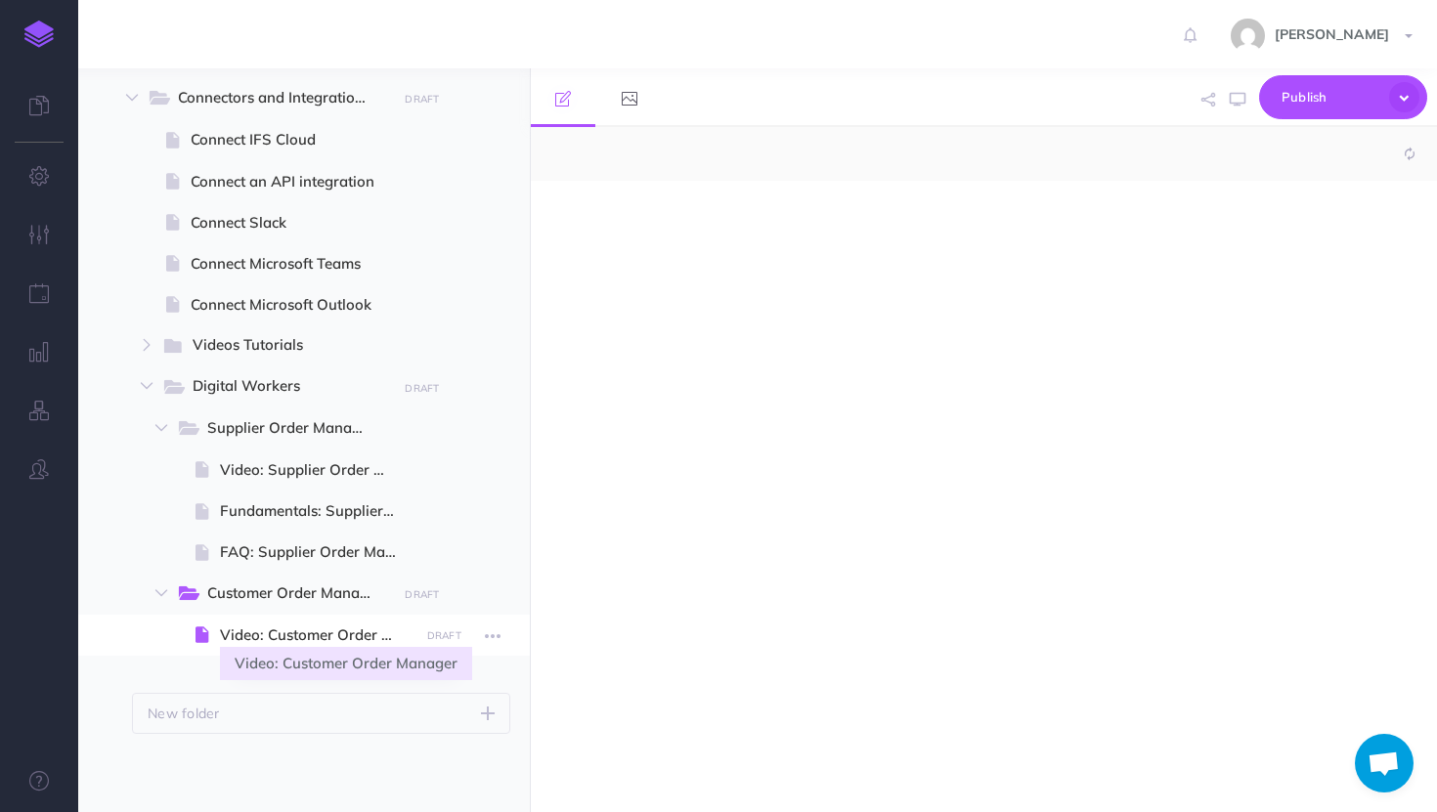
select select "null"
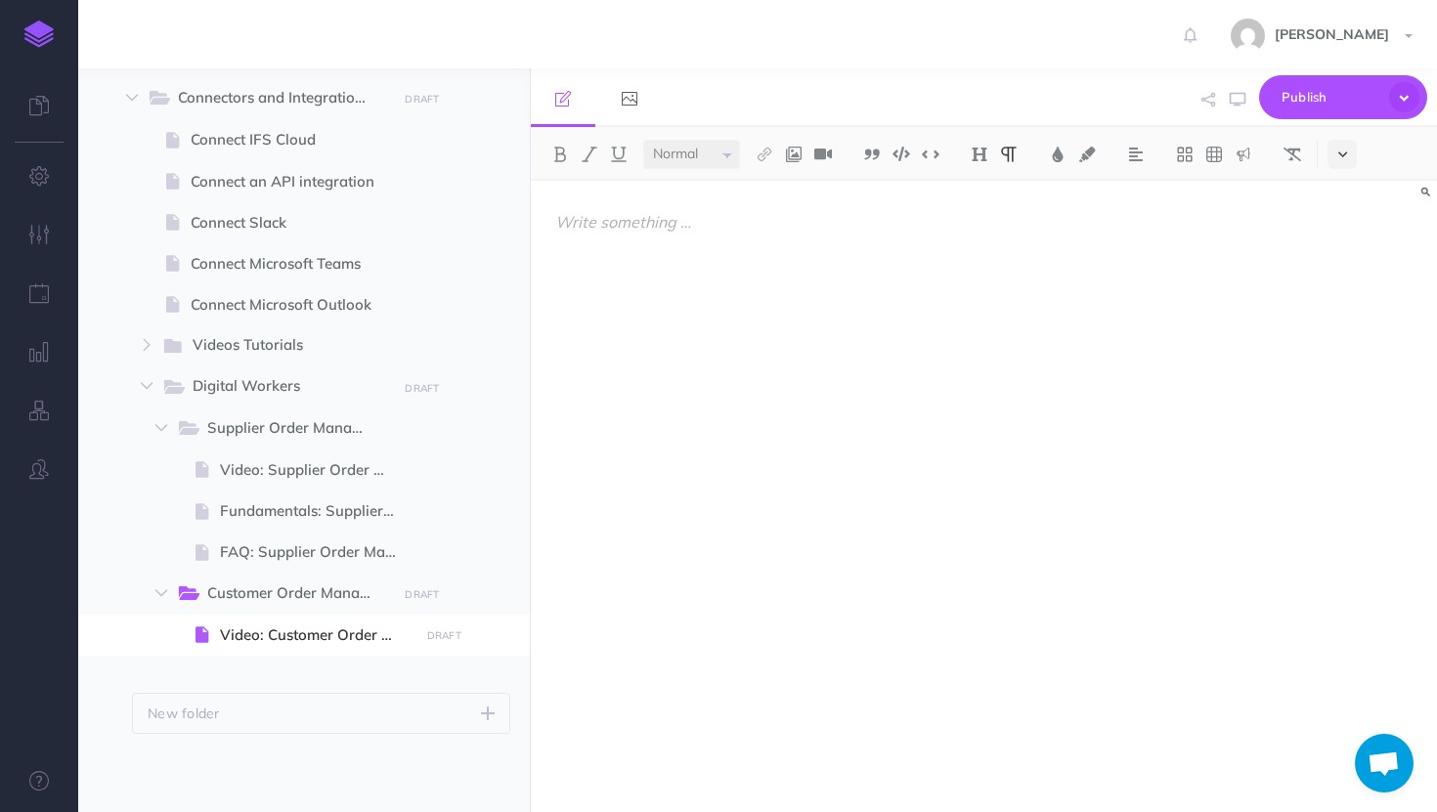
click at [1342, 148] on icon at bounding box center [1342, 155] width 9 height 14
click at [1346, 444] on button at bounding box center [1341, 452] width 29 height 29
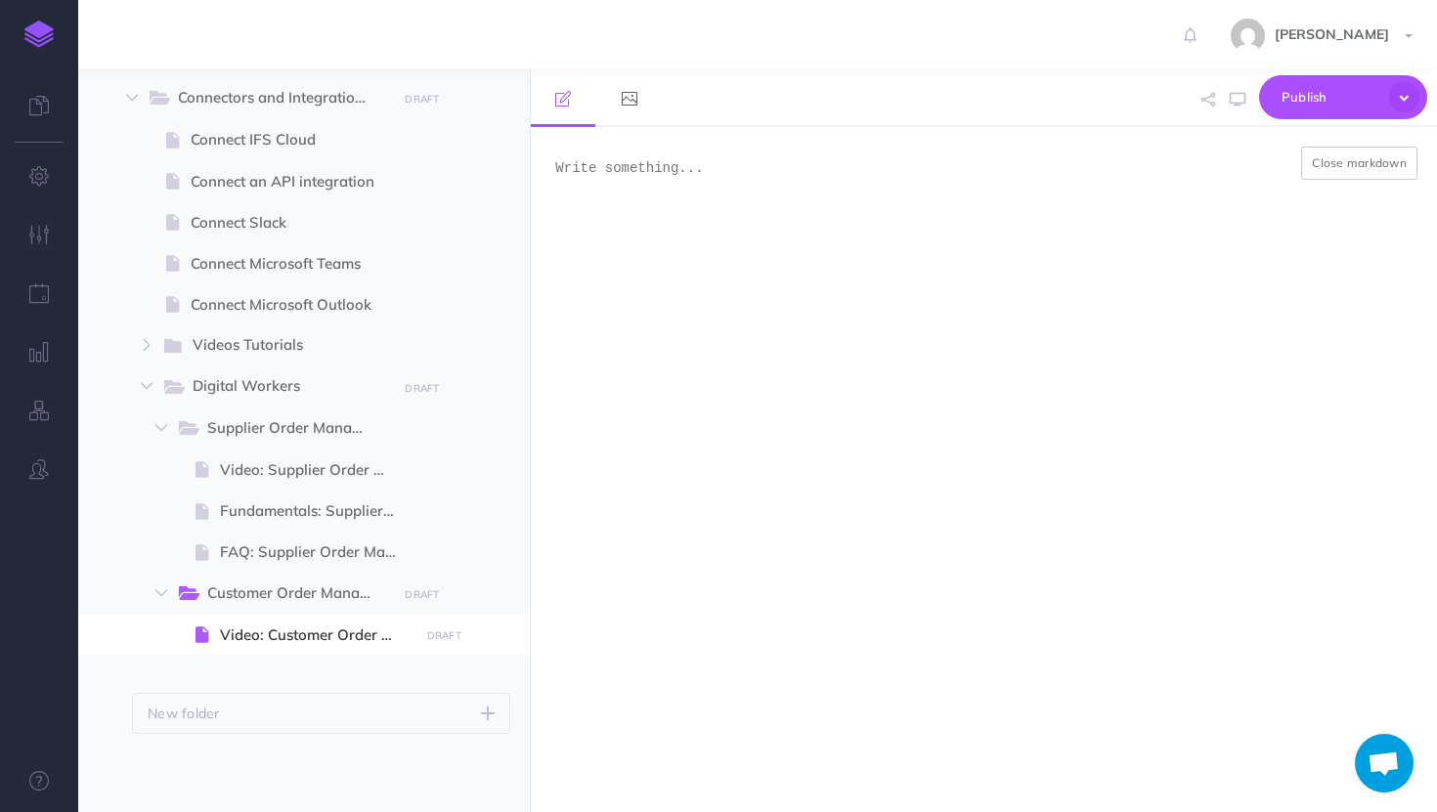
click at [622, 174] on textarea at bounding box center [984, 469] width 906 height 685
paste textarea "<!--ARCADE EMBED START--><div style="position: relative; padding-bottom: calc(5…"
type textarea "<!--ARCADE EMBED START--><div style="position: relative; padding-bottom: calc(5…"
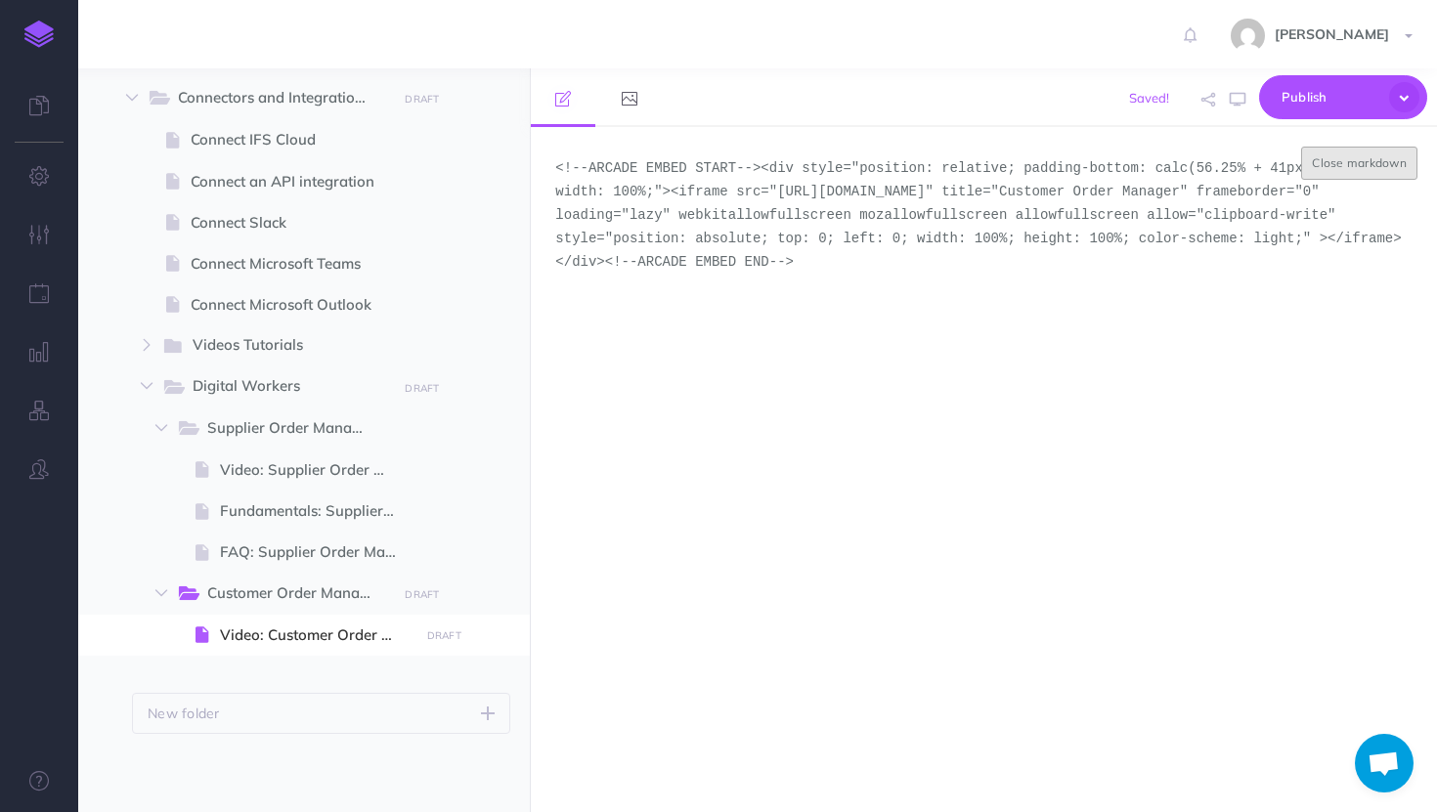
click at [1332, 162] on button "Close markdown" at bounding box center [1359, 163] width 116 height 33
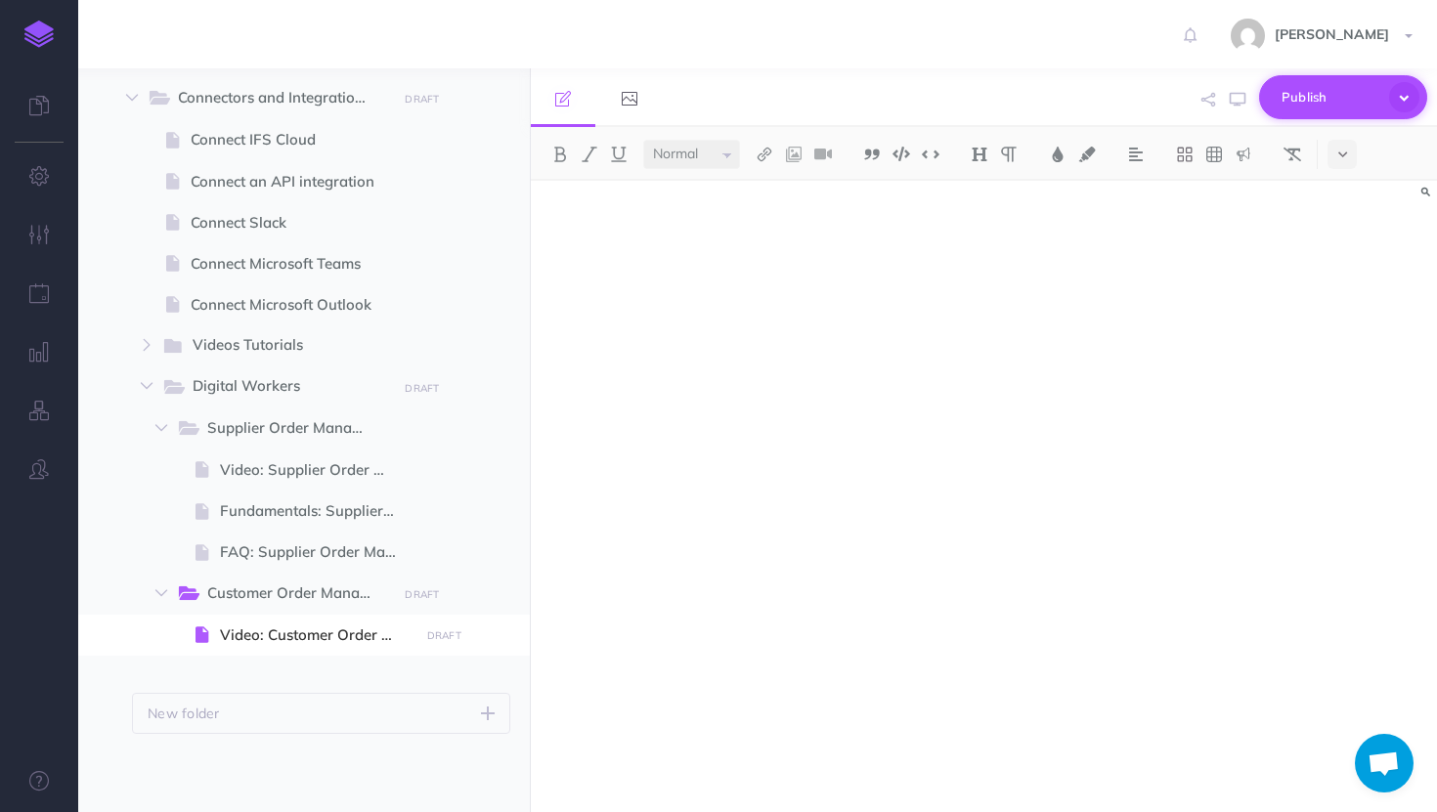
click at [1335, 97] on span "Publish" at bounding box center [1331, 97] width 98 height 30
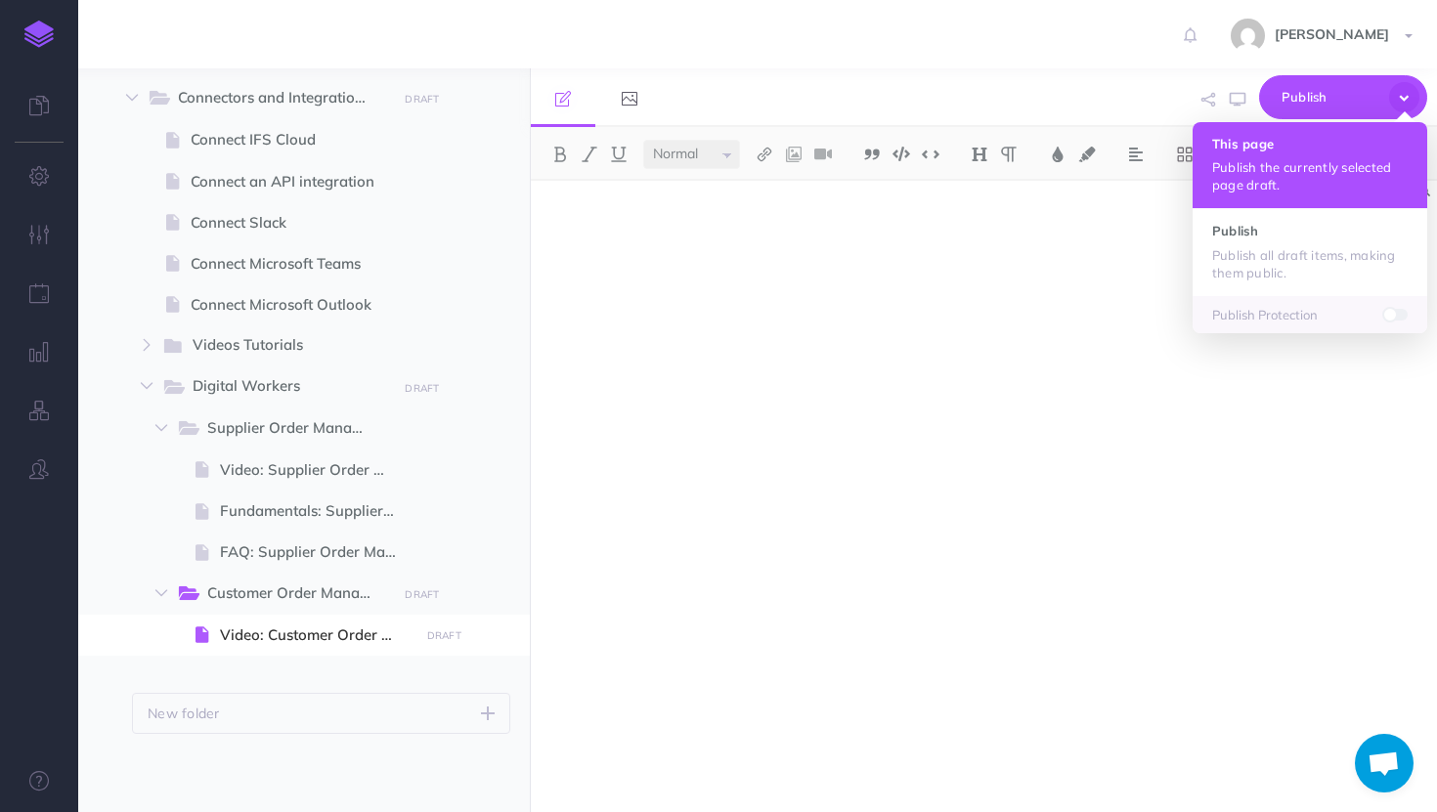
click at [1287, 161] on p "Publish the currently selected page draft." at bounding box center [1310, 175] width 196 height 35
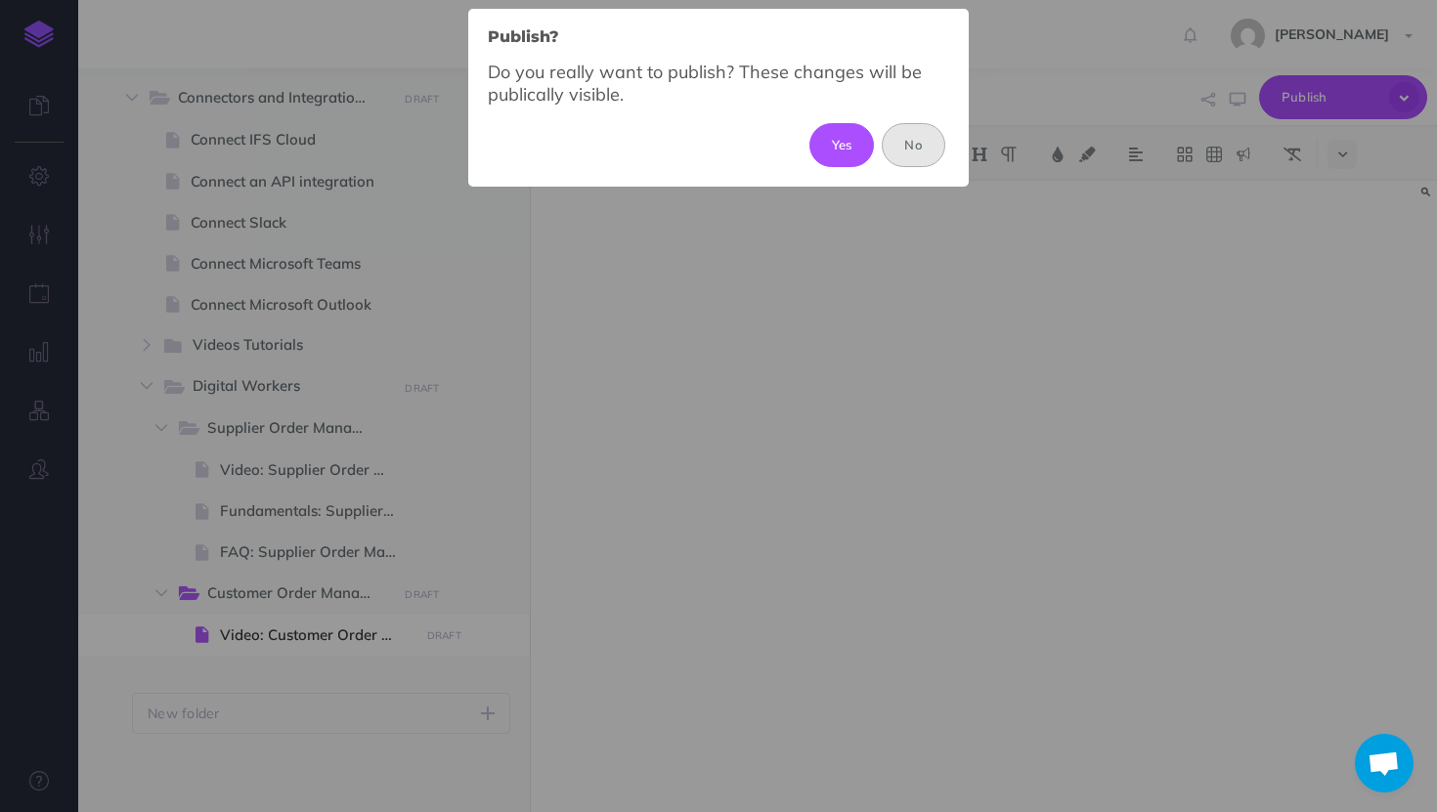
click at [892, 148] on button "No" at bounding box center [914, 144] width 64 height 43
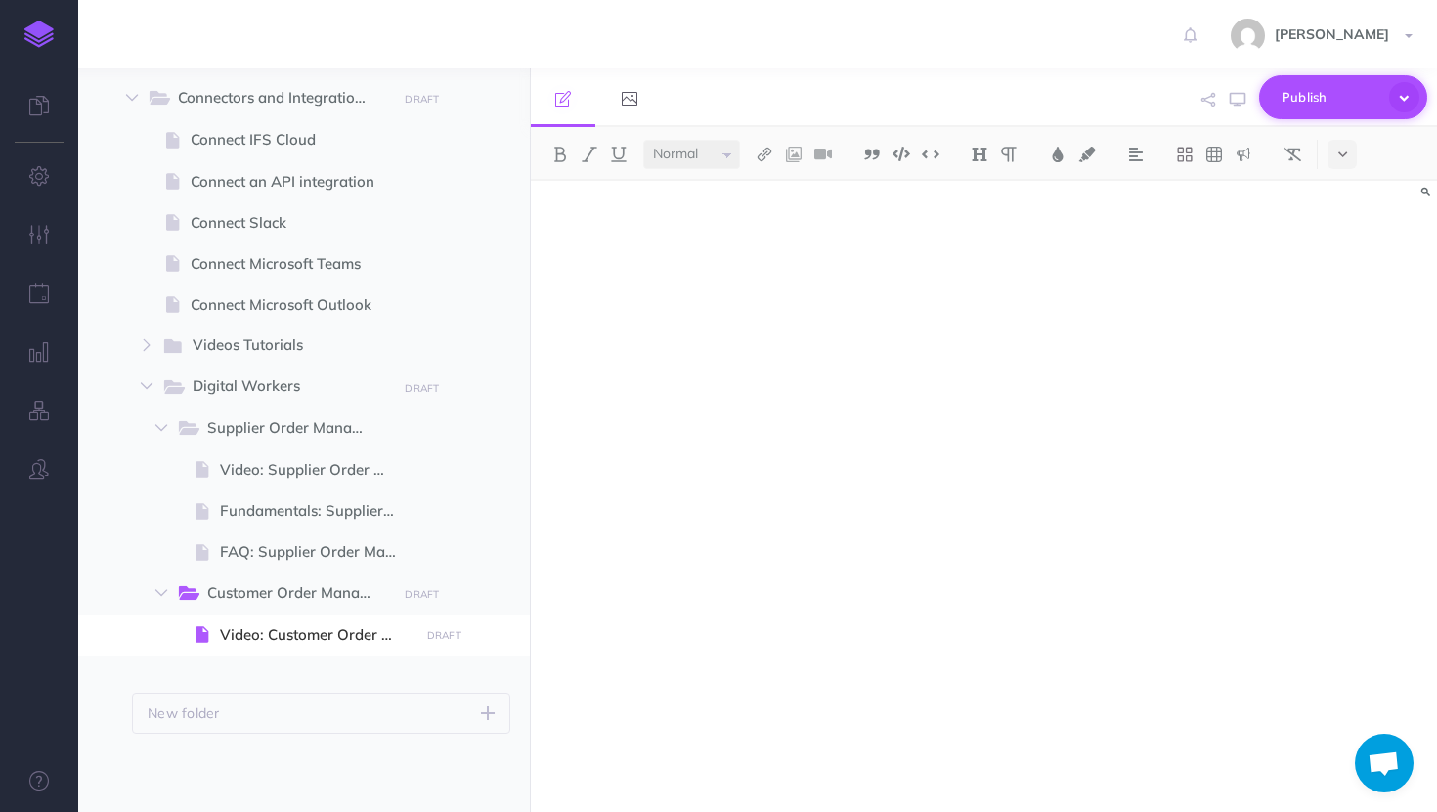
click at [1308, 96] on span "Publish" at bounding box center [1331, 97] width 98 height 30
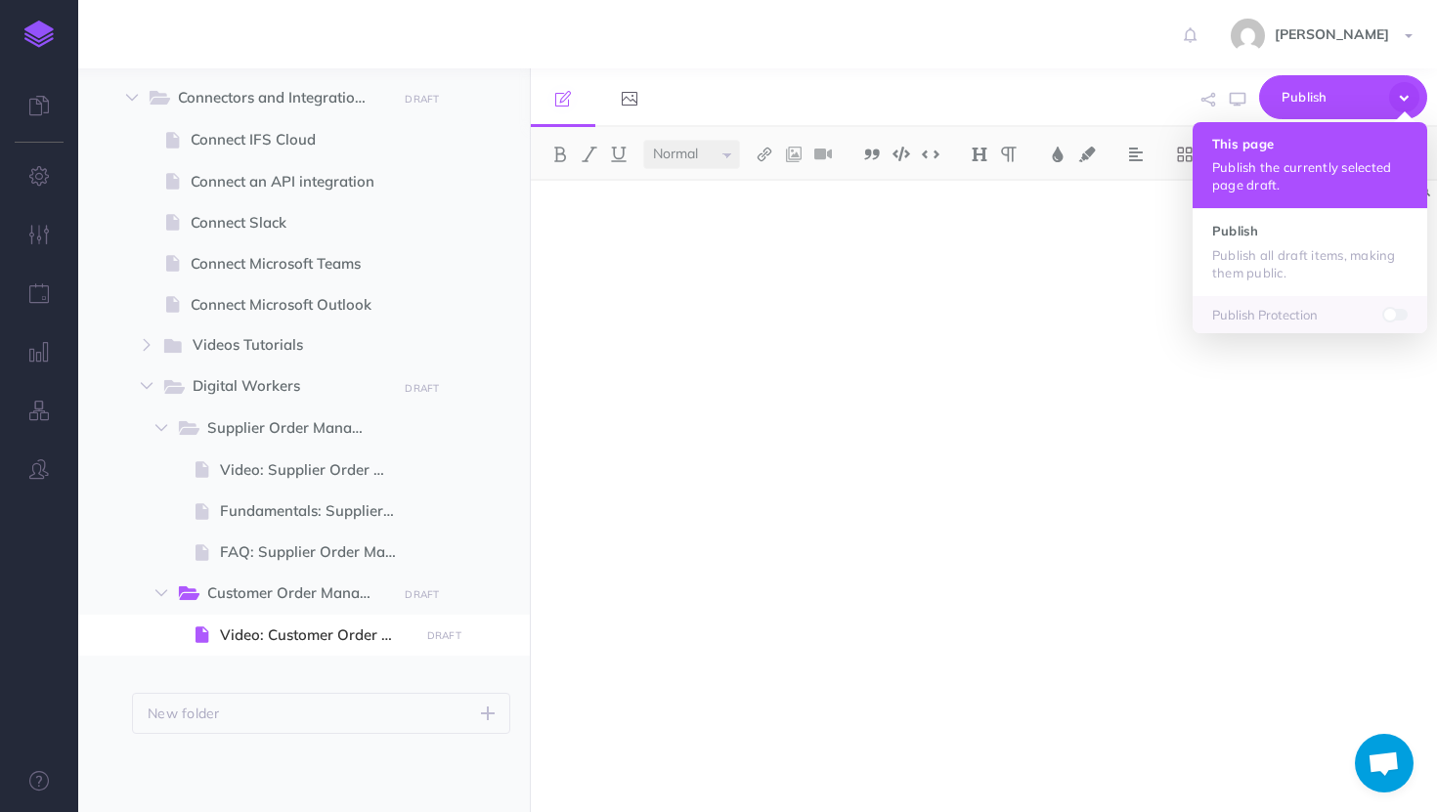
click at [1299, 178] on p "Publish the currently selected page draft." at bounding box center [1310, 175] width 196 height 35
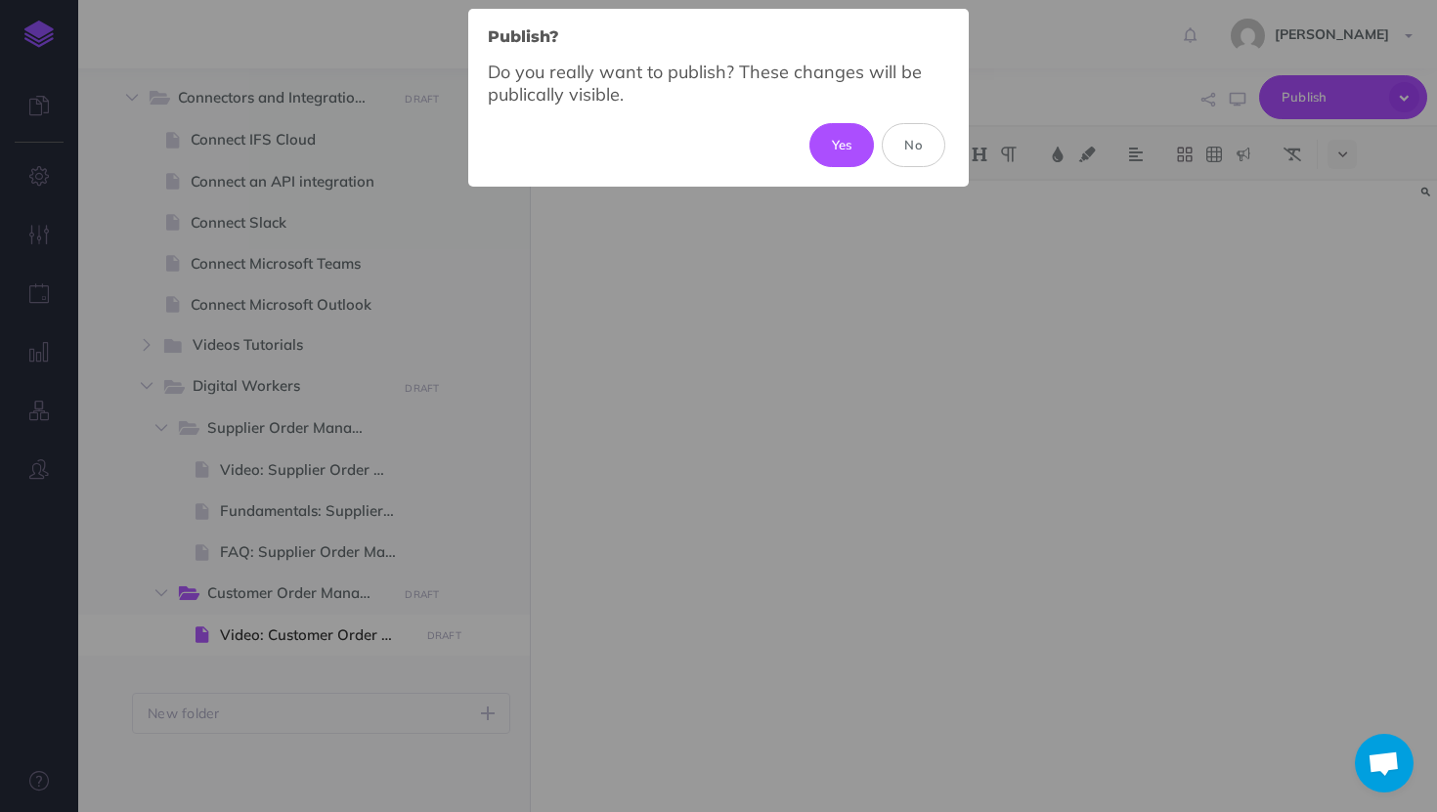
click at [804, 140] on div "Yes No" at bounding box center [718, 144] width 461 height 43
click at [847, 141] on button "Yes" at bounding box center [841, 144] width 65 height 43
